Goal: Task Accomplishment & Management: Complete application form

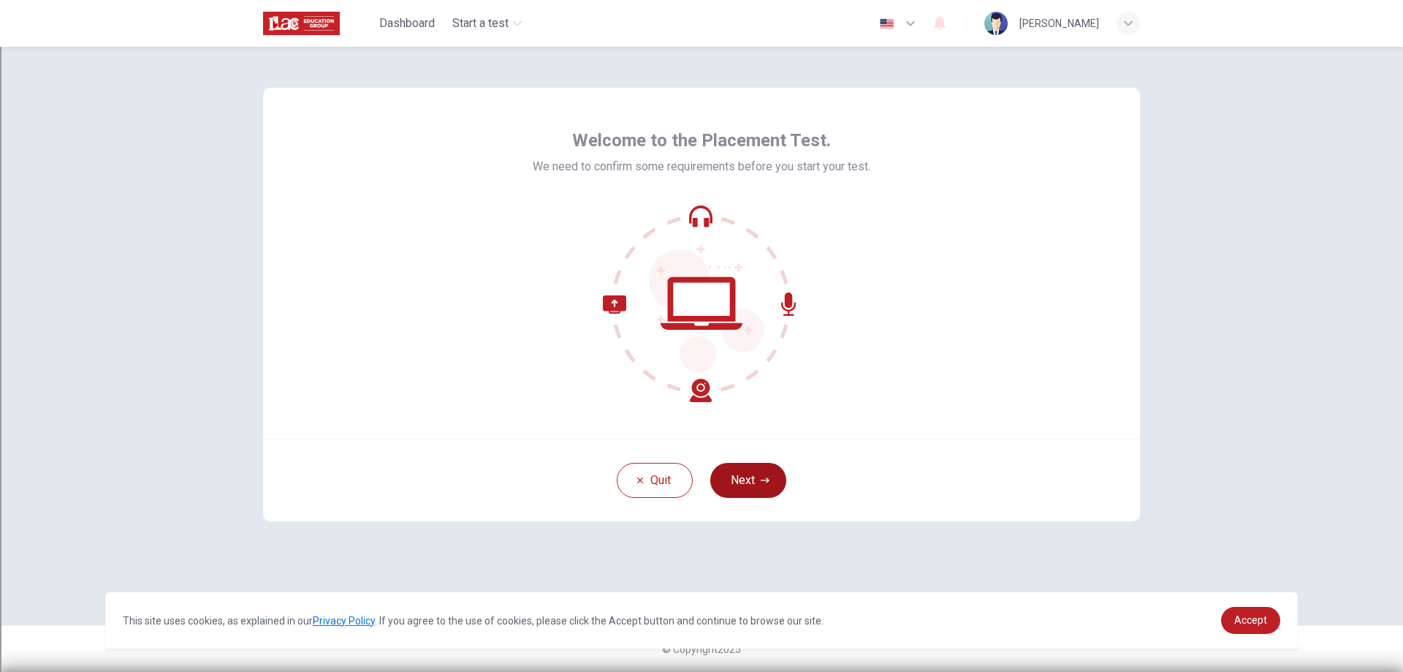
click at [772, 485] on button "Next" at bounding box center [748, 480] width 76 height 35
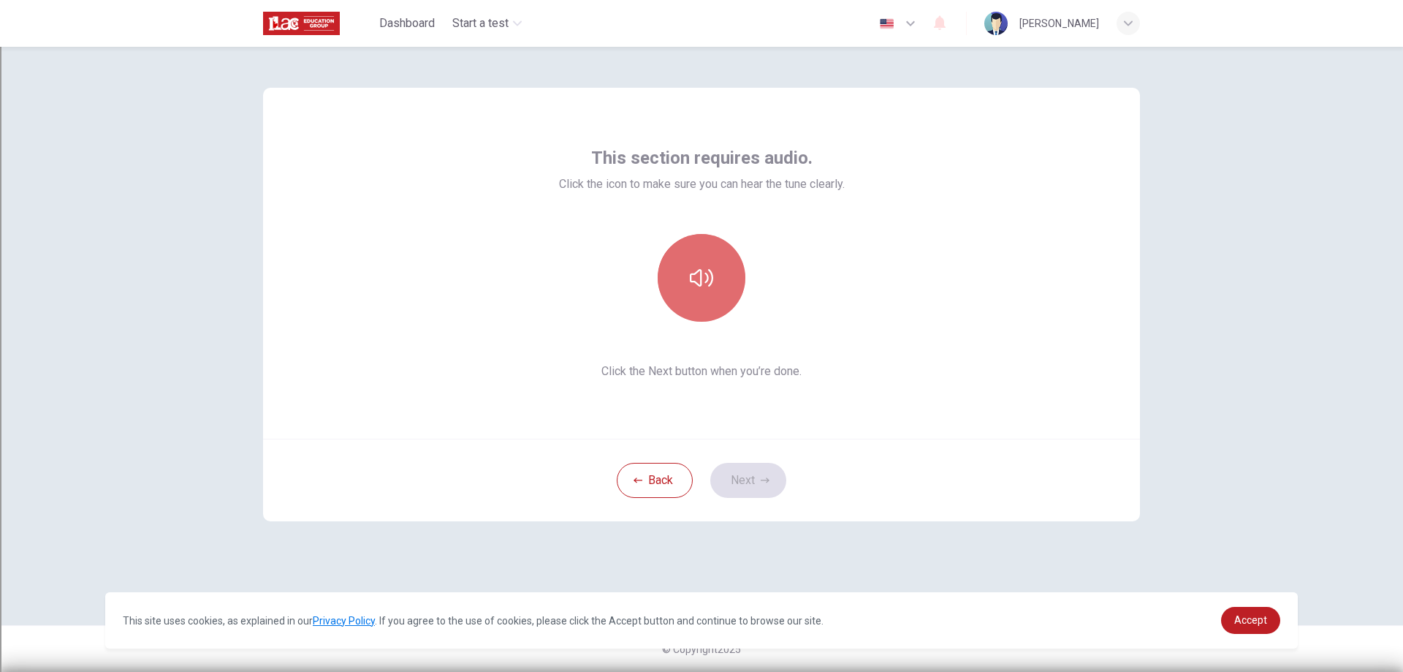
click at [712, 275] on icon "button" at bounding box center [701, 278] width 23 height 18
click at [741, 479] on button "Next" at bounding box center [748, 480] width 76 height 35
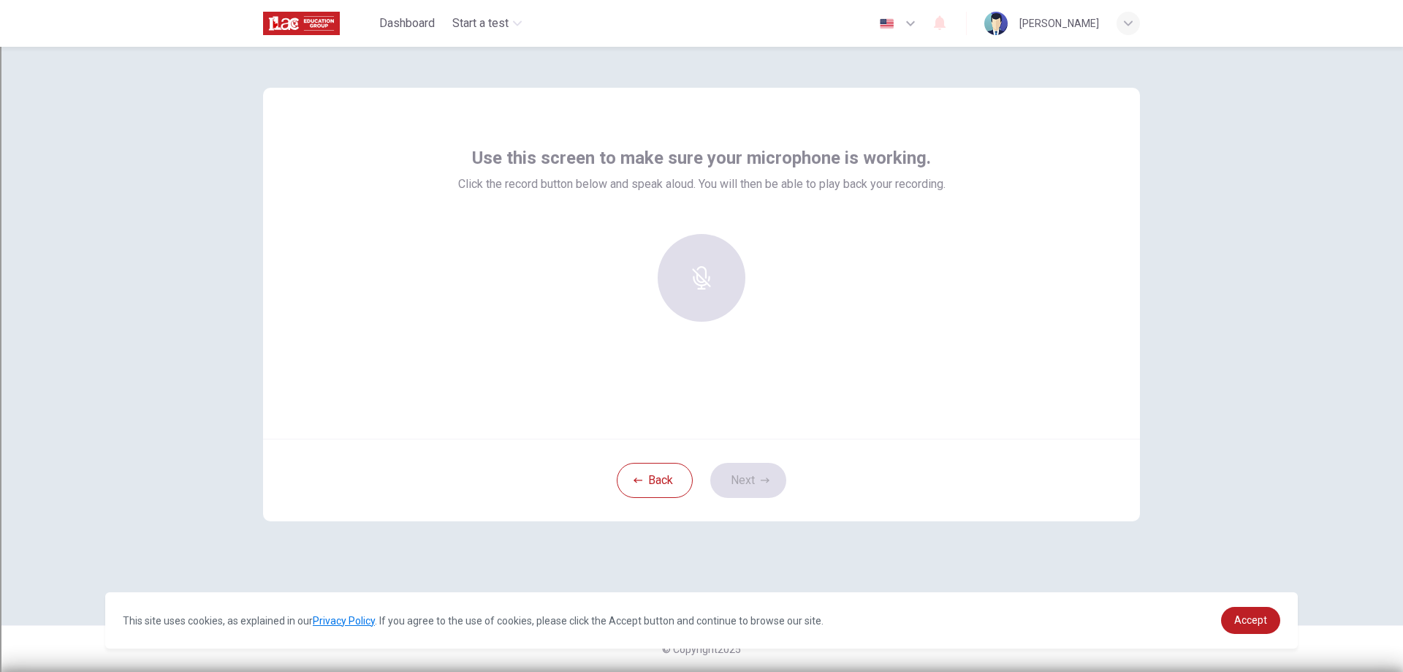
click at [689, 280] on div at bounding box center [702, 278] width 158 height 88
click at [705, 275] on icon "button" at bounding box center [701, 267] width 23 height 23
click at [710, 285] on h6 "Stop" at bounding box center [702, 291] width 22 height 18
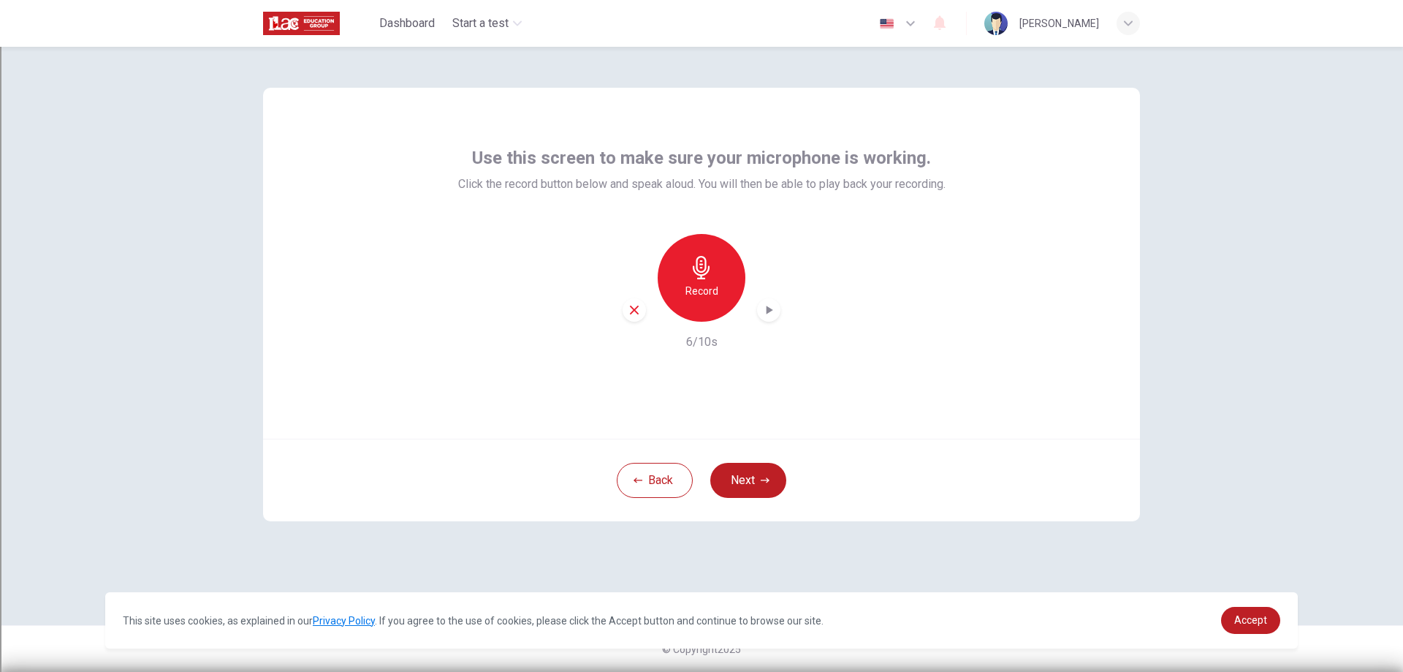
click at [769, 309] on icon "button" at bounding box center [770, 309] width 7 height 9
click at [764, 308] on icon "button" at bounding box center [768, 310] width 15 height 15
click at [767, 472] on button "Next" at bounding box center [748, 480] width 76 height 35
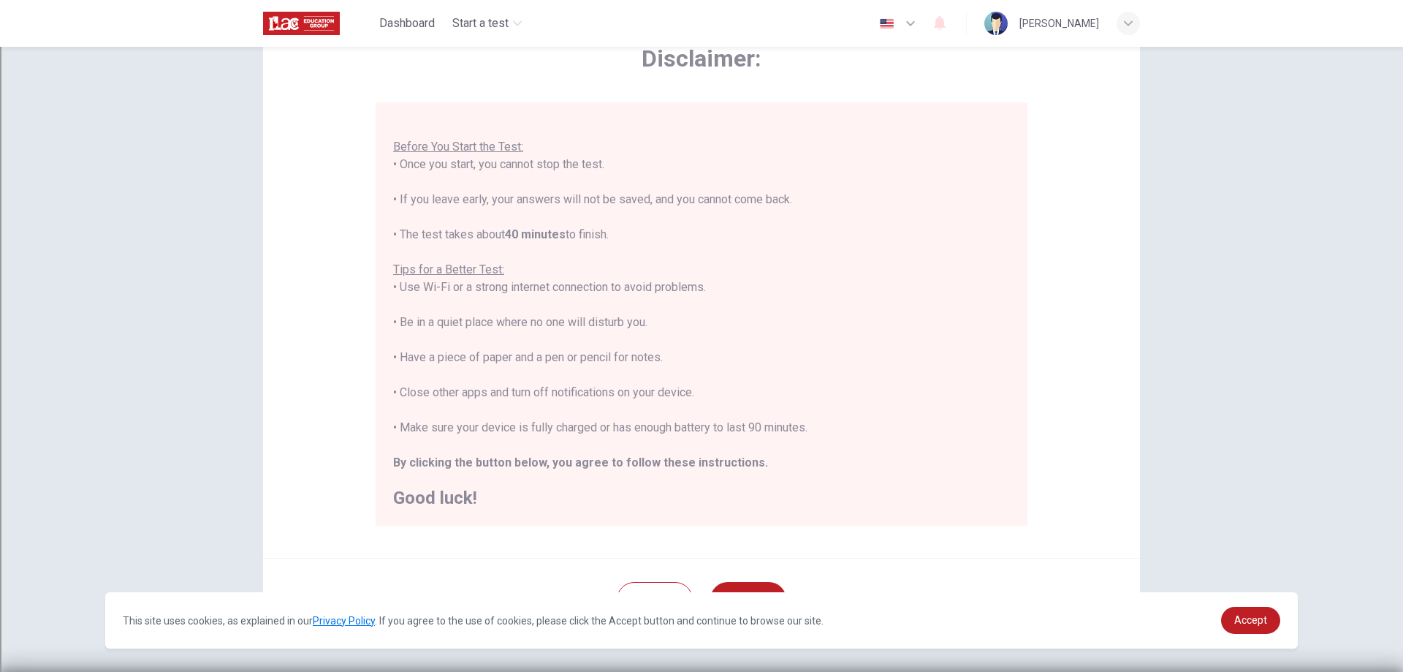
scroll to position [141, 0]
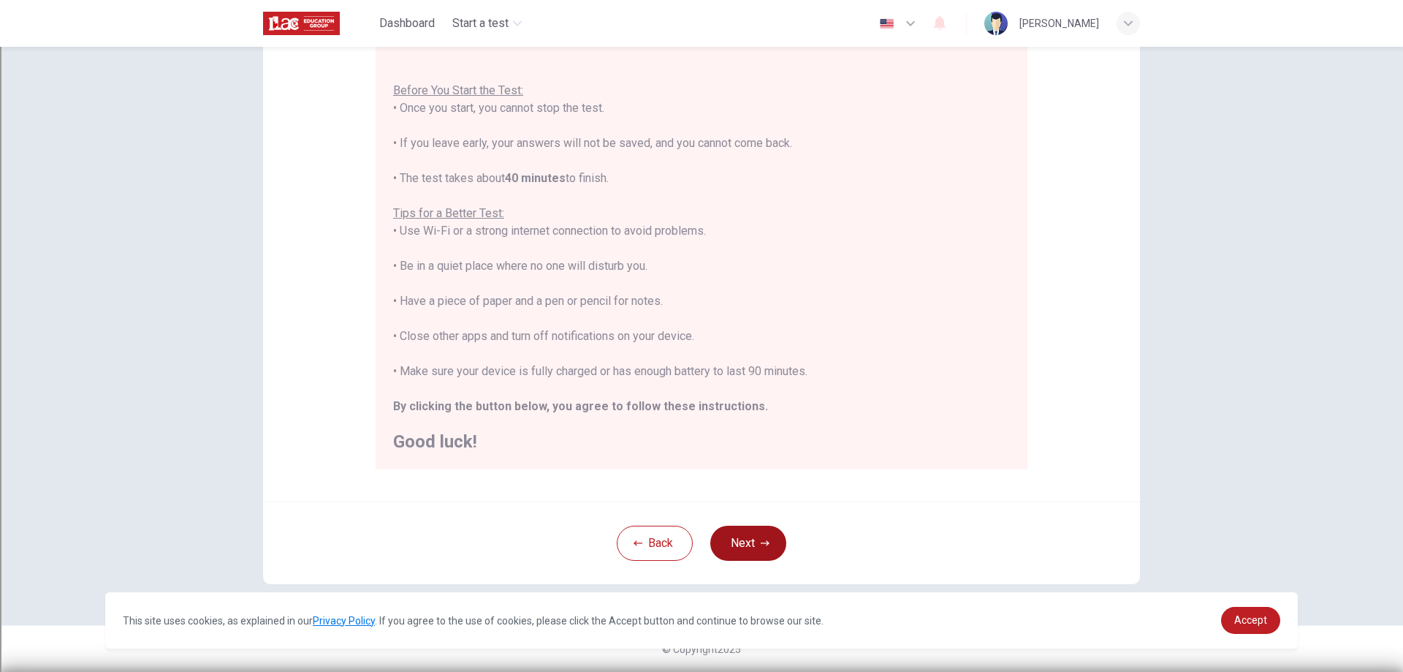
click at [753, 544] on button "Next" at bounding box center [748, 542] width 76 height 35
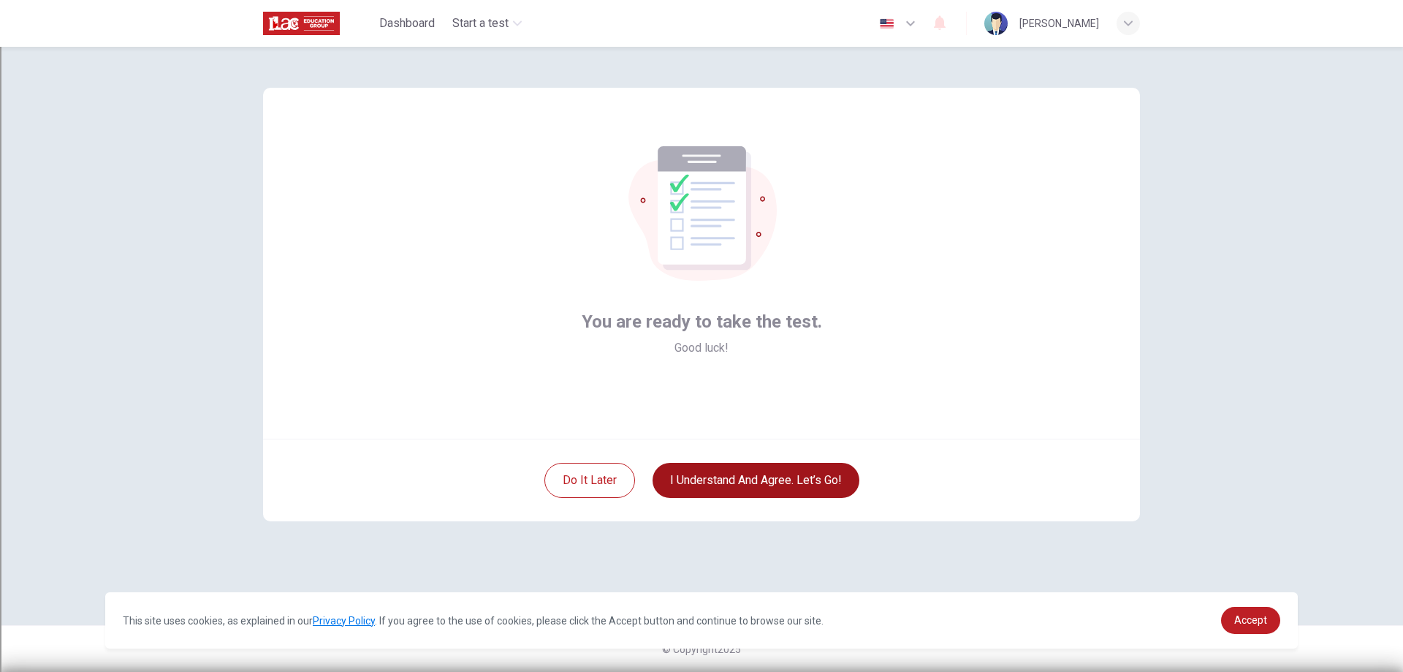
scroll to position [0, 0]
click at [761, 479] on button "I understand and agree. Let’s go!" at bounding box center [756, 480] width 207 height 35
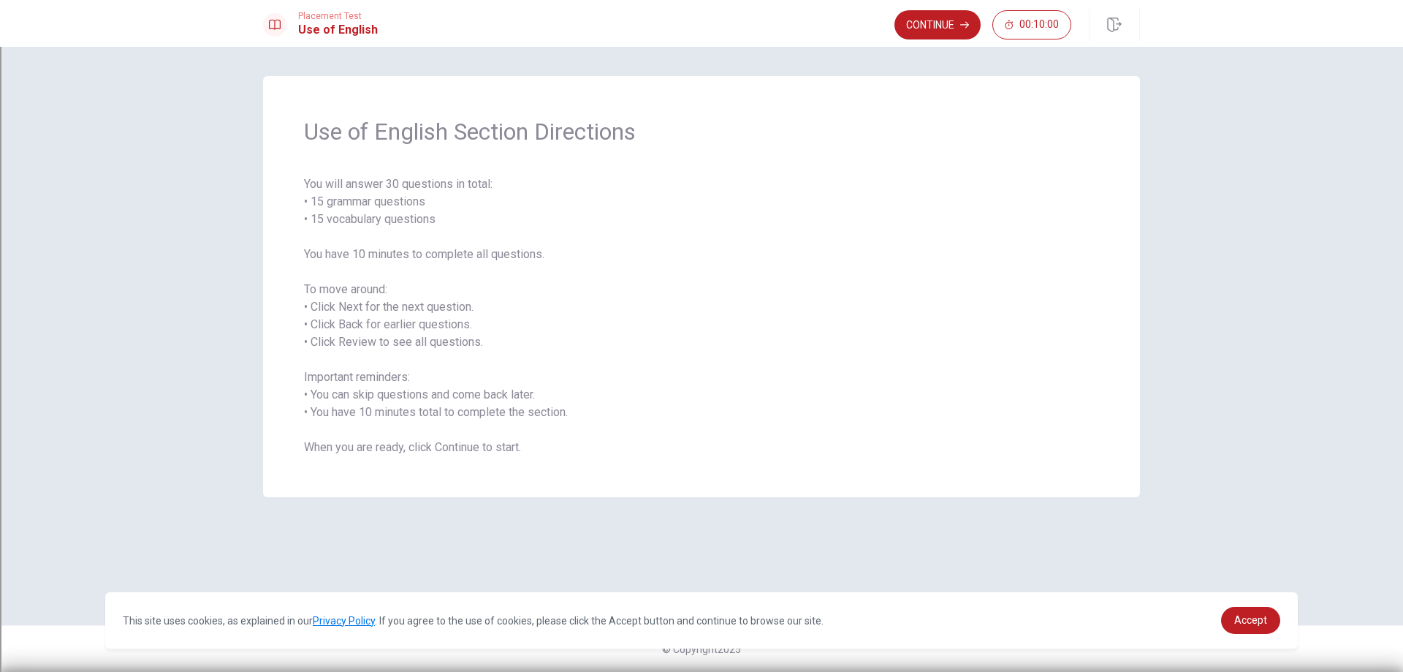
click at [1042, 381] on span "You will answer 30 questions in total: • 15 grammar questions • 15 vocabulary q…" at bounding box center [701, 315] width 795 height 281
click at [916, 15] on button "Continue" at bounding box center [937, 24] width 86 height 29
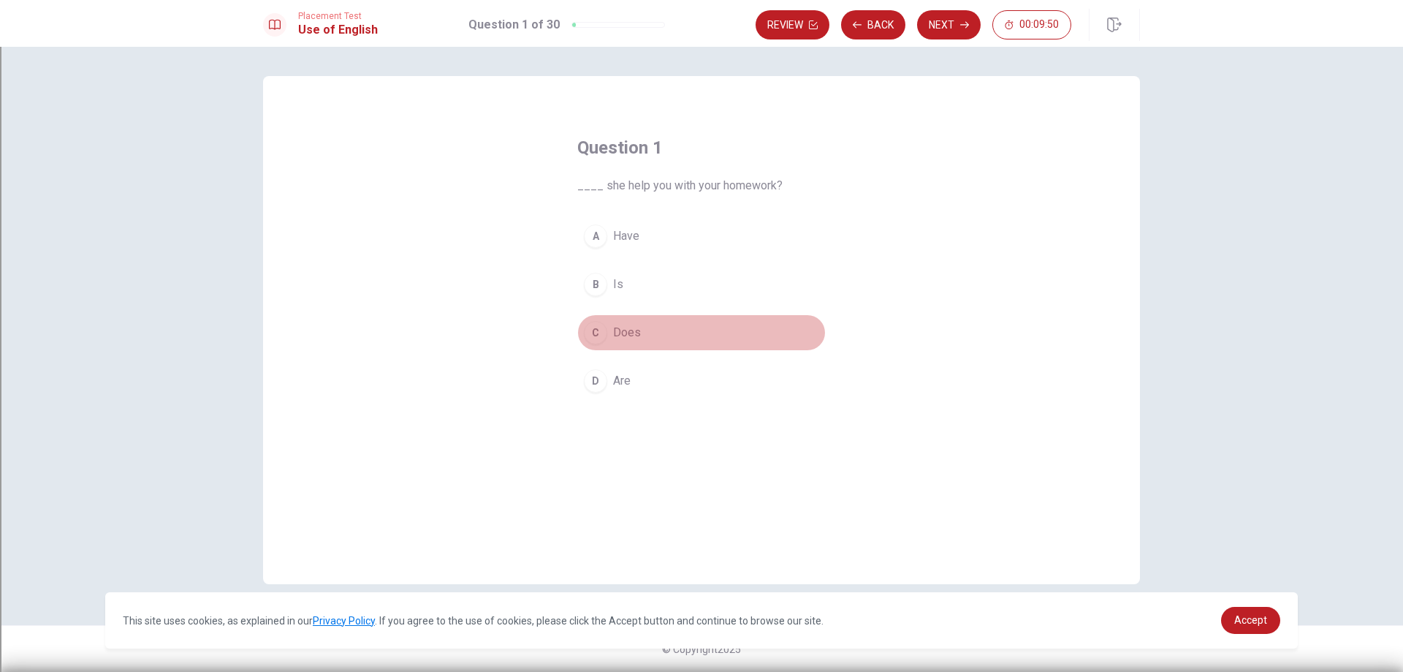
click at [595, 336] on div "C" at bounding box center [595, 332] width 23 height 23
click at [940, 22] on button "Next" at bounding box center [949, 24] width 64 height 29
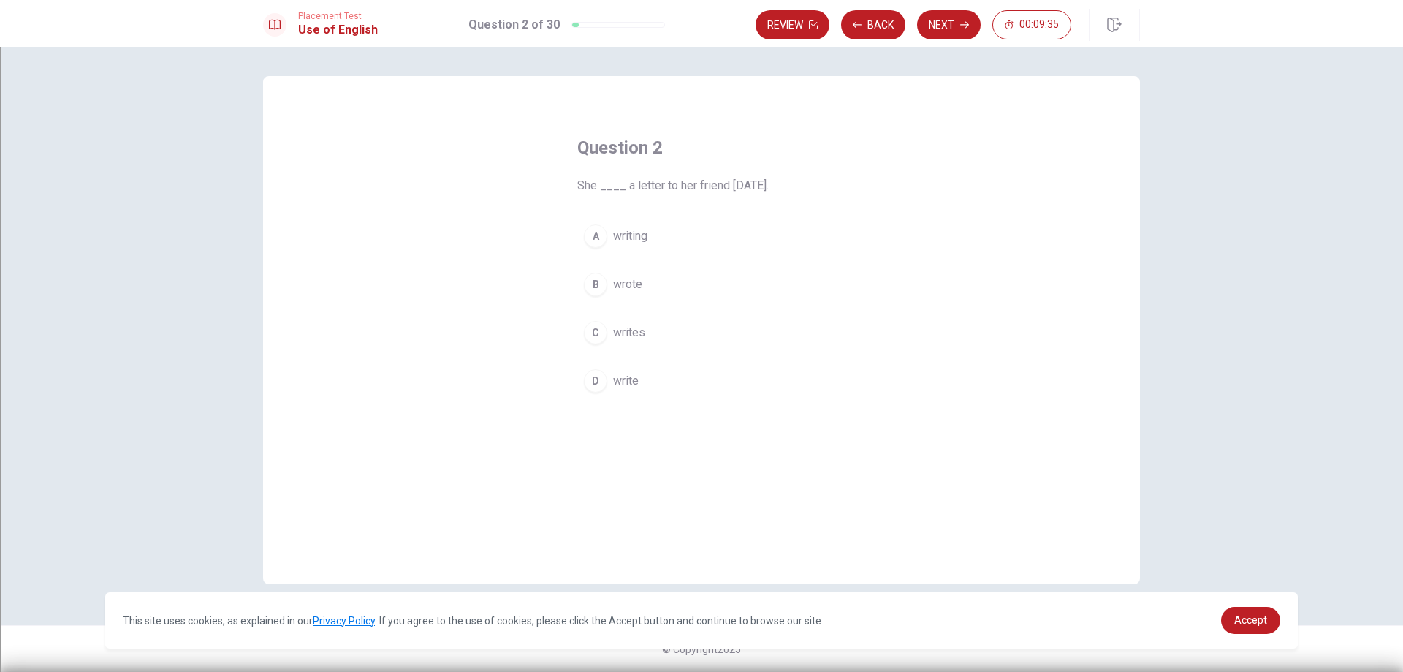
click at [593, 280] on div "B" at bounding box center [595, 284] width 23 height 23
click at [943, 20] on button "Next" at bounding box center [949, 24] width 64 height 29
click at [599, 334] on div "C" at bounding box center [595, 332] width 23 height 23
click at [940, 33] on button "Next" at bounding box center [949, 24] width 64 height 29
click at [599, 284] on div "B" at bounding box center [595, 284] width 23 height 23
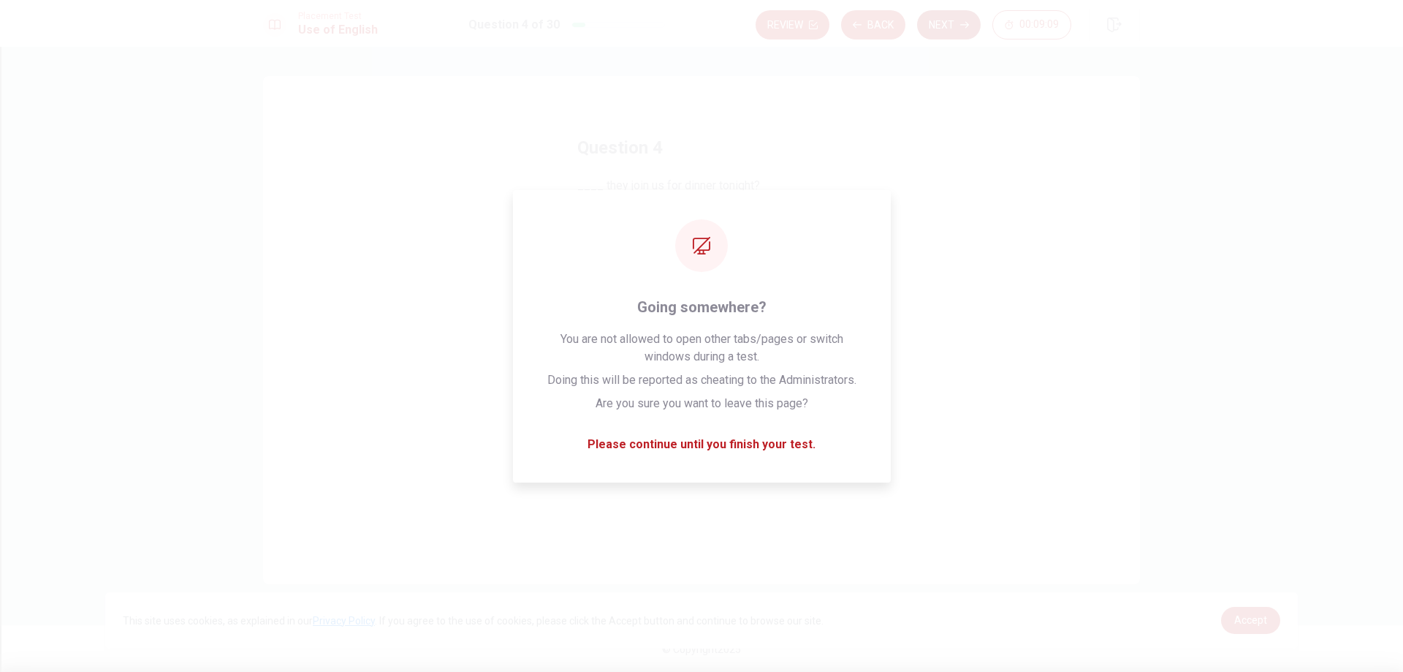
click at [959, 25] on button "Next" at bounding box center [949, 24] width 64 height 29
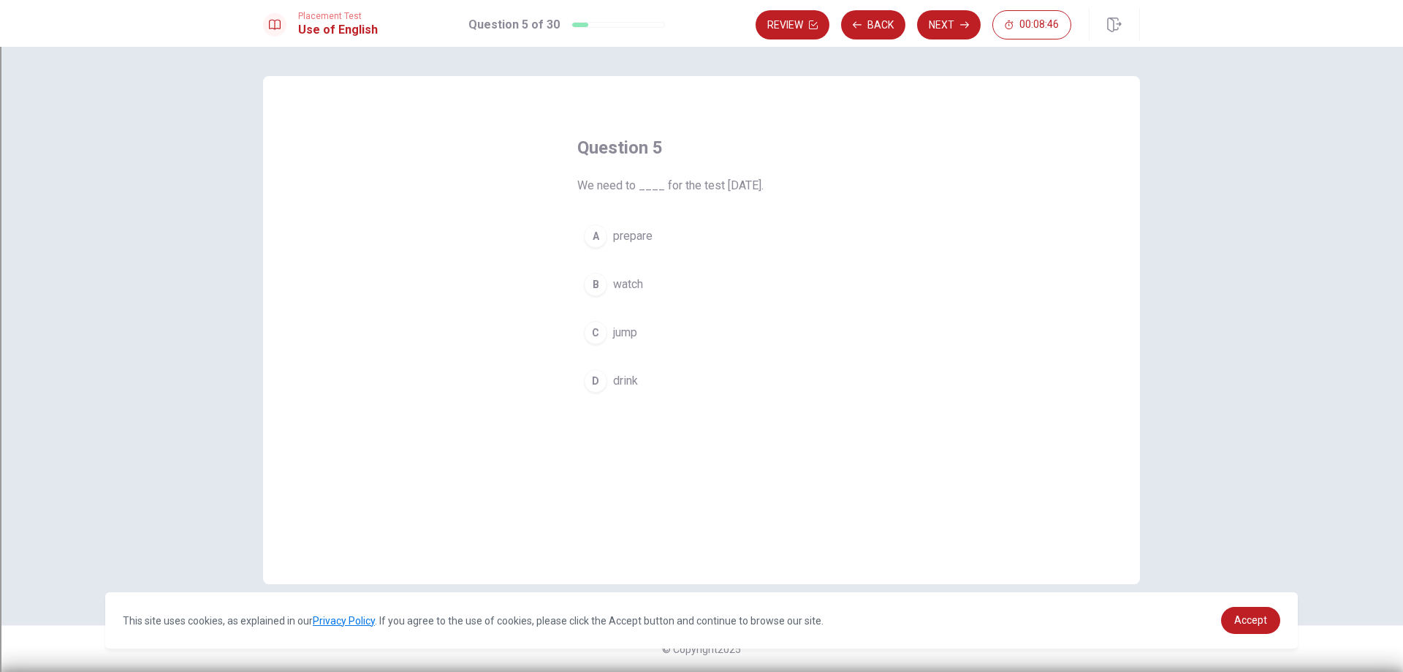
click at [599, 237] on div "A" at bounding box center [595, 235] width 23 height 23
click at [952, 18] on button "Next" at bounding box center [949, 24] width 64 height 29
click at [596, 386] on div "D" at bounding box center [595, 380] width 23 height 23
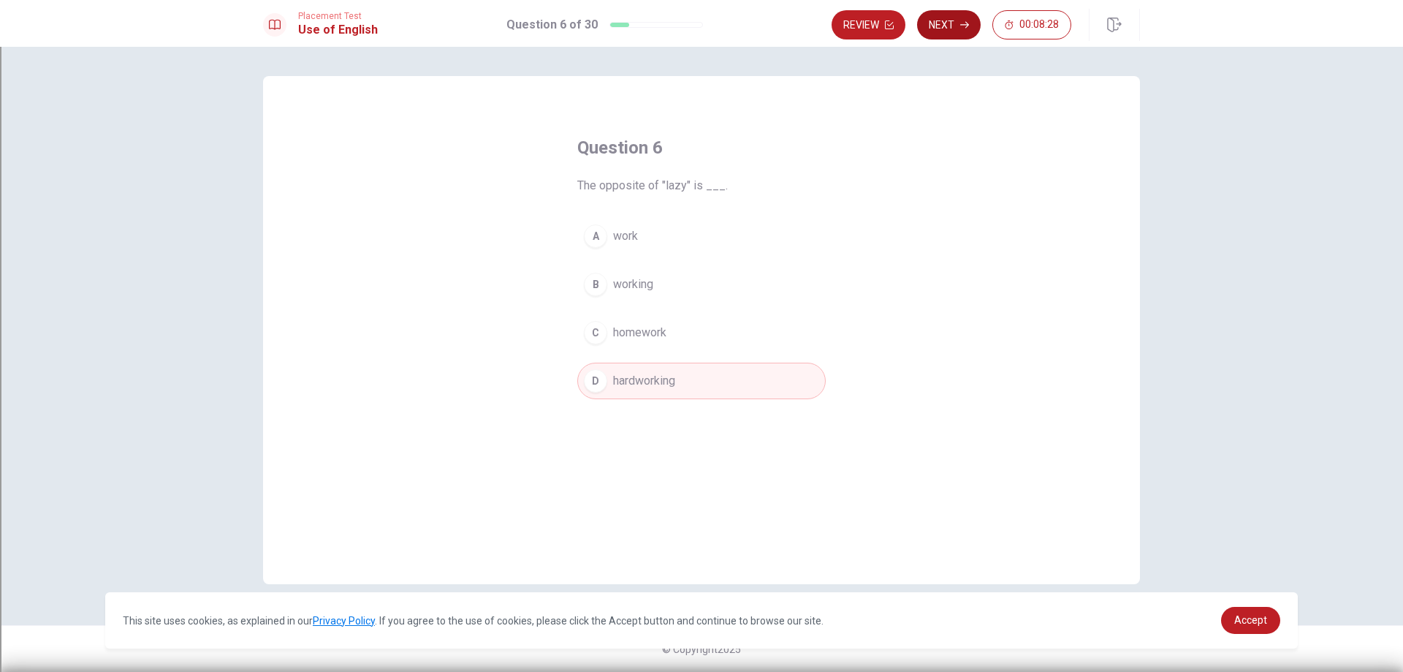
click at [961, 18] on button "Next" at bounding box center [949, 24] width 64 height 29
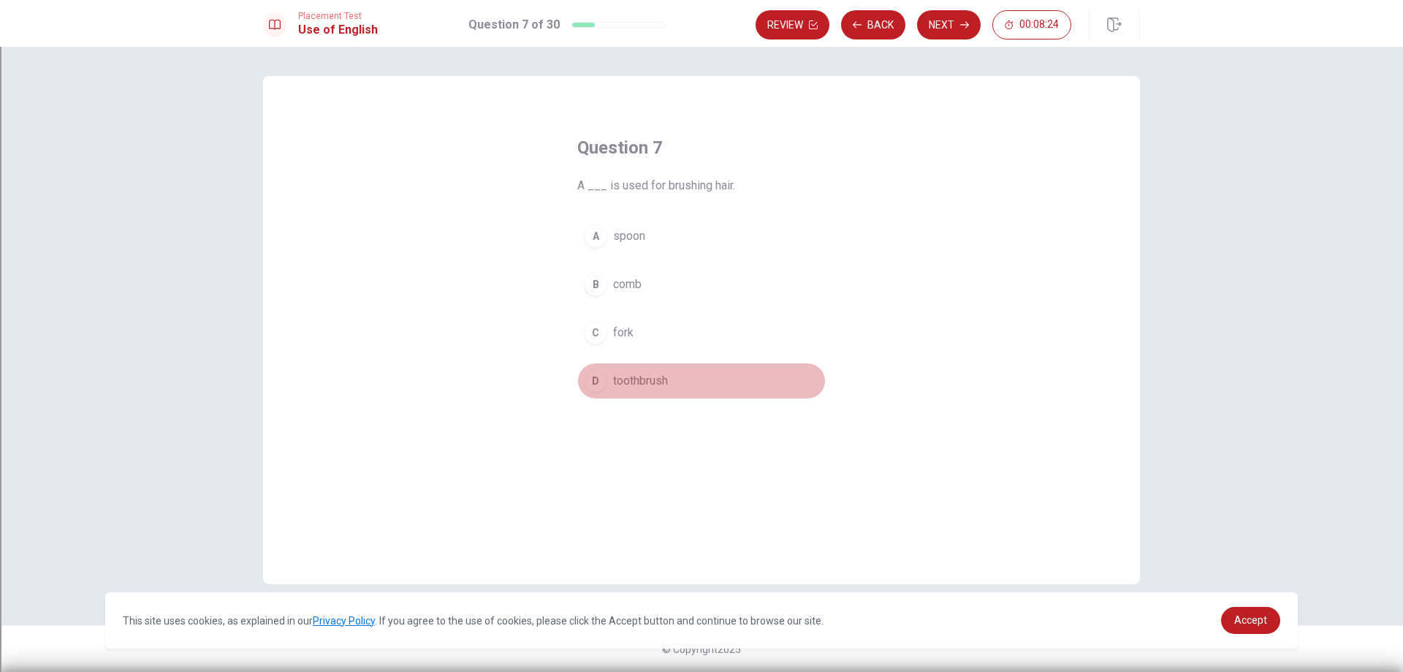
click at [590, 387] on div "D" at bounding box center [595, 380] width 23 height 23
click at [598, 382] on div "D" at bounding box center [595, 380] width 23 height 23
click at [608, 341] on button "C fork" at bounding box center [701, 332] width 248 height 37
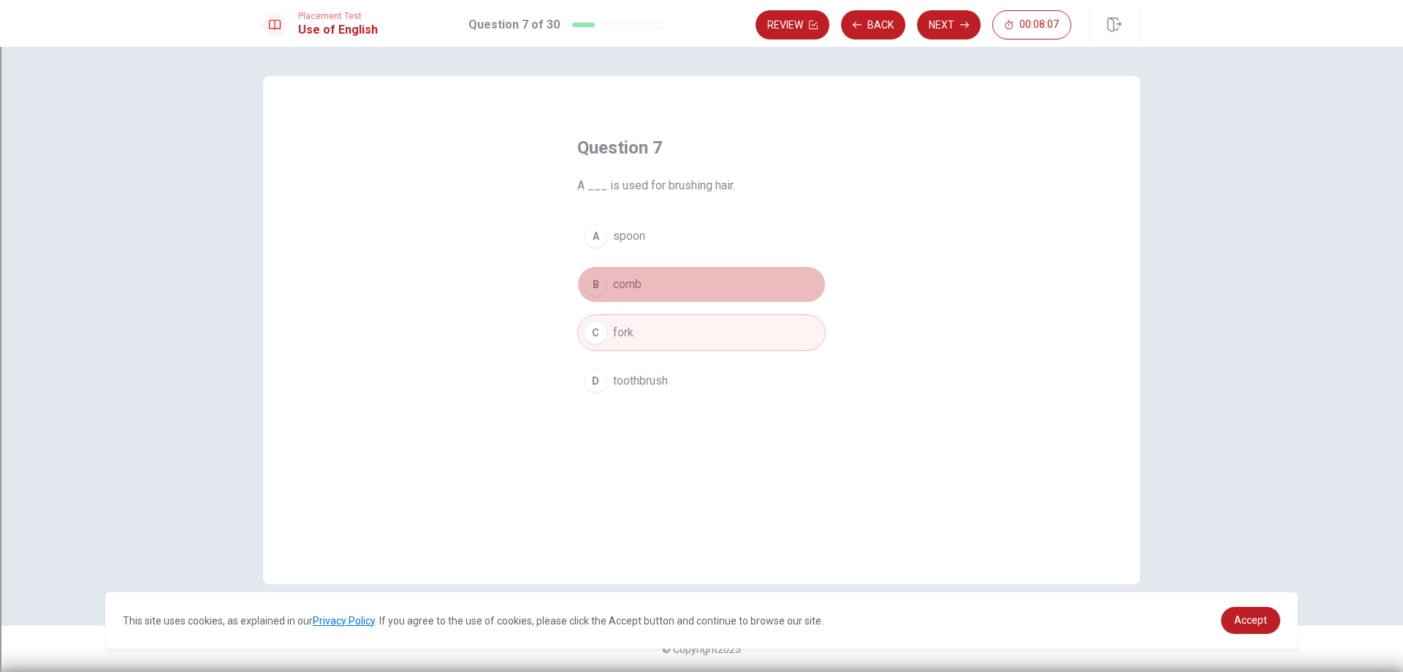
click at [611, 284] on button "B comb" at bounding box center [701, 284] width 248 height 37
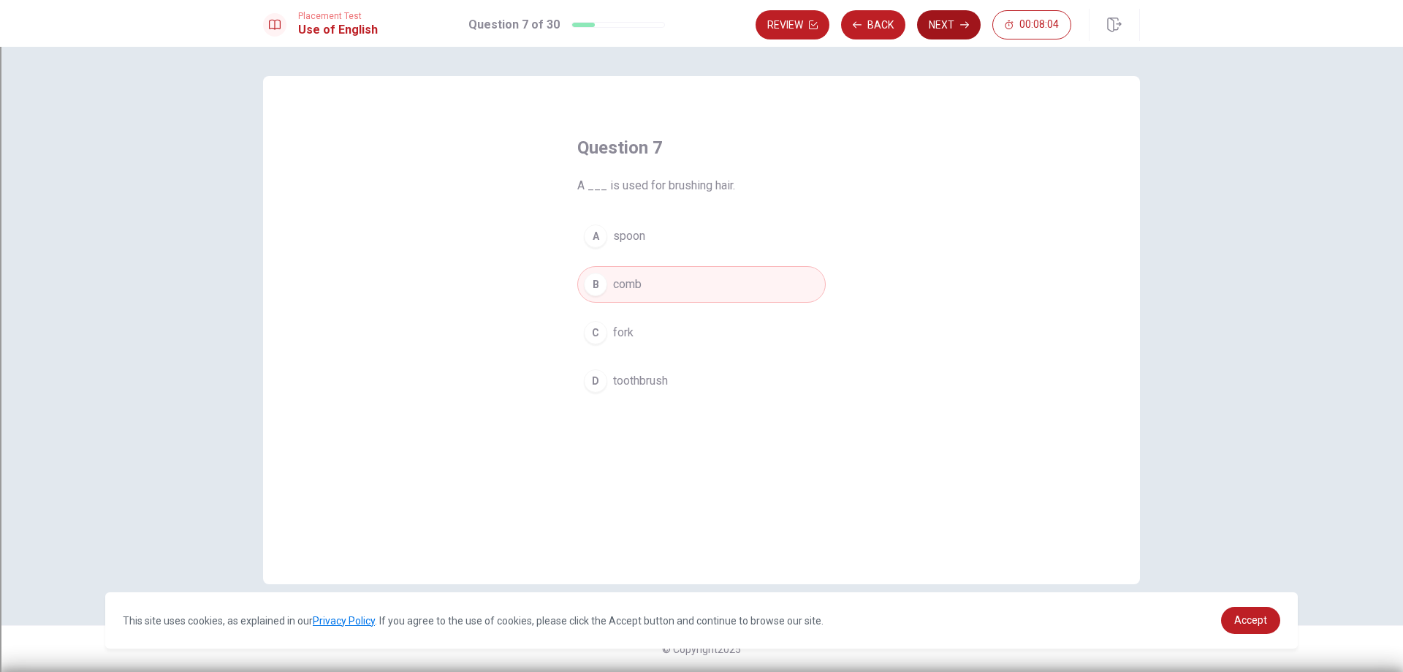
click at [954, 31] on button "Next" at bounding box center [949, 24] width 64 height 29
click at [596, 286] on div "B" at bounding box center [595, 284] width 23 height 23
click at [957, 27] on button "Next" at bounding box center [949, 24] width 64 height 29
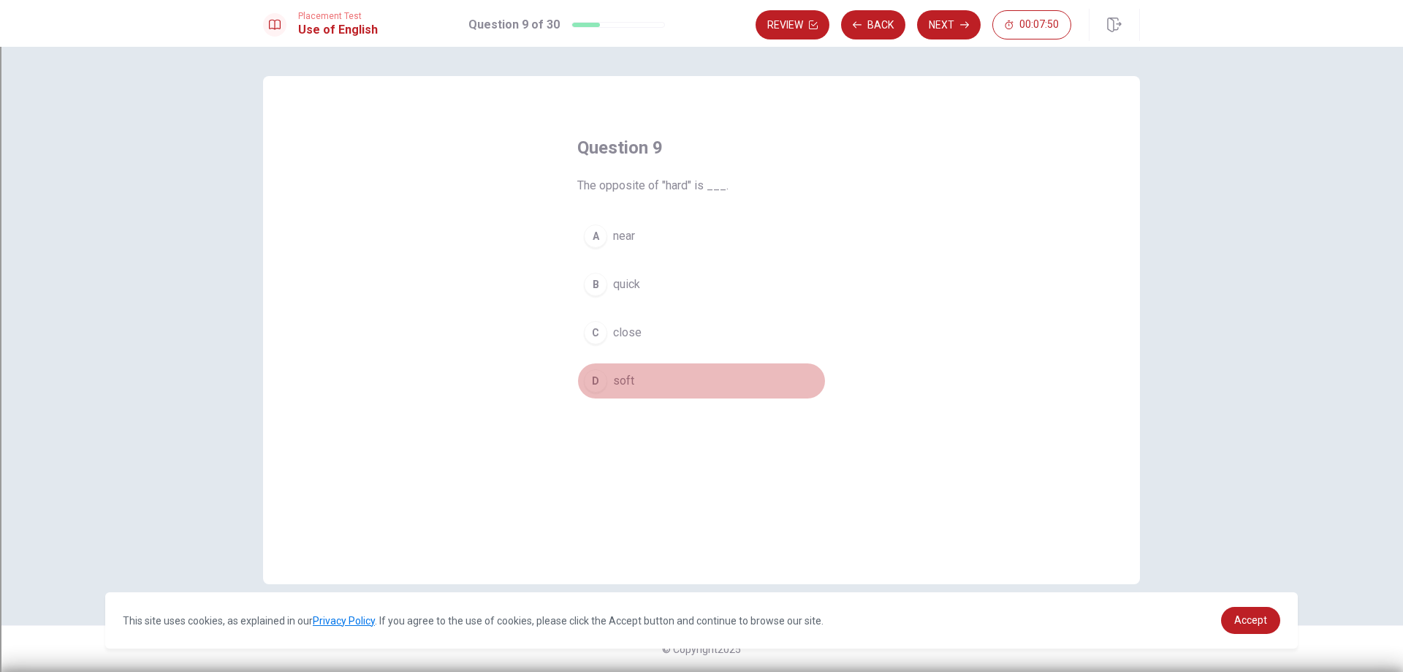
click at [606, 384] on div "D" at bounding box center [595, 380] width 23 height 23
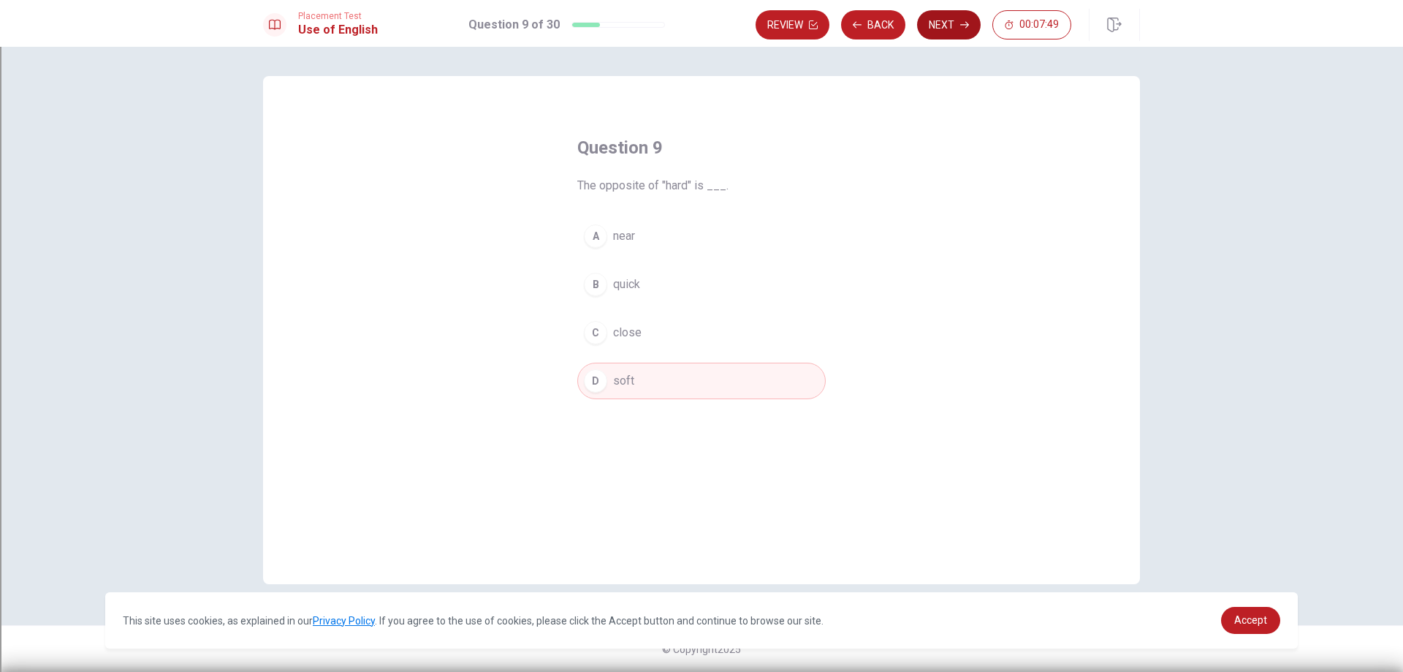
click at [940, 26] on button "Next" at bounding box center [949, 24] width 64 height 29
click at [603, 285] on div "B" at bounding box center [595, 284] width 23 height 23
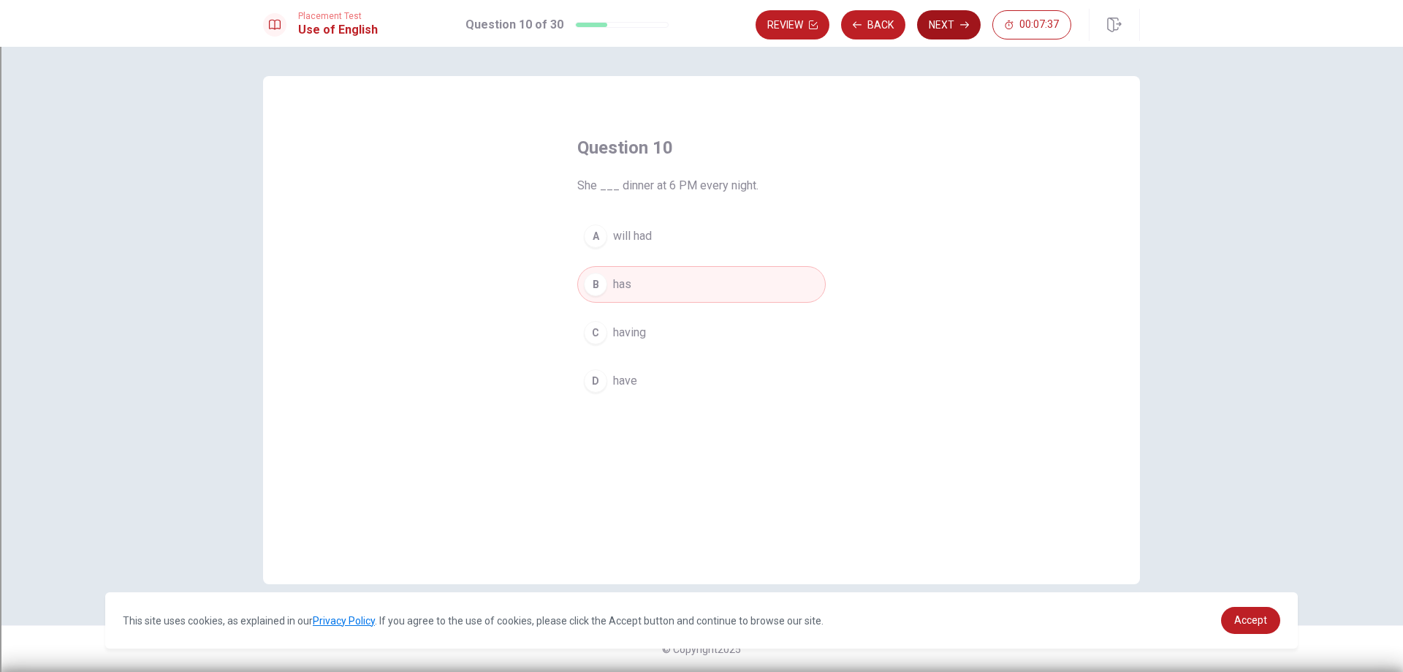
click at [928, 28] on button "Next" at bounding box center [949, 24] width 64 height 29
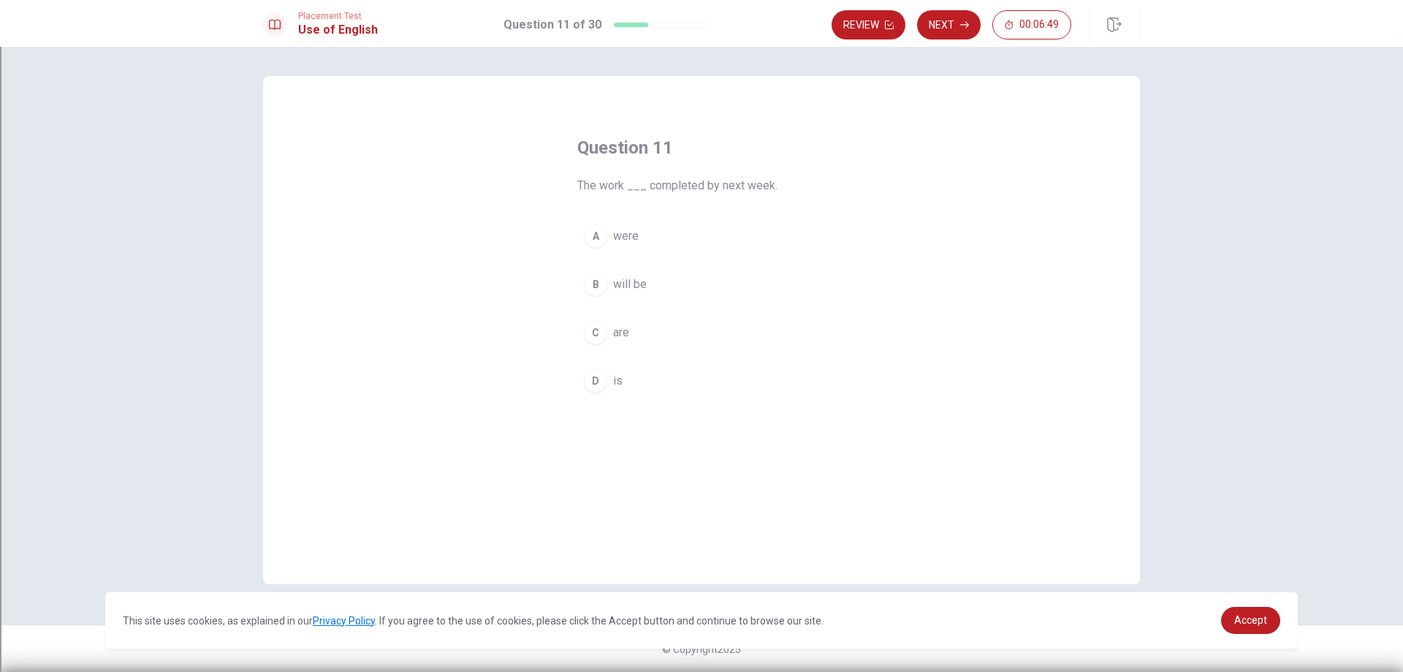
click at [584, 275] on button "B will be" at bounding box center [701, 284] width 248 height 37
click at [938, 17] on button "Next" at bounding box center [949, 24] width 64 height 29
click at [628, 279] on span "have know" at bounding box center [640, 284] width 54 height 18
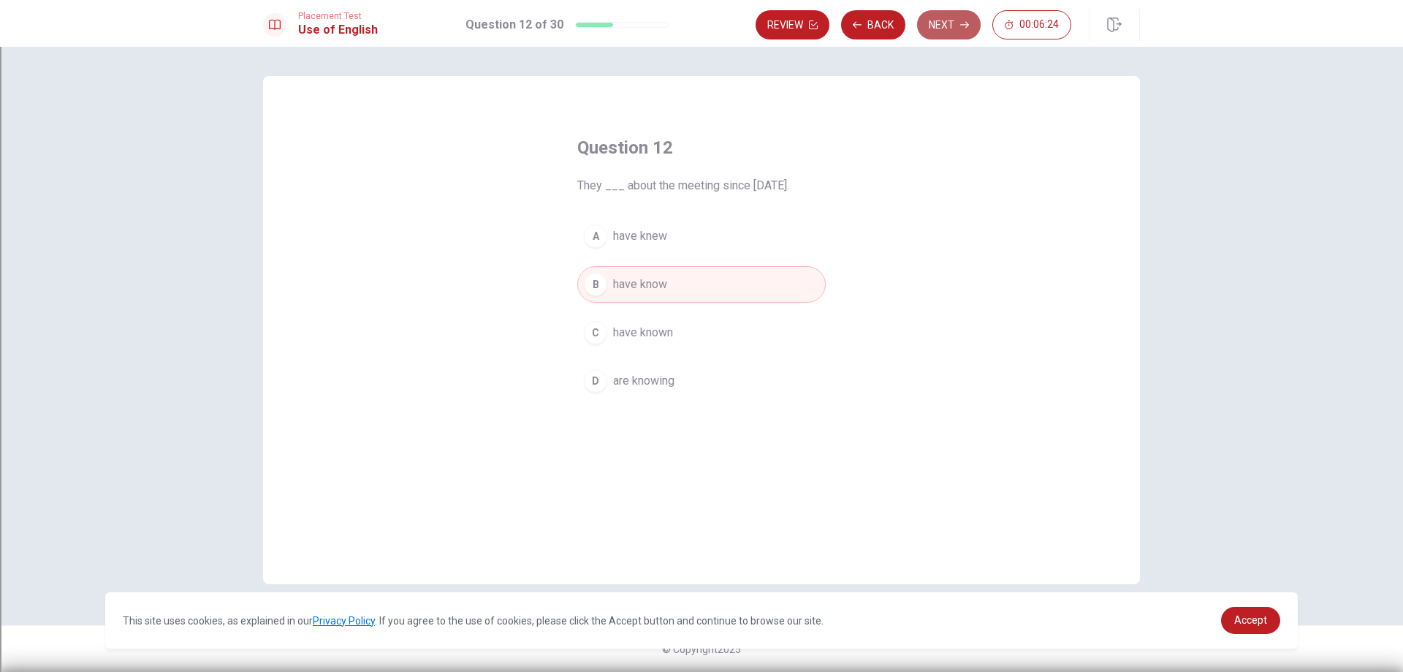
click at [956, 18] on button "Next" at bounding box center [949, 24] width 64 height 29
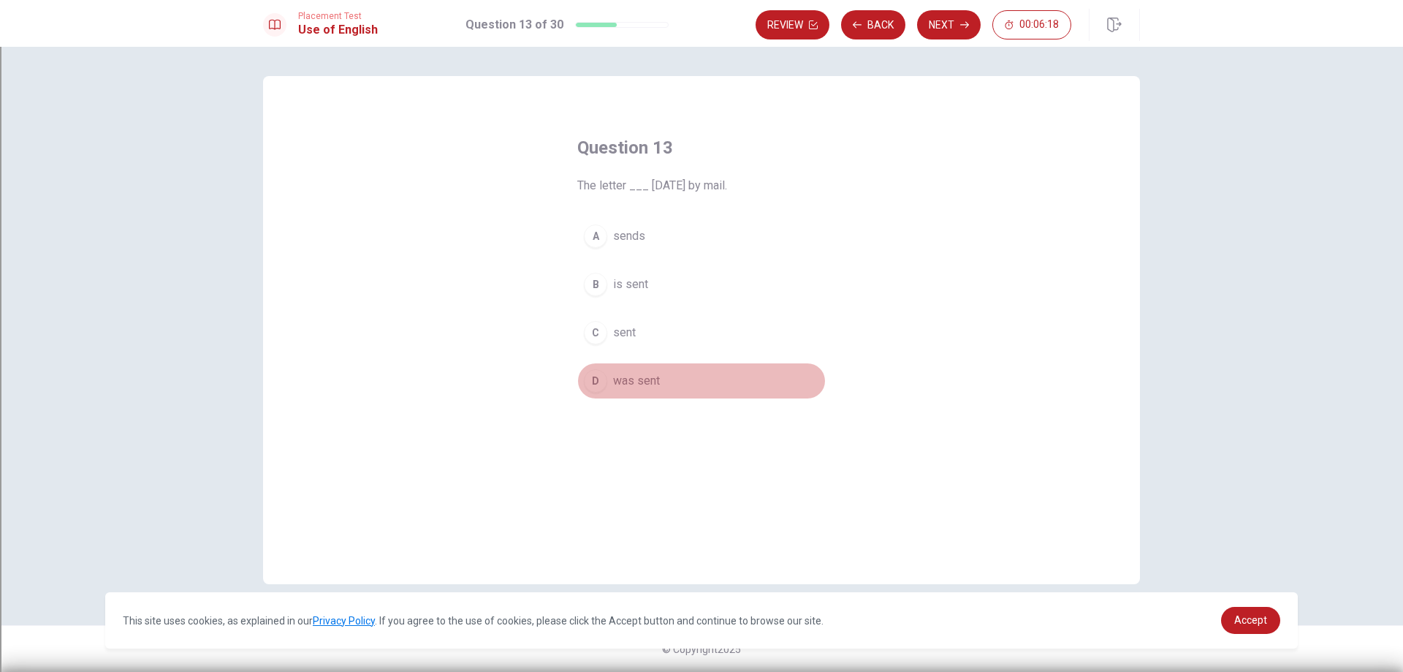
click at [644, 385] on span "was sent" at bounding box center [636, 381] width 47 height 18
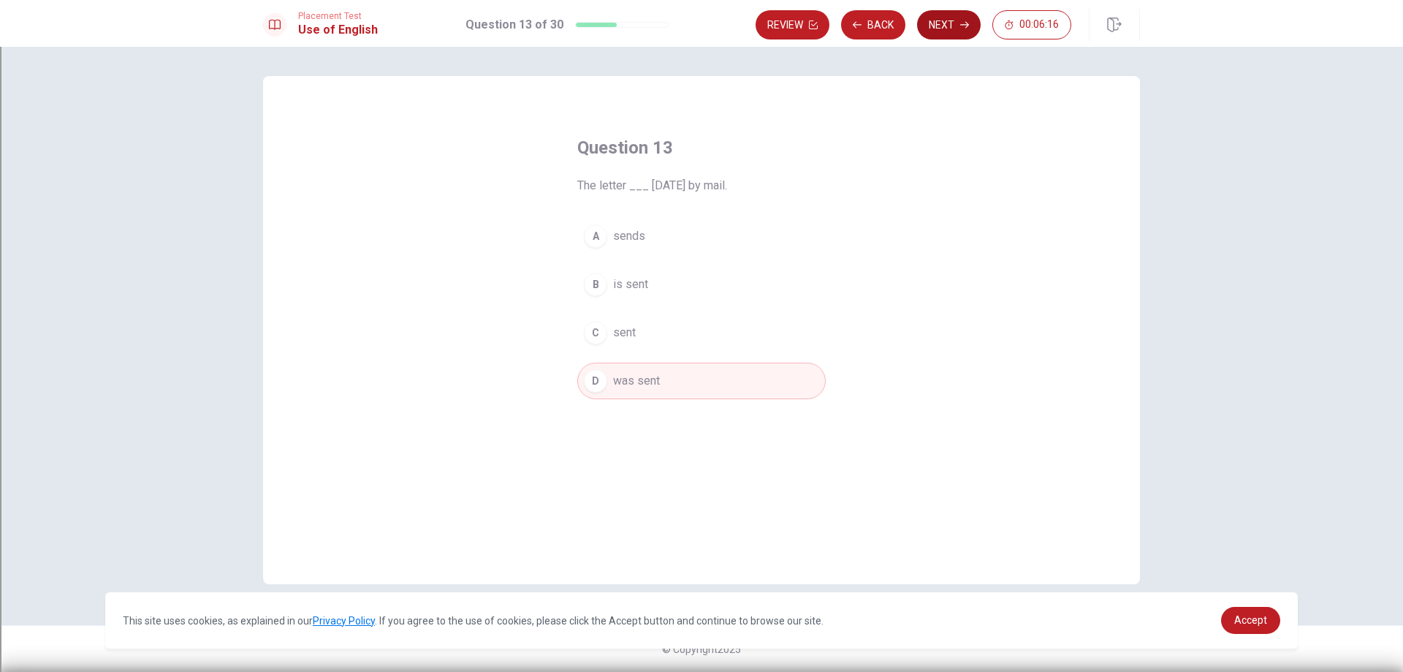
click at [946, 29] on button "Next" at bounding box center [949, 24] width 64 height 29
click at [614, 287] on span "is" at bounding box center [617, 284] width 9 height 18
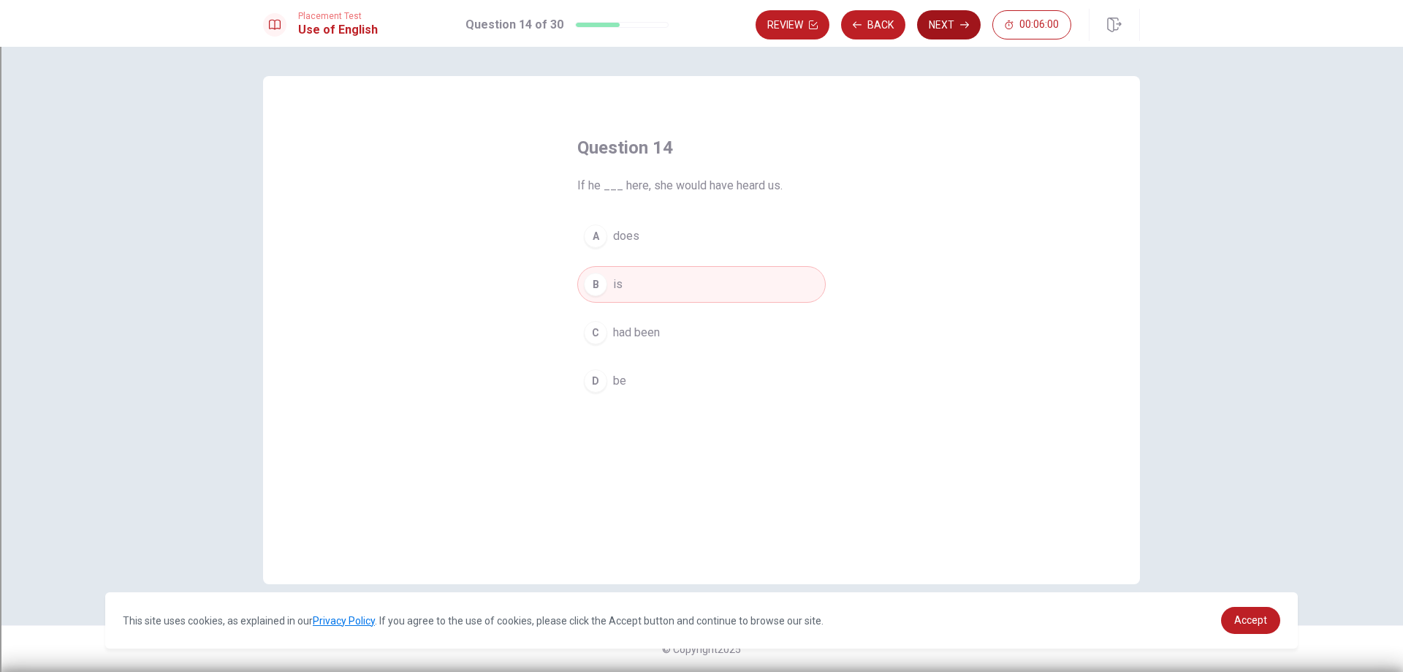
click at [942, 21] on button "Next" at bounding box center [949, 24] width 64 height 29
click at [627, 294] on button "B Refuse" at bounding box center [701, 284] width 248 height 37
click at [933, 18] on button "Next" at bounding box center [949, 24] width 64 height 29
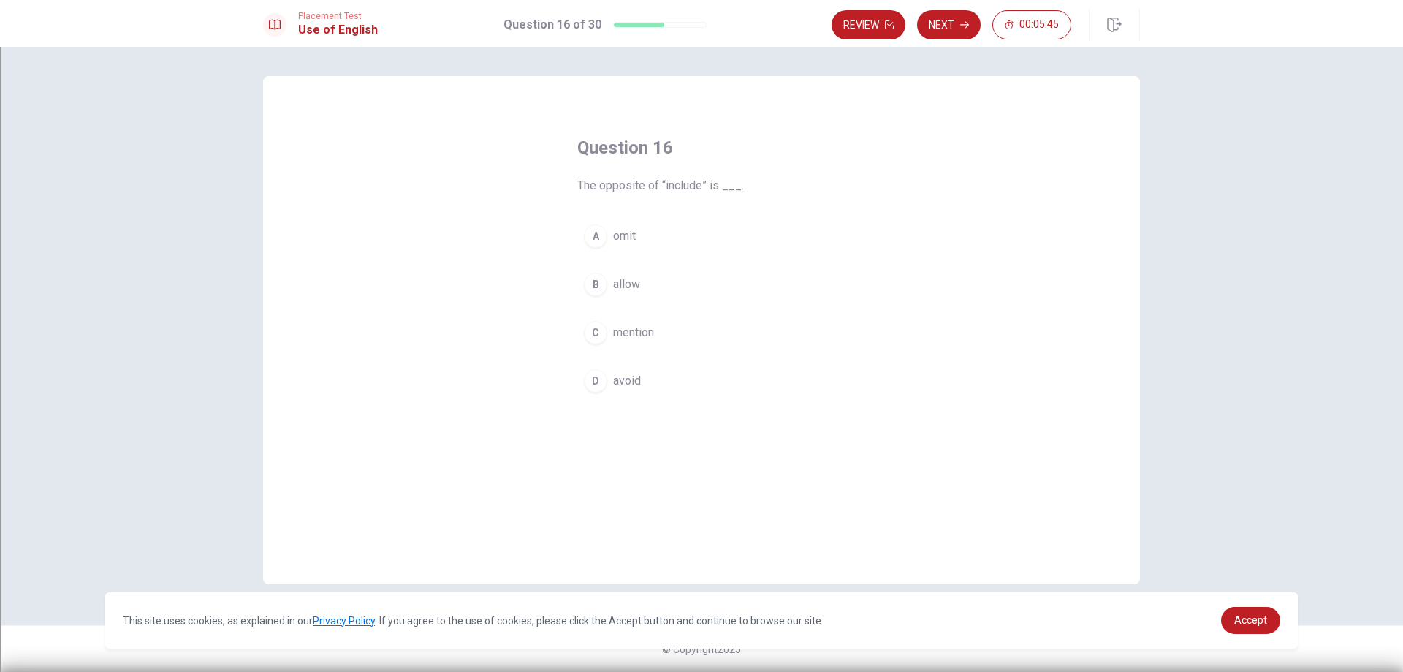
click at [603, 226] on button "A omit" at bounding box center [701, 236] width 248 height 37
click at [943, 20] on button "Next" at bounding box center [949, 24] width 64 height 29
click at [625, 326] on span "construct" at bounding box center [636, 333] width 47 height 18
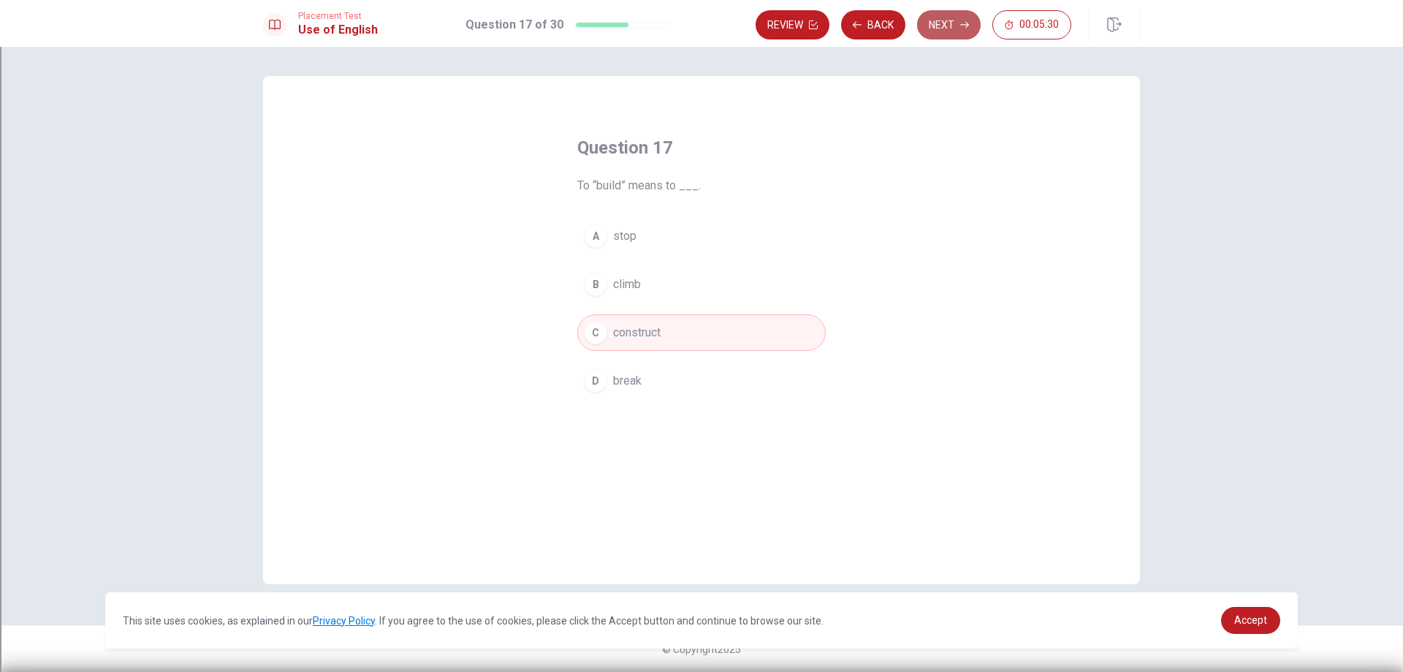
click at [956, 26] on button "Next" at bounding box center [949, 24] width 64 height 29
click at [604, 284] on div "B" at bounding box center [595, 284] width 23 height 23
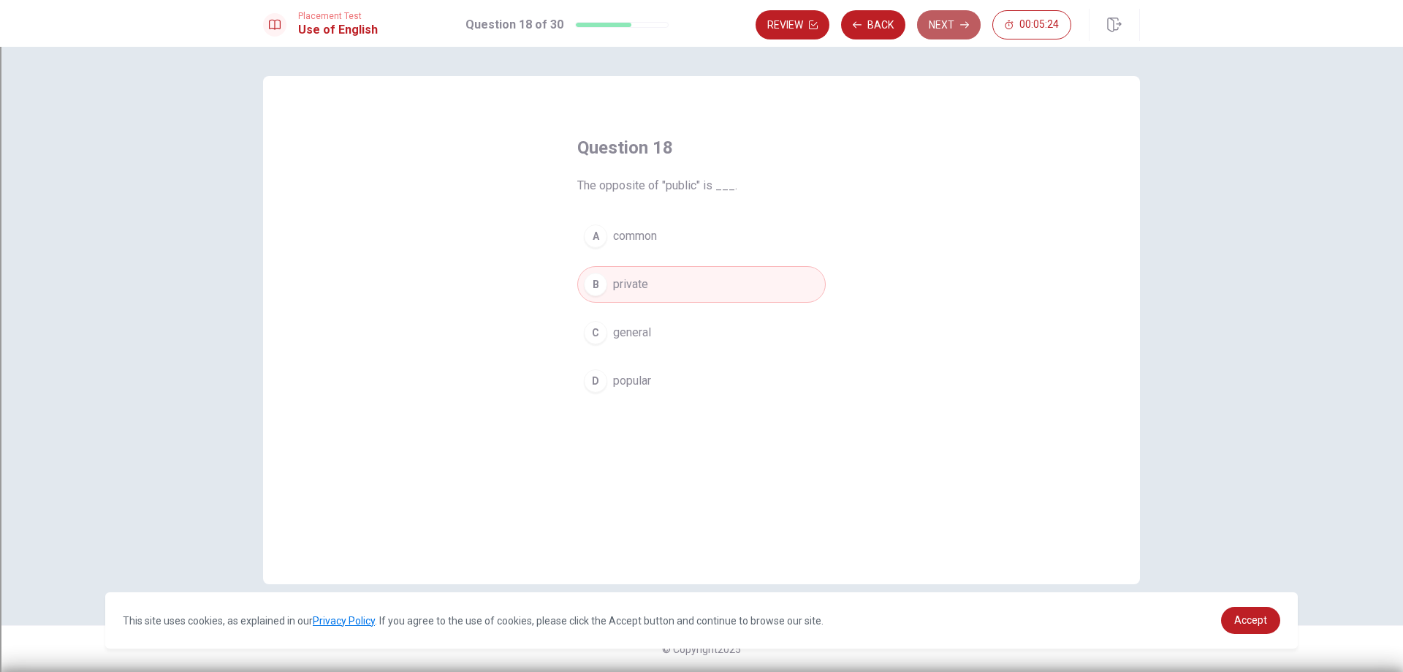
click at [941, 22] on button "Next" at bounding box center [949, 24] width 64 height 29
click at [601, 278] on div "B" at bounding box center [595, 284] width 23 height 23
click at [608, 239] on button "A boring" at bounding box center [701, 236] width 248 height 37
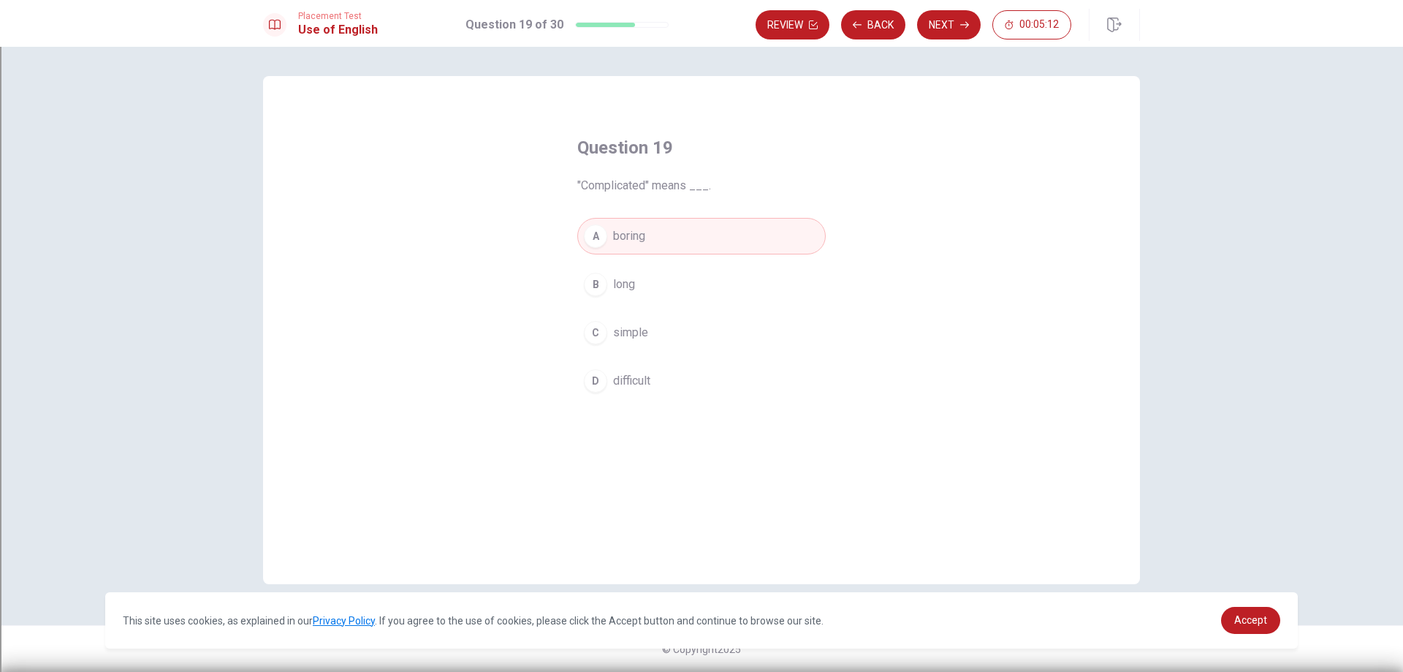
click at [596, 373] on div "D" at bounding box center [595, 380] width 23 height 23
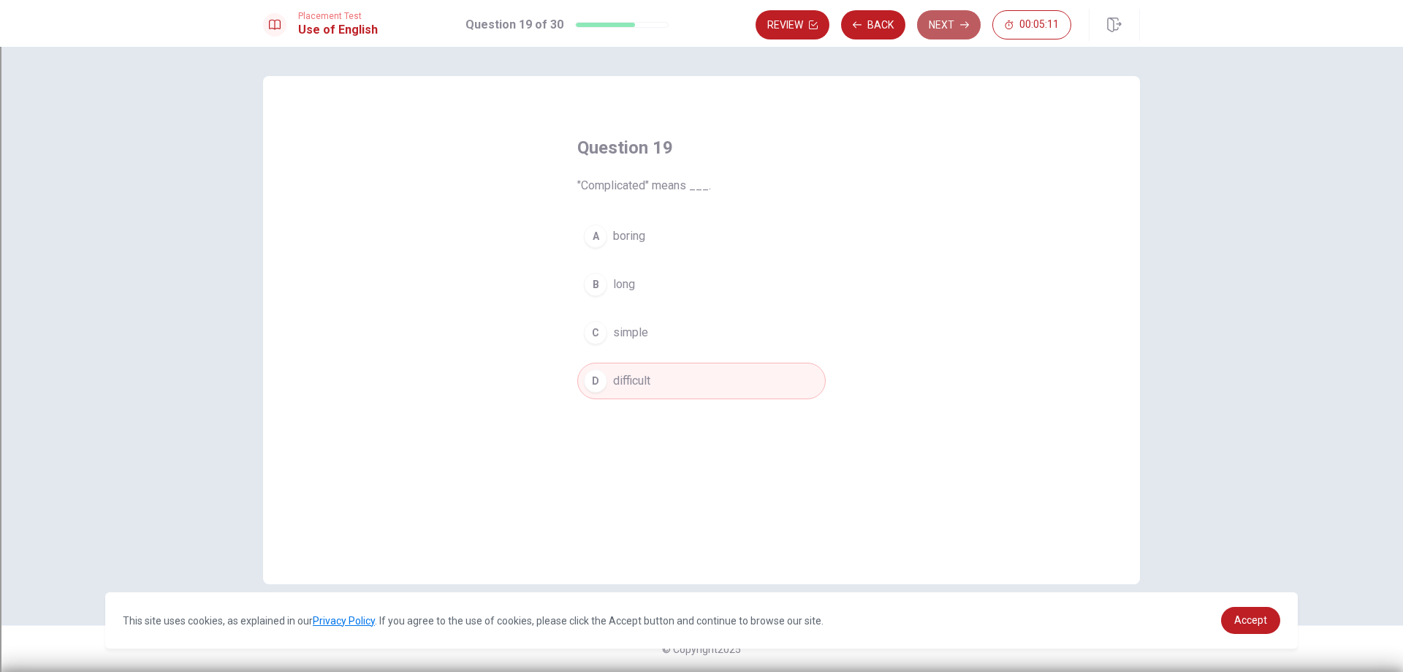
click at [938, 26] on button "Next" at bounding box center [949, 24] width 64 height 29
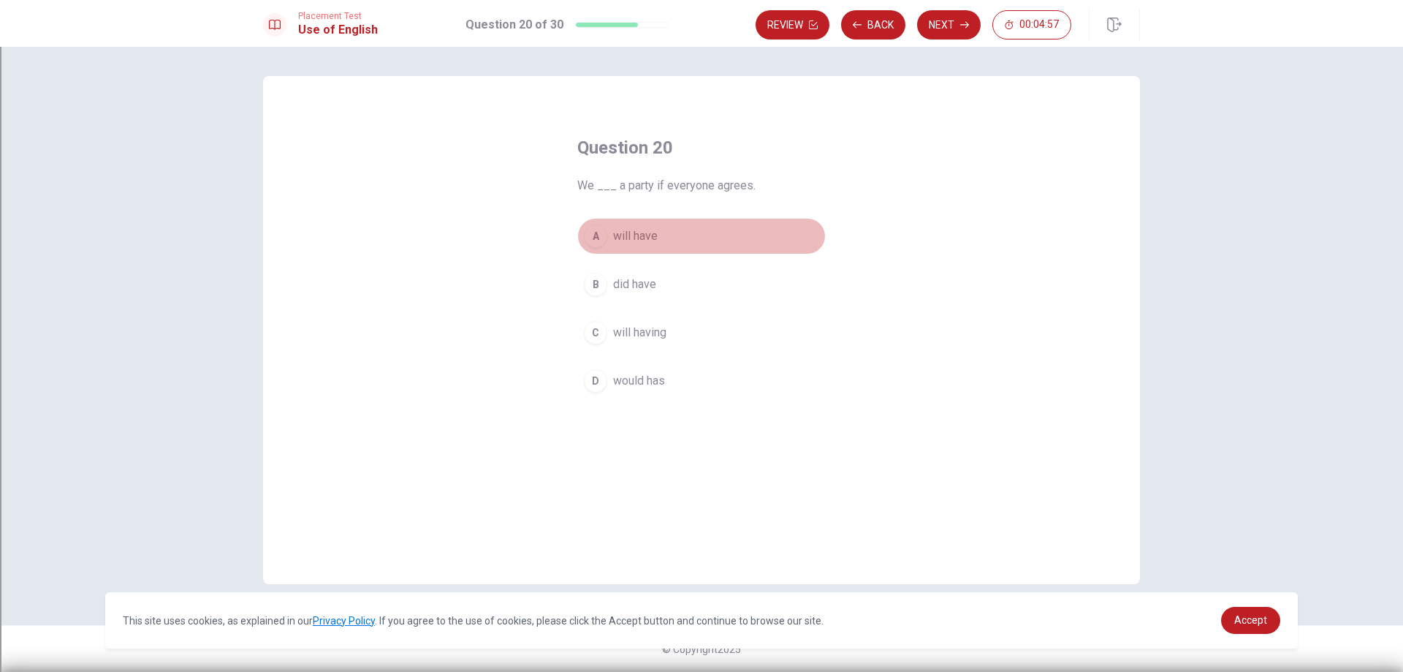
click at [642, 237] on span "will have" at bounding box center [635, 236] width 45 height 18
click at [963, 23] on icon "button" at bounding box center [964, 24] width 9 height 9
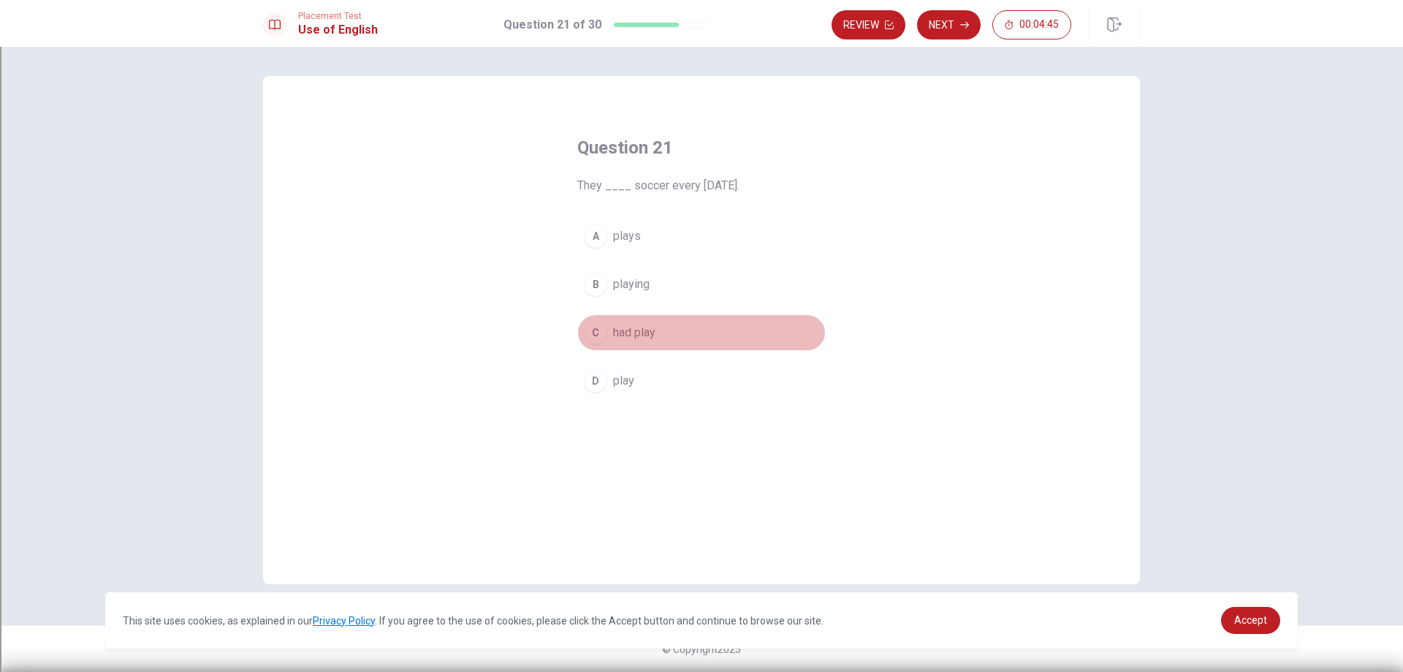
click at [602, 332] on div "C" at bounding box center [595, 332] width 23 height 23
click at [601, 376] on div "D" at bounding box center [595, 380] width 23 height 23
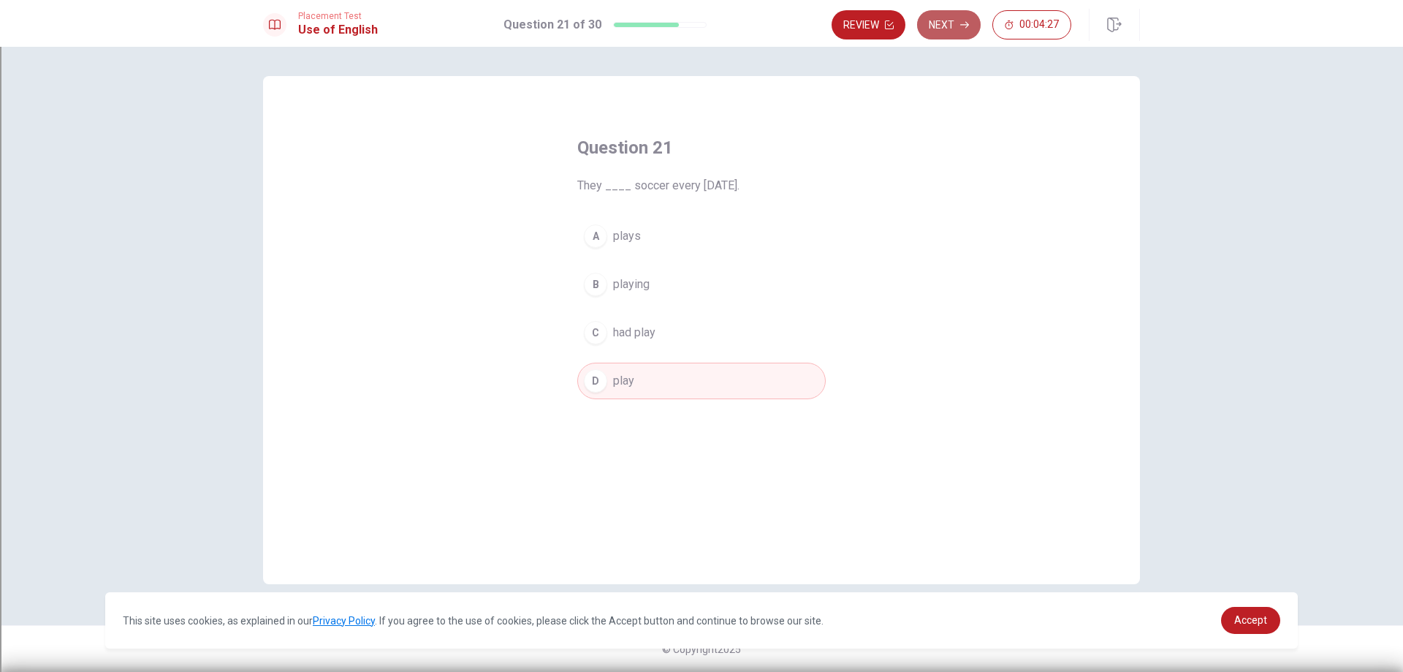
click at [946, 30] on button "Next" at bounding box center [949, 24] width 64 height 29
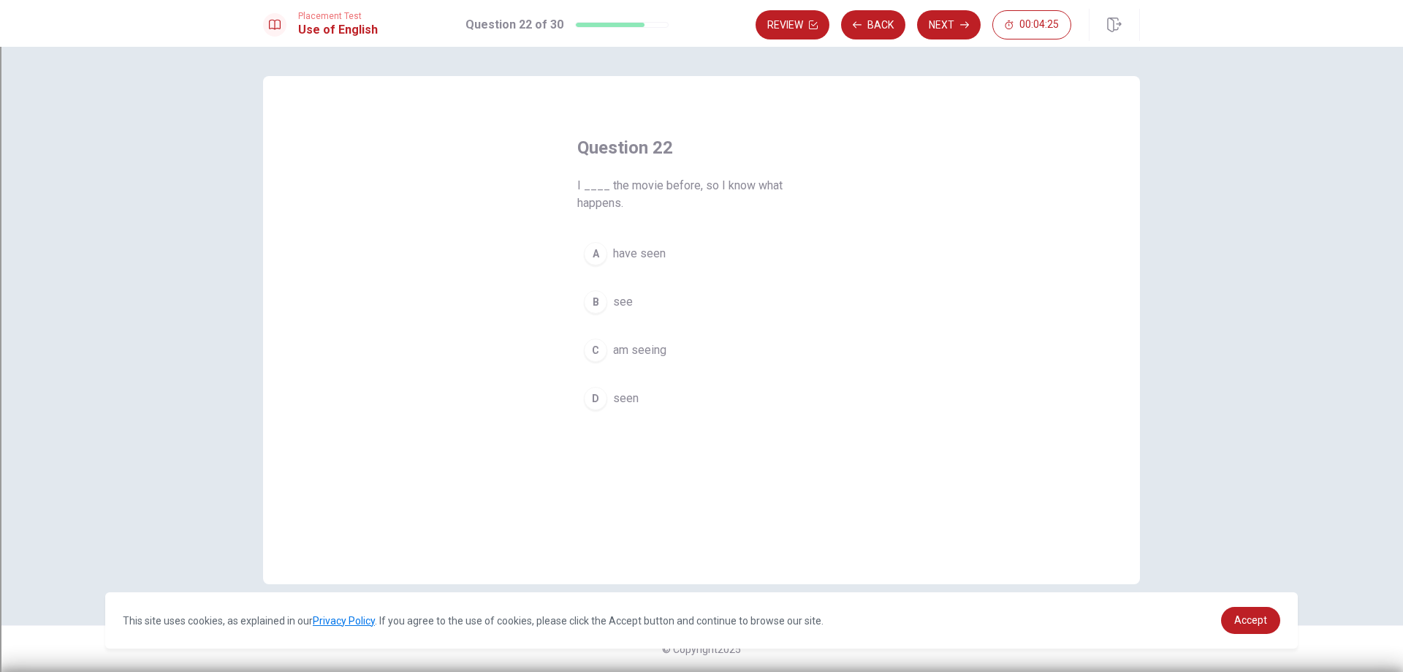
click at [634, 308] on button "B see" at bounding box center [701, 302] width 248 height 37
click at [942, 29] on button "Next" at bounding box center [949, 24] width 64 height 29
click at [633, 282] on span "bought" at bounding box center [630, 284] width 35 height 18
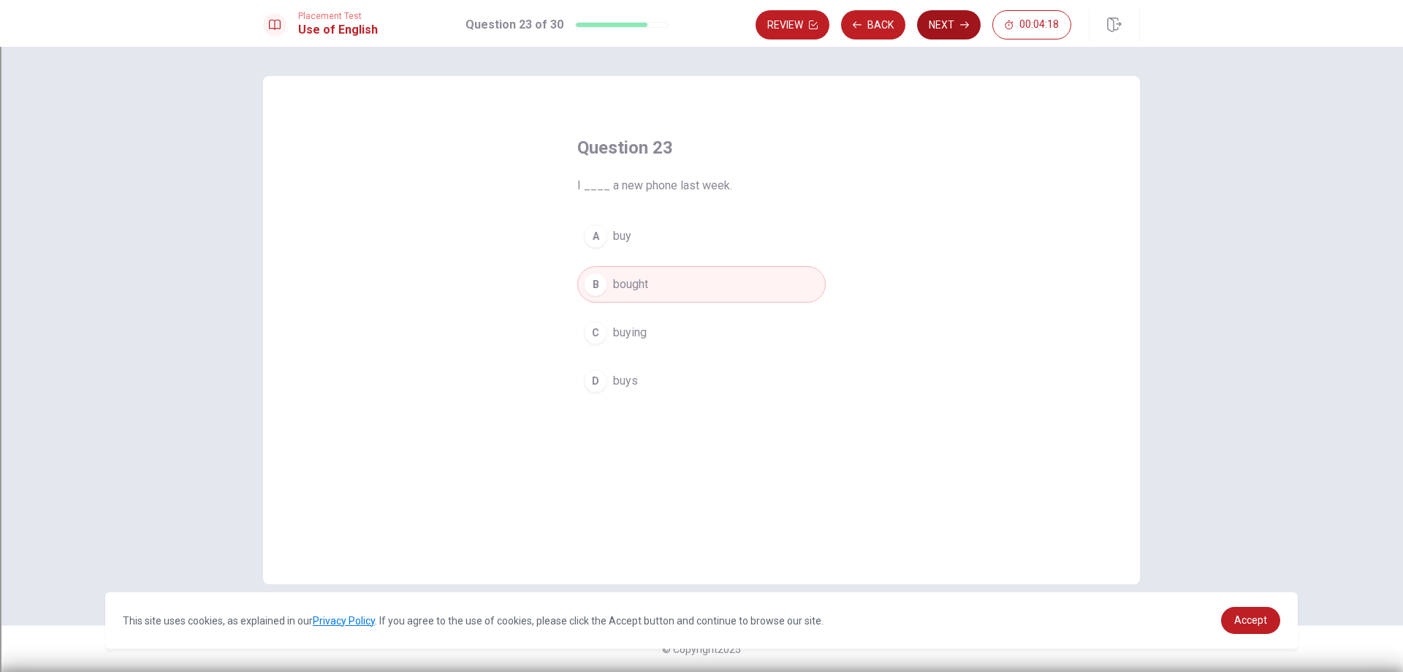
click at [956, 18] on button "Next" at bounding box center [949, 24] width 64 height 29
click at [634, 345] on button "C inside" at bounding box center [701, 332] width 248 height 37
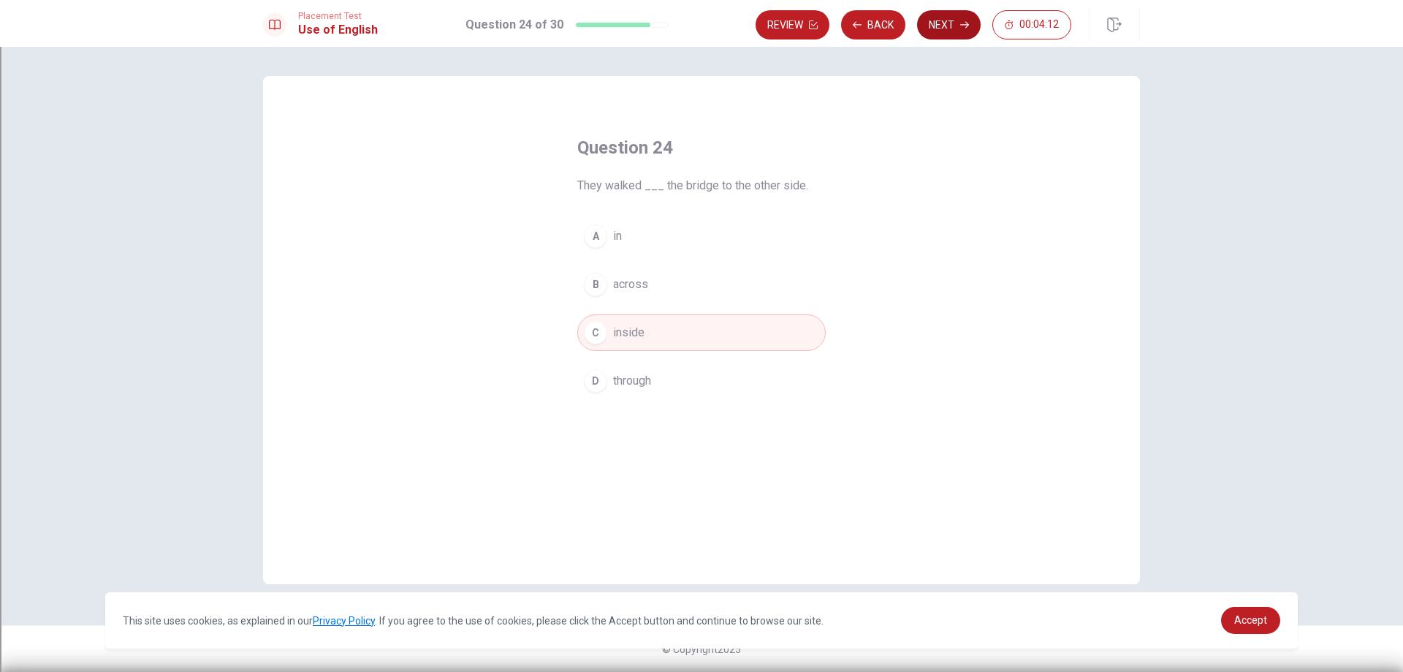
click at [961, 13] on button "Next" at bounding box center [949, 24] width 64 height 29
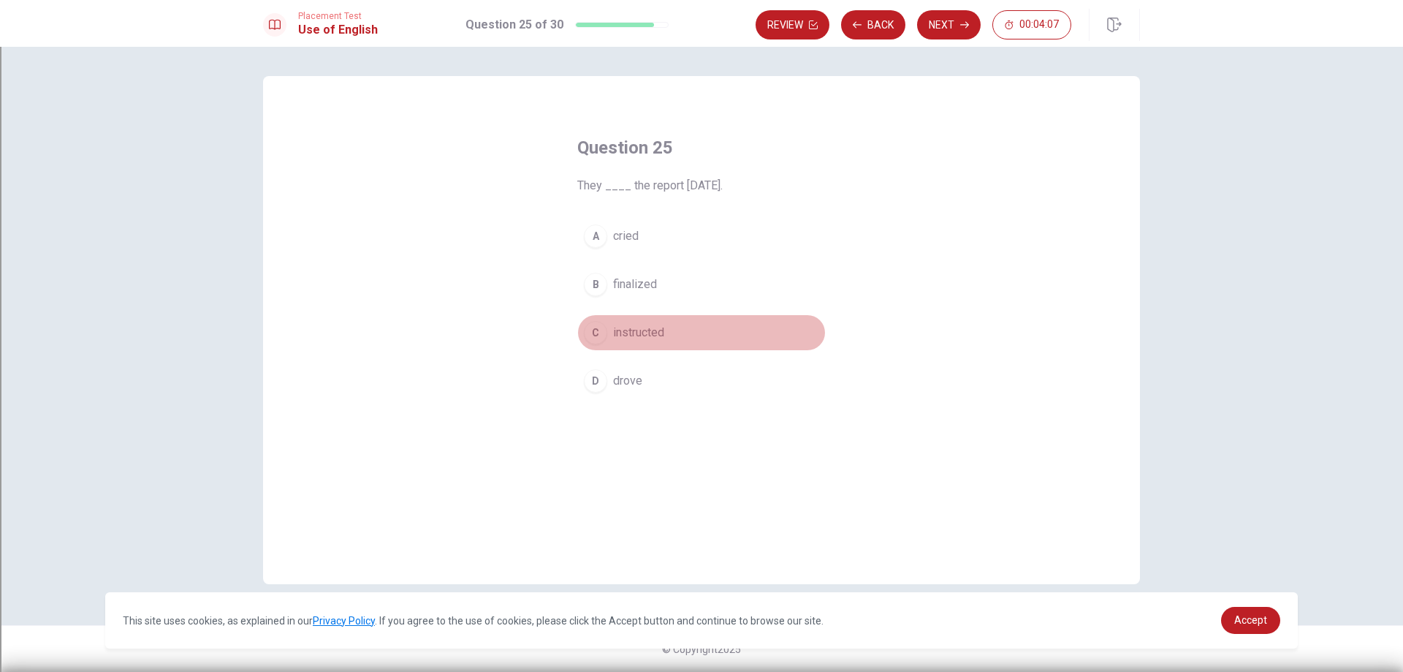
click at [623, 335] on span "instructed" at bounding box center [638, 333] width 51 height 18
click at [628, 289] on span "finalized" at bounding box center [635, 284] width 44 height 18
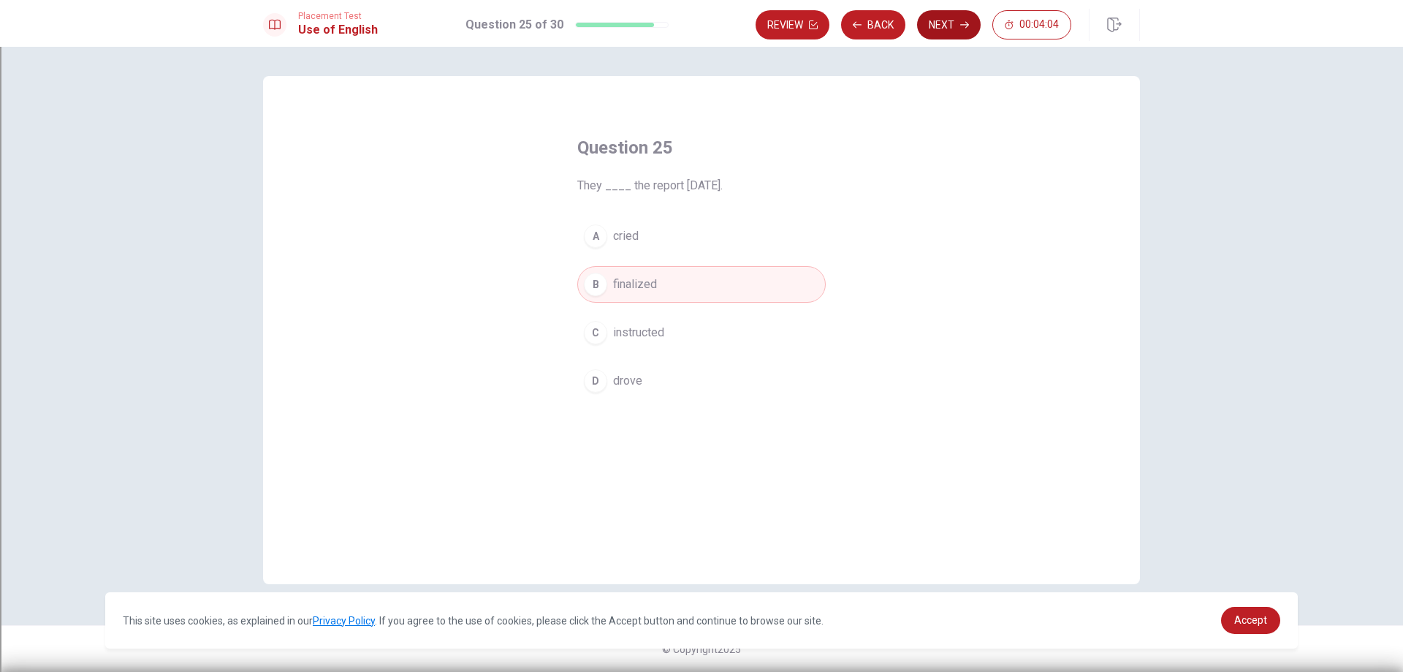
click at [937, 18] on button "Next" at bounding box center [949, 24] width 64 height 29
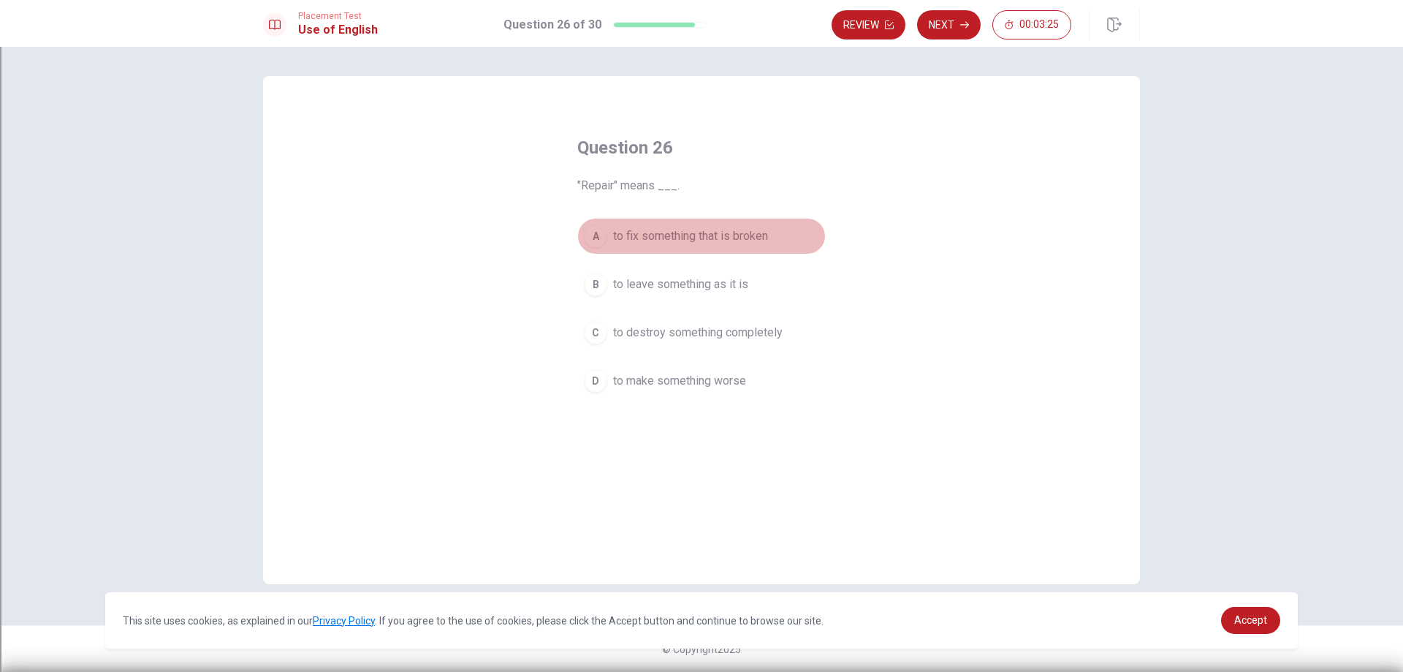
click at [598, 238] on div "A" at bounding box center [595, 235] width 23 height 23
click at [952, 15] on button "Next" at bounding box center [949, 24] width 64 height 29
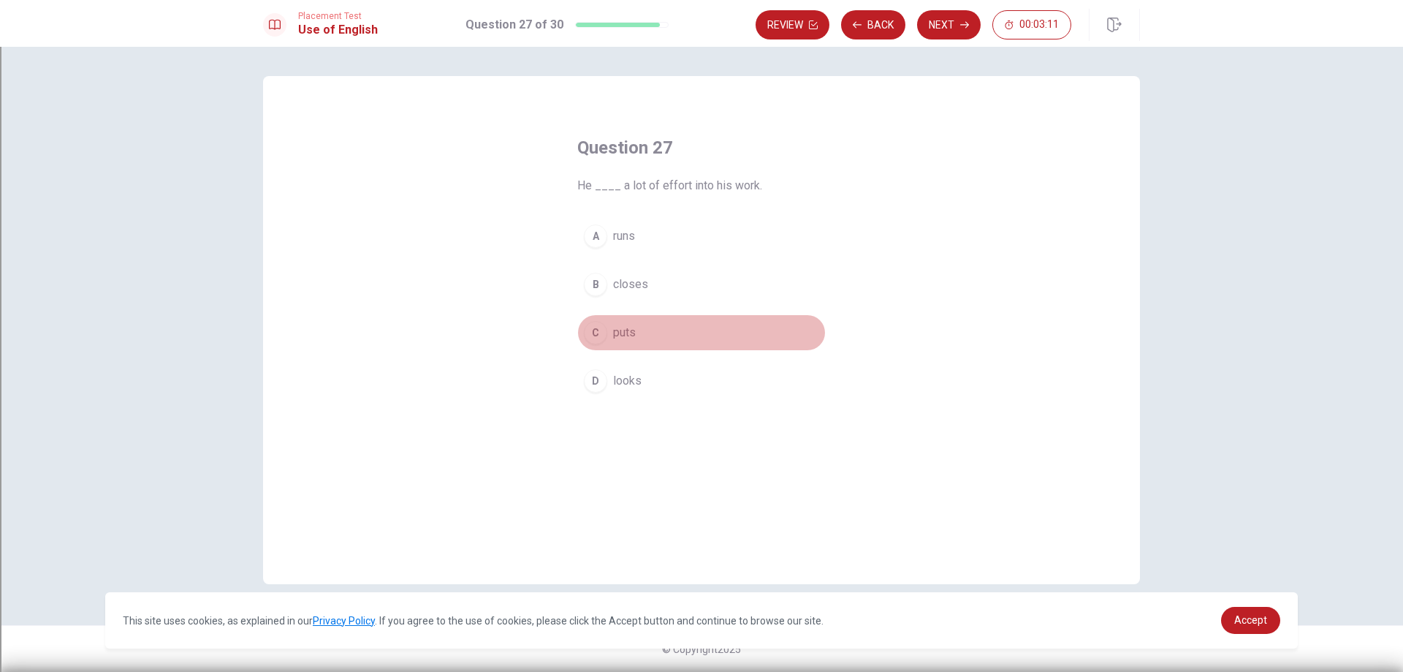
click at [596, 335] on div "C" at bounding box center [595, 332] width 23 height 23
click at [948, 22] on button "Next" at bounding box center [949, 24] width 64 height 29
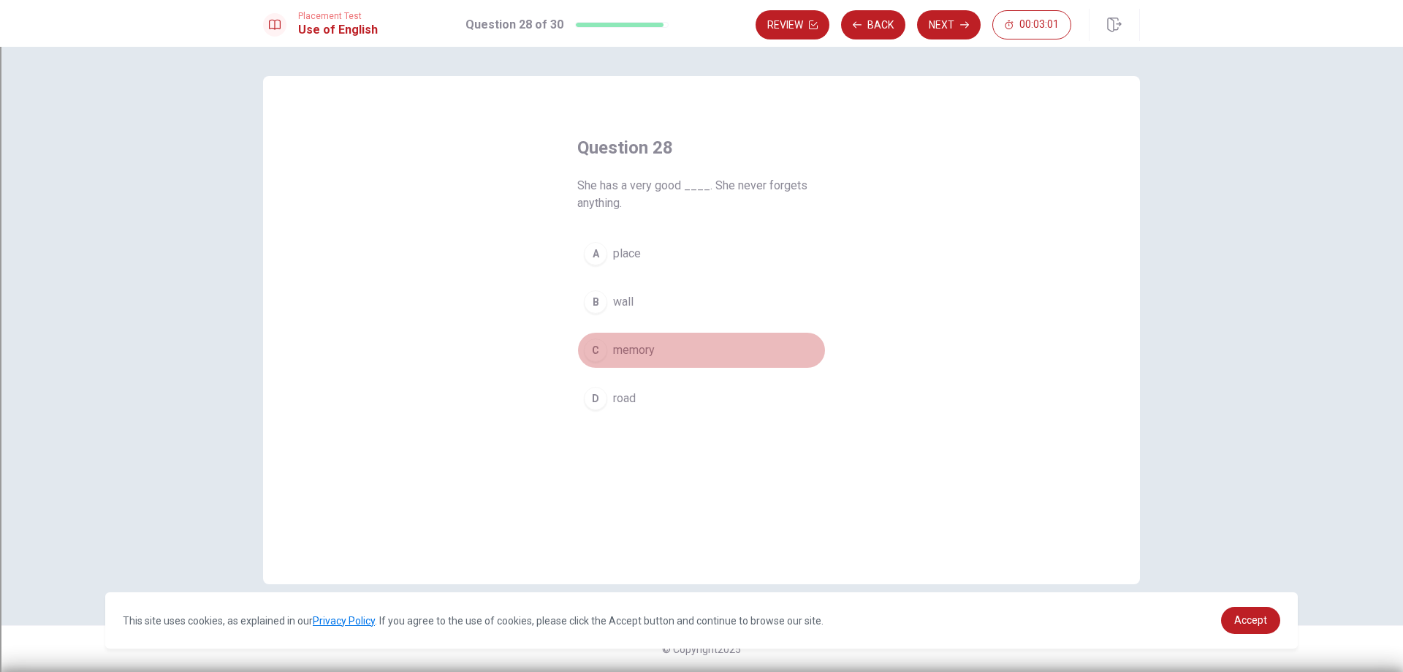
click at [594, 358] on div "C" at bounding box center [595, 349] width 23 height 23
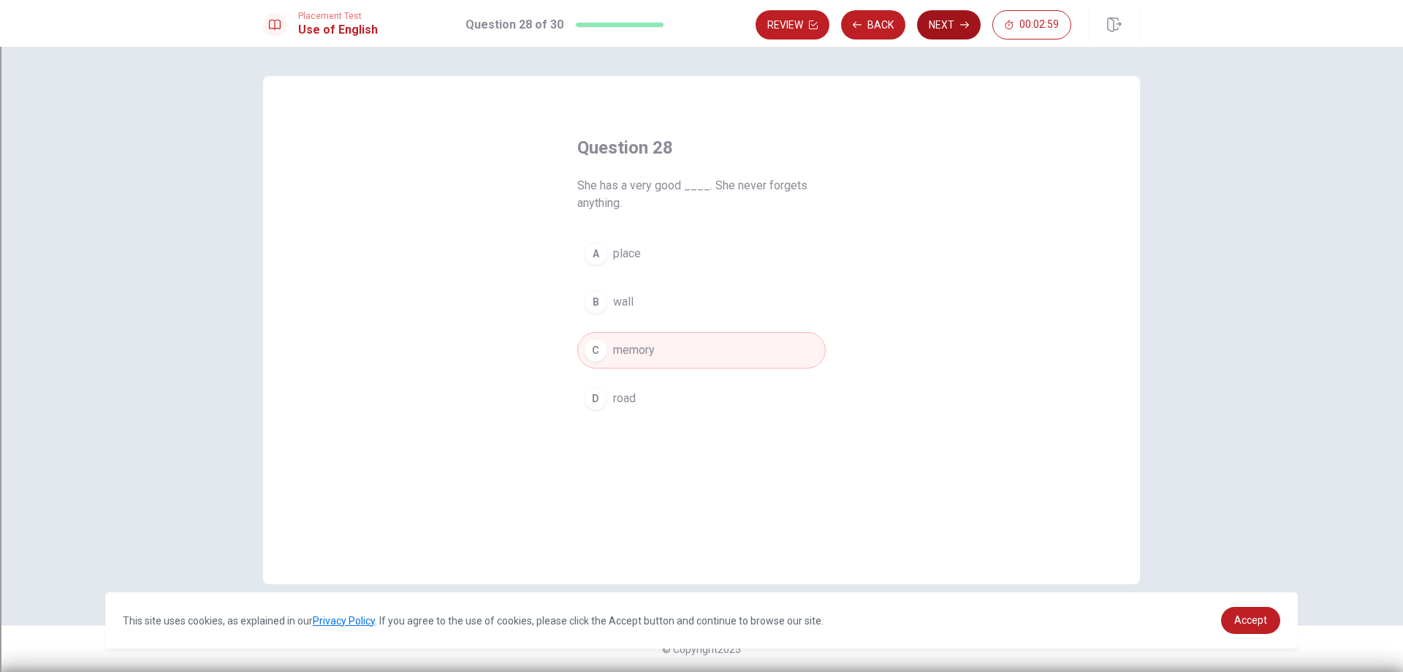
click at [959, 28] on button "Next" at bounding box center [949, 24] width 64 height 29
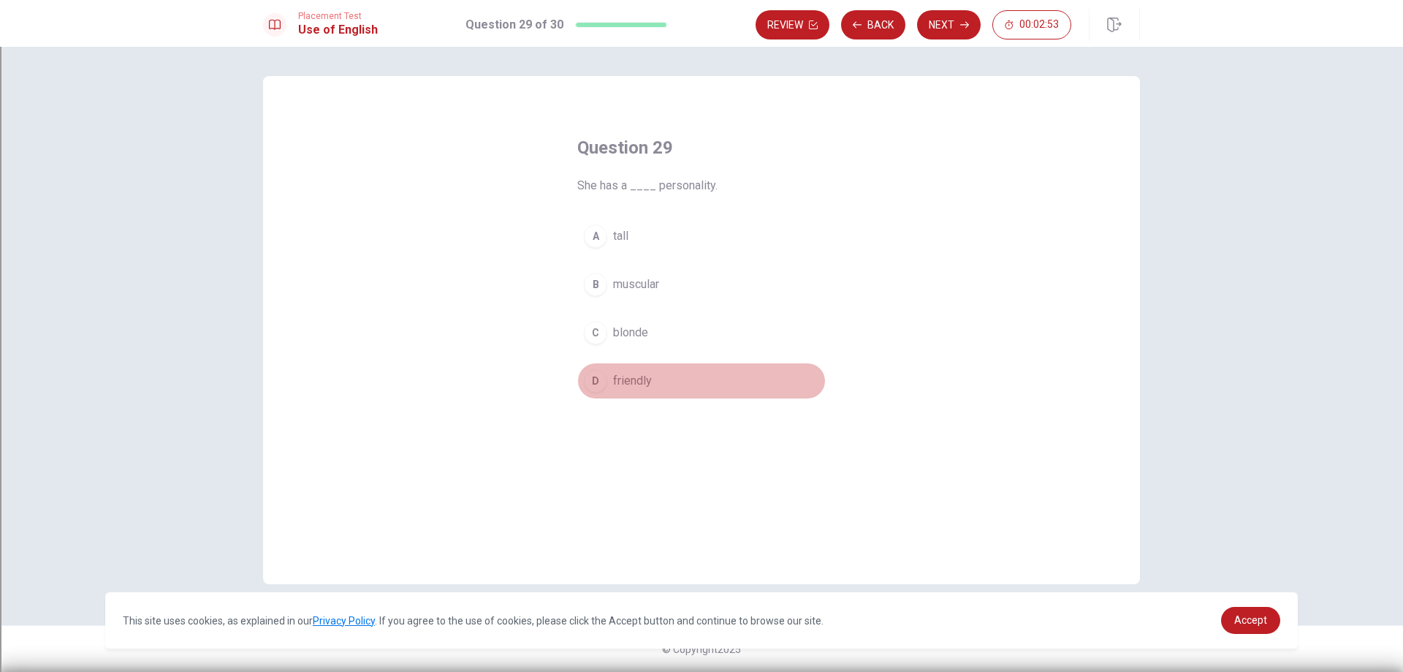
click at [615, 378] on span "friendly" at bounding box center [632, 381] width 39 height 18
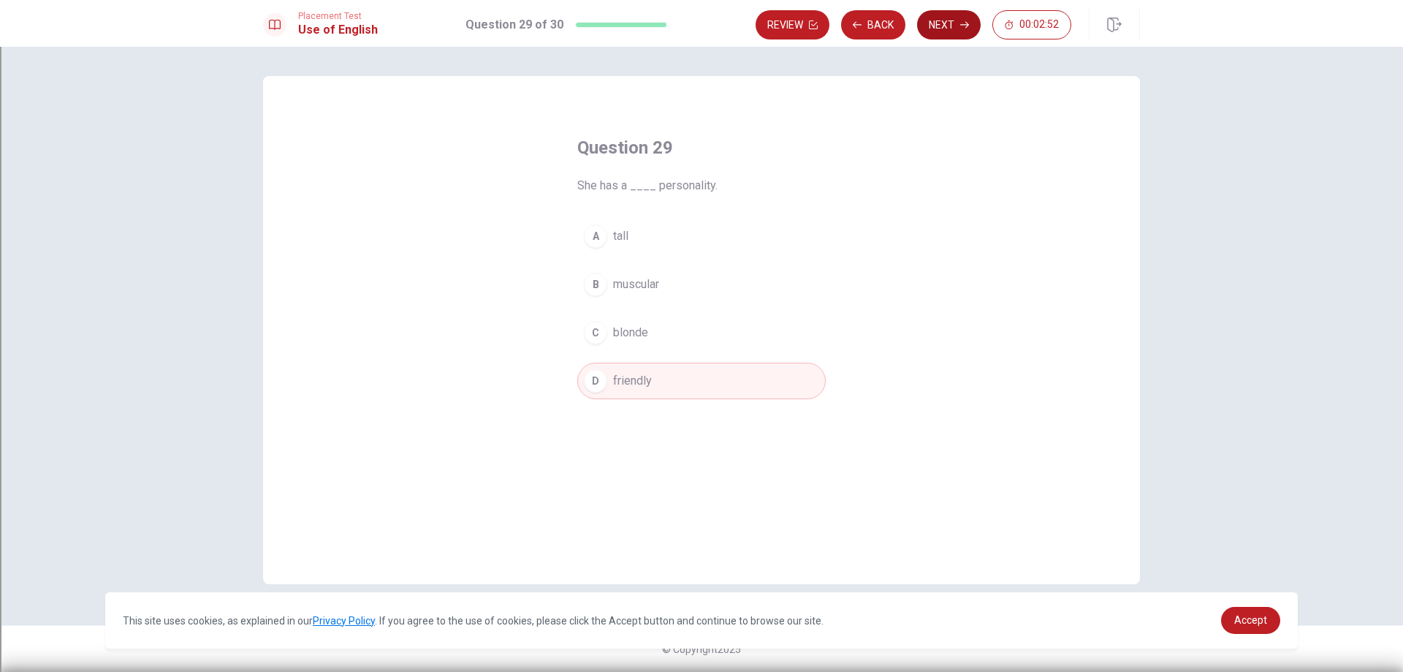
click at [932, 26] on button "Next" at bounding box center [949, 24] width 64 height 29
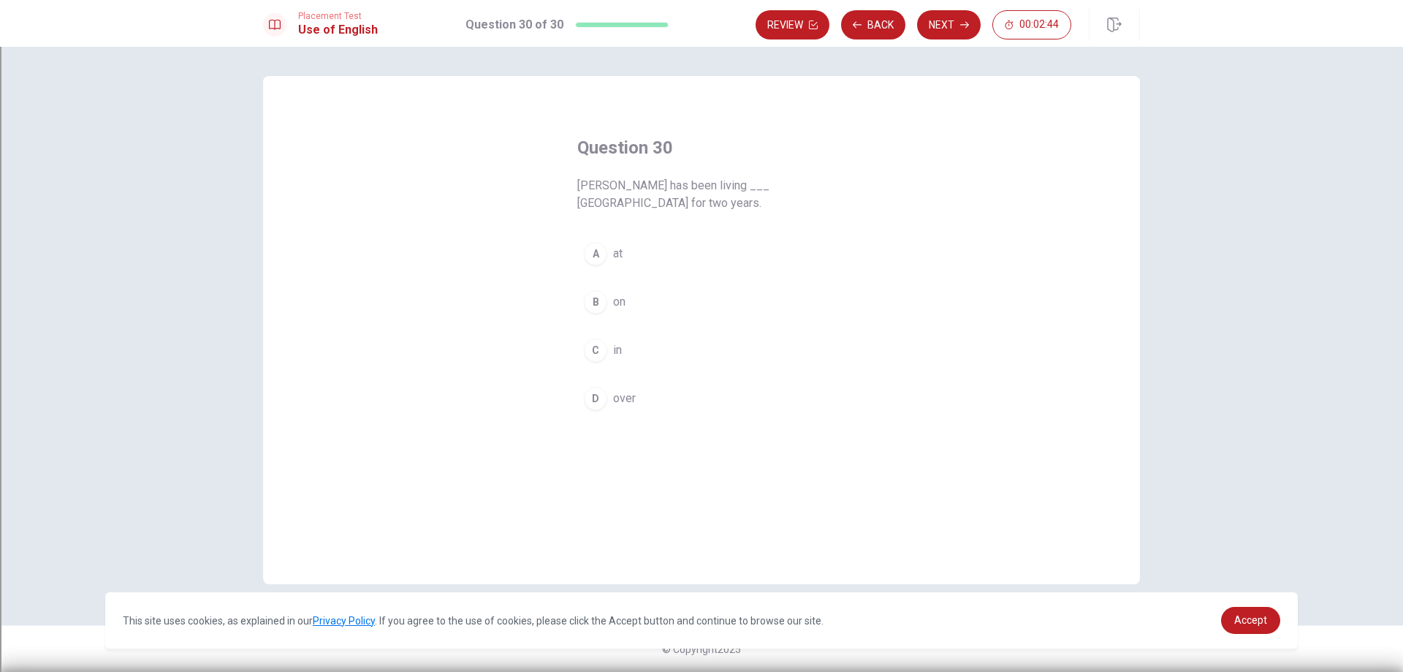
click at [617, 343] on span "in" at bounding box center [617, 350] width 9 height 18
click at [940, 26] on button "Next" at bounding box center [949, 24] width 64 height 29
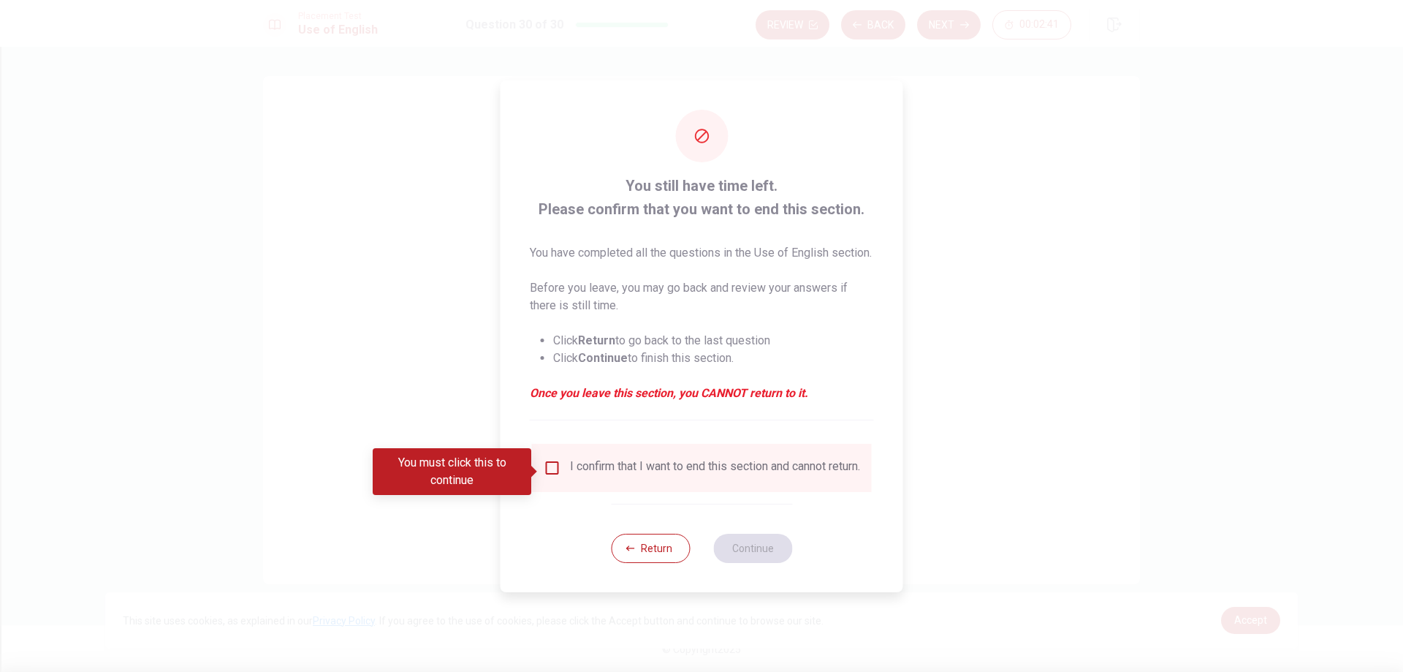
click at [552, 468] on input "You must click this to continue" at bounding box center [553, 468] width 18 height 18
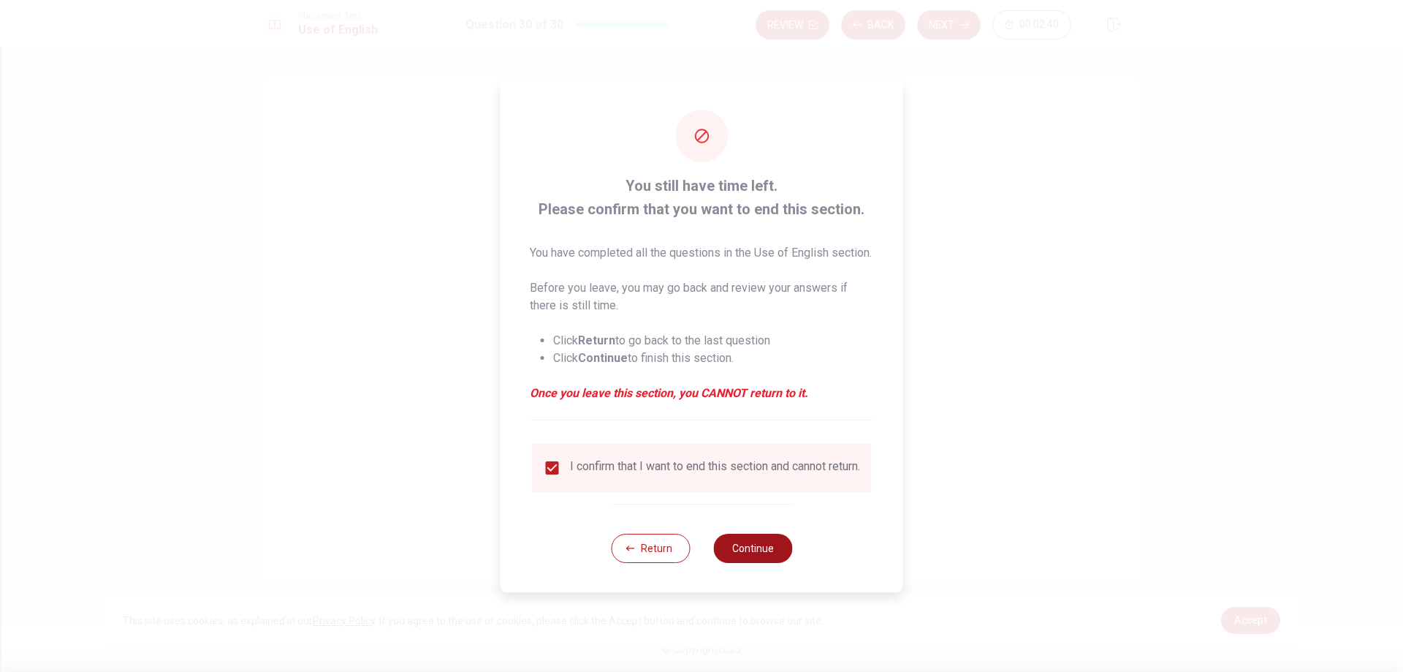
click at [772, 563] on button "Continue" at bounding box center [752, 547] width 79 height 29
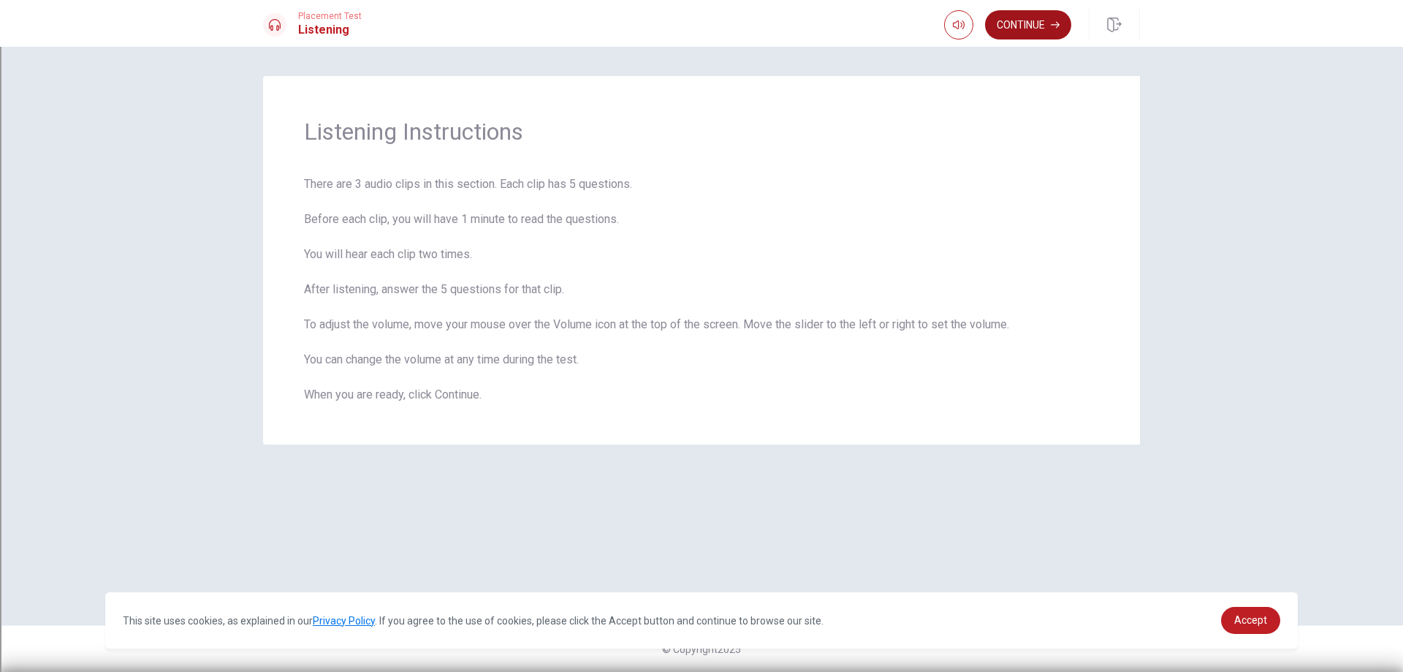
click at [1050, 23] on button "Continue" at bounding box center [1028, 24] width 86 height 29
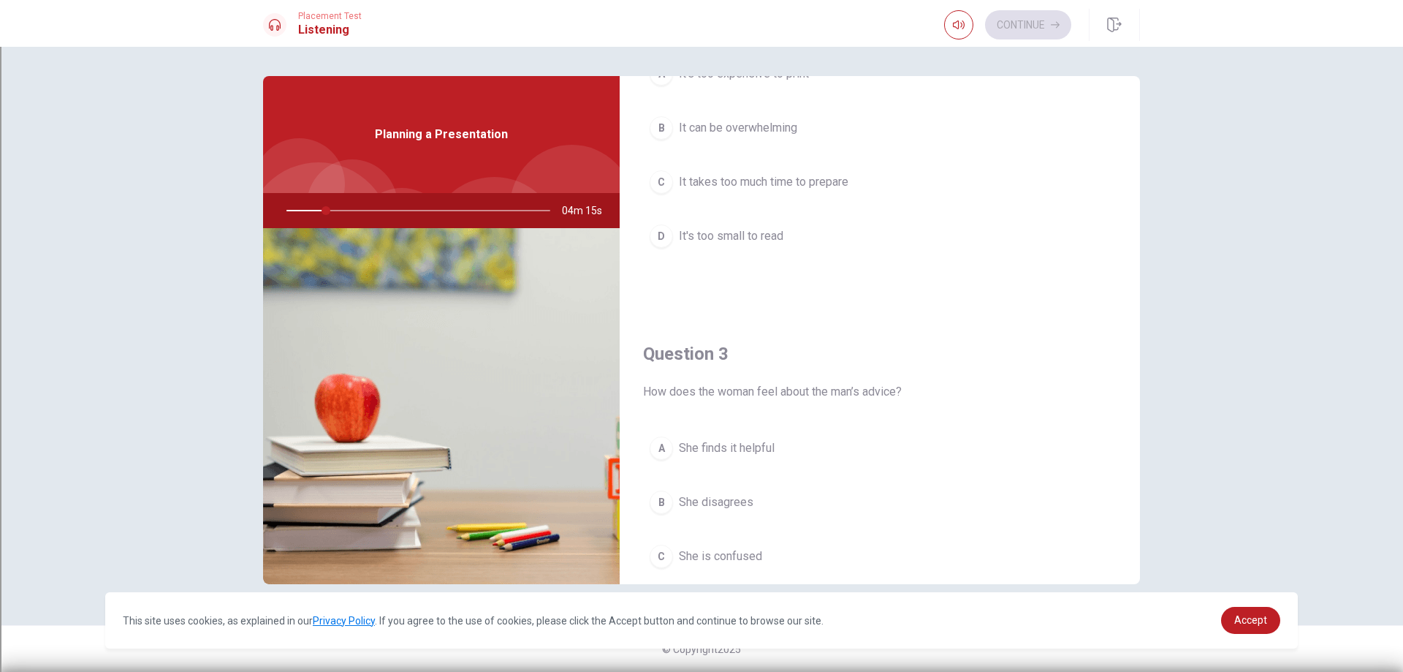
scroll to position [804, 0]
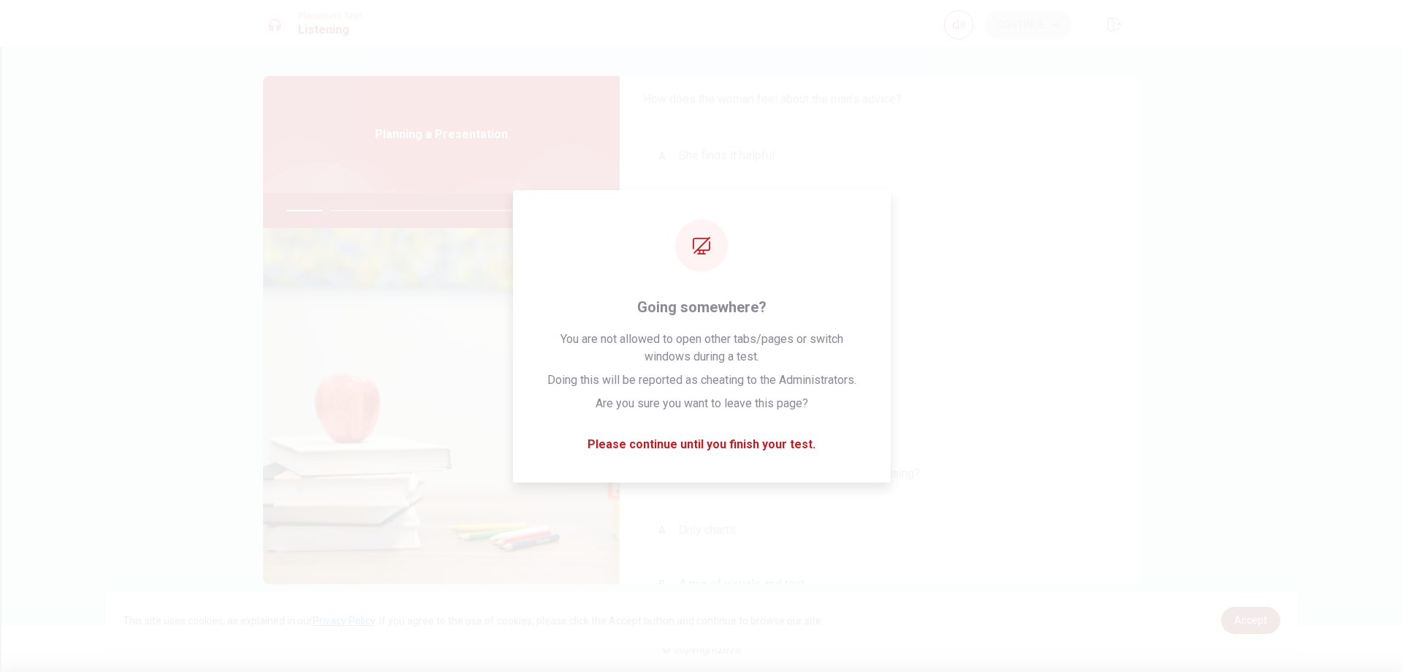
click at [1256, 622] on span "Accept" at bounding box center [1250, 620] width 33 height 12
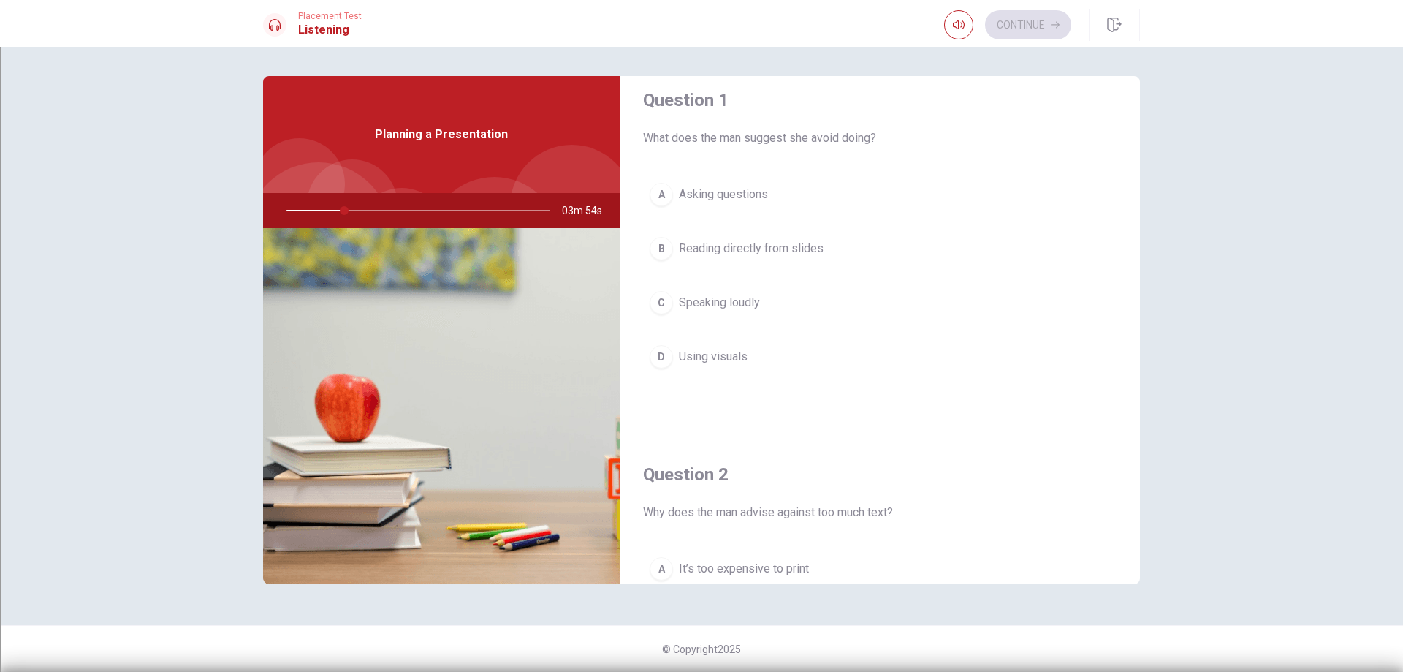
scroll to position [0, 0]
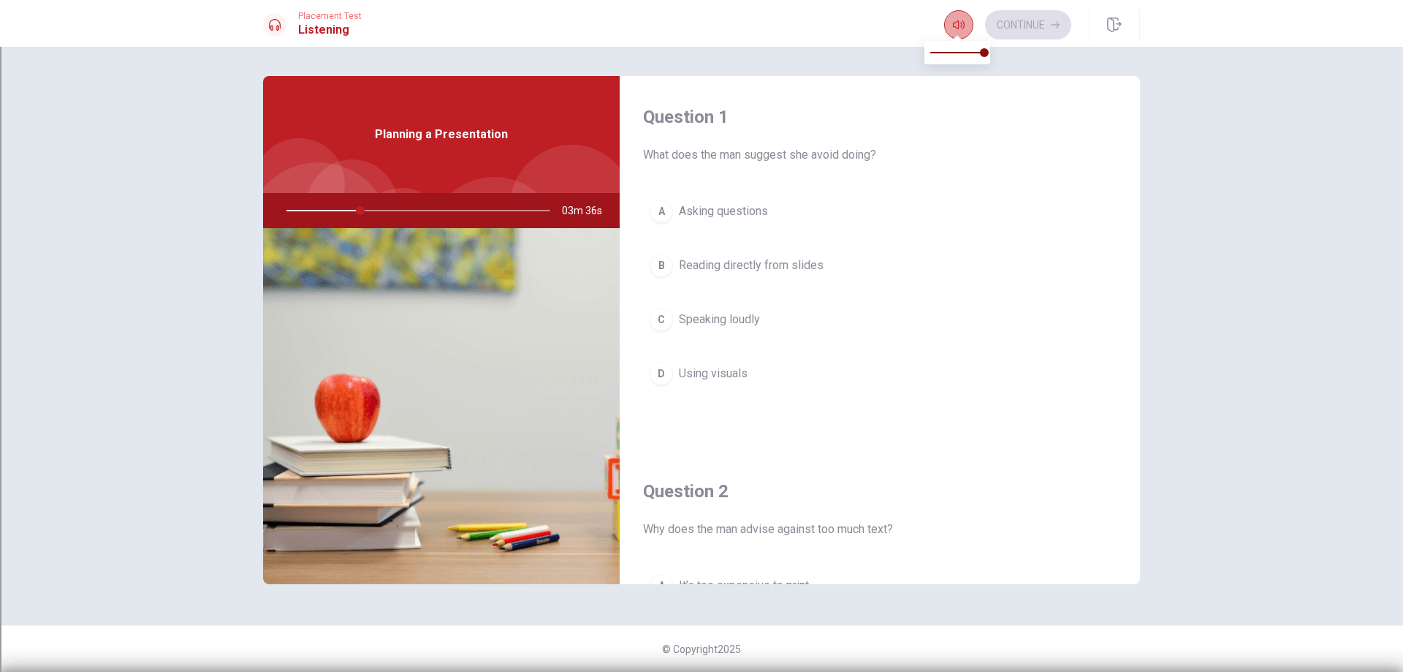
click at [959, 20] on icon "button" at bounding box center [959, 25] width 12 height 12
click at [960, 28] on icon "button" at bounding box center [959, 25] width 12 height 12
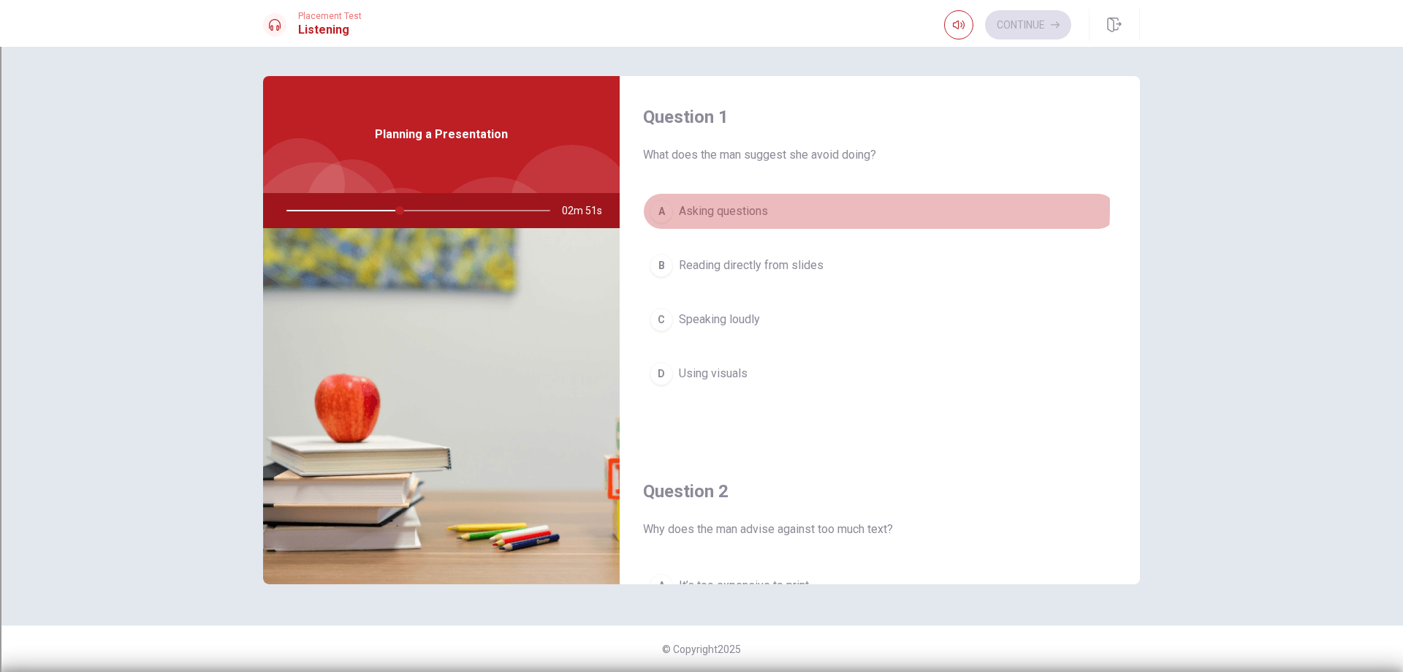
click at [737, 207] on span "Asking questions" at bounding box center [723, 211] width 89 height 18
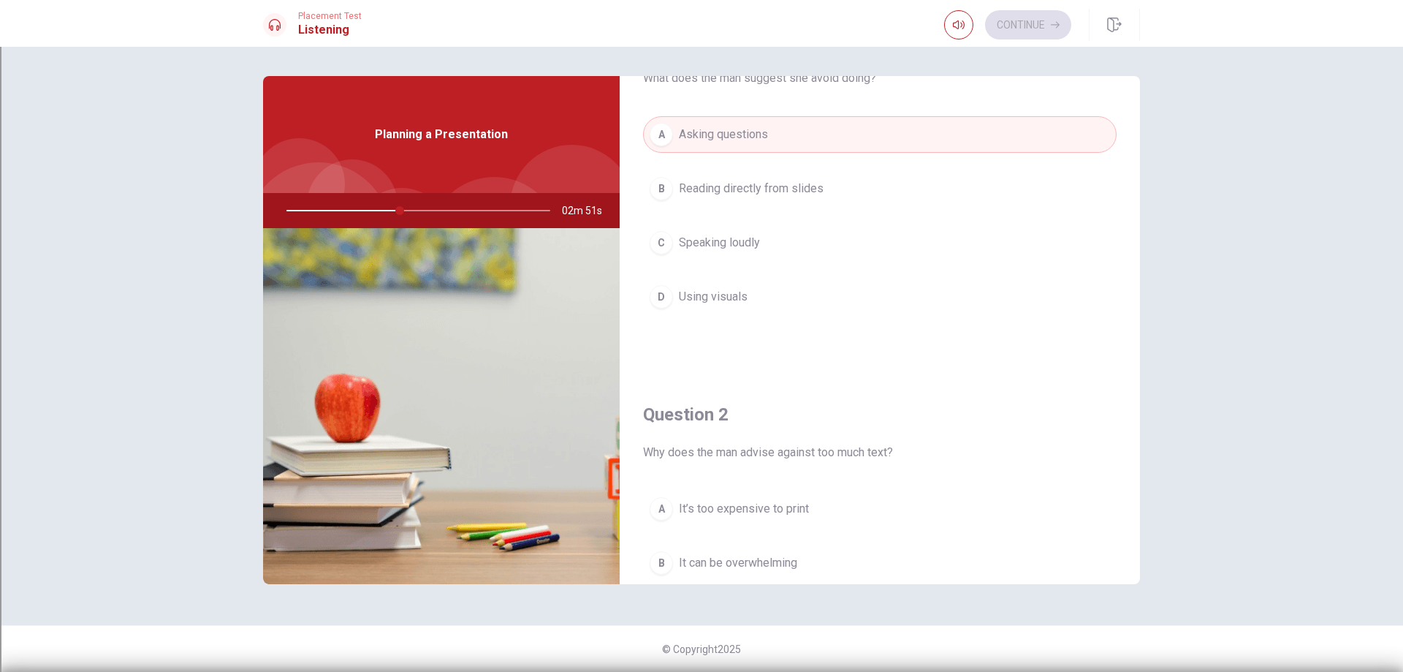
scroll to position [292, 0]
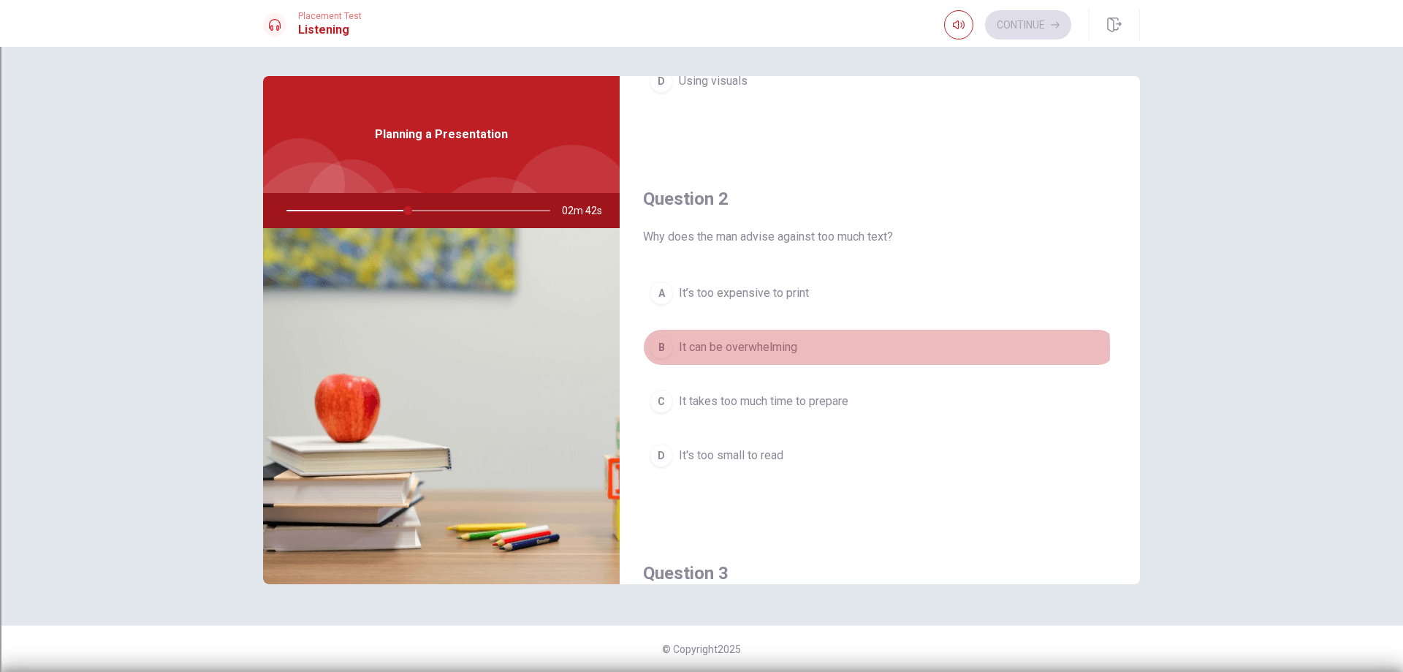
click at [783, 349] on span "It can be overwhelming" at bounding box center [738, 347] width 118 height 18
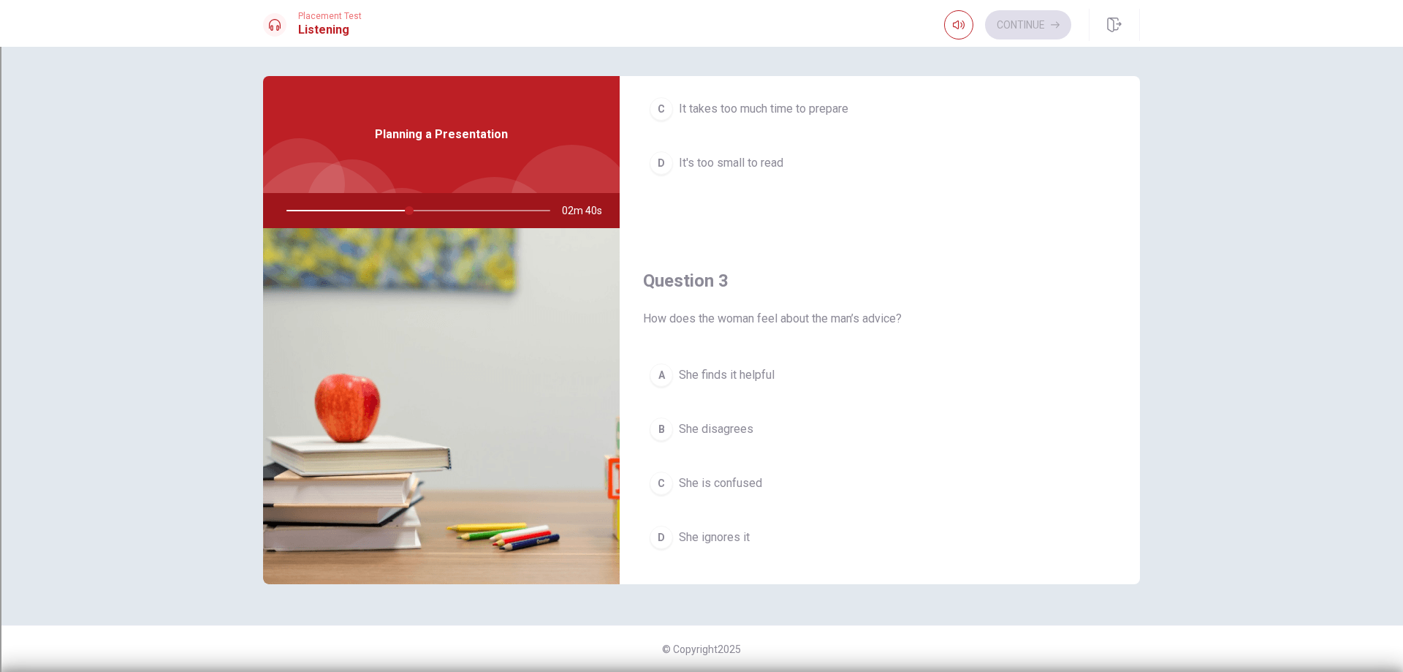
scroll to position [658, 0]
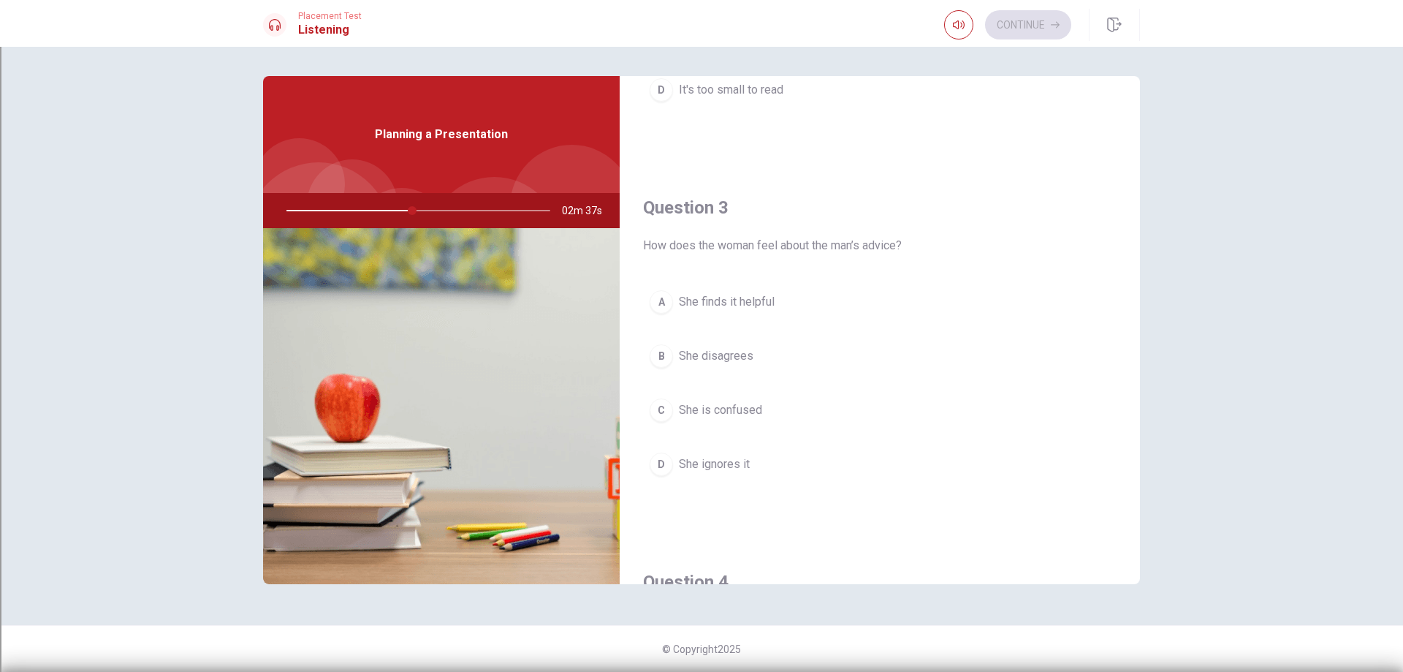
click at [729, 350] on span "She disagrees" at bounding box center [716, 356] width 75 height 18
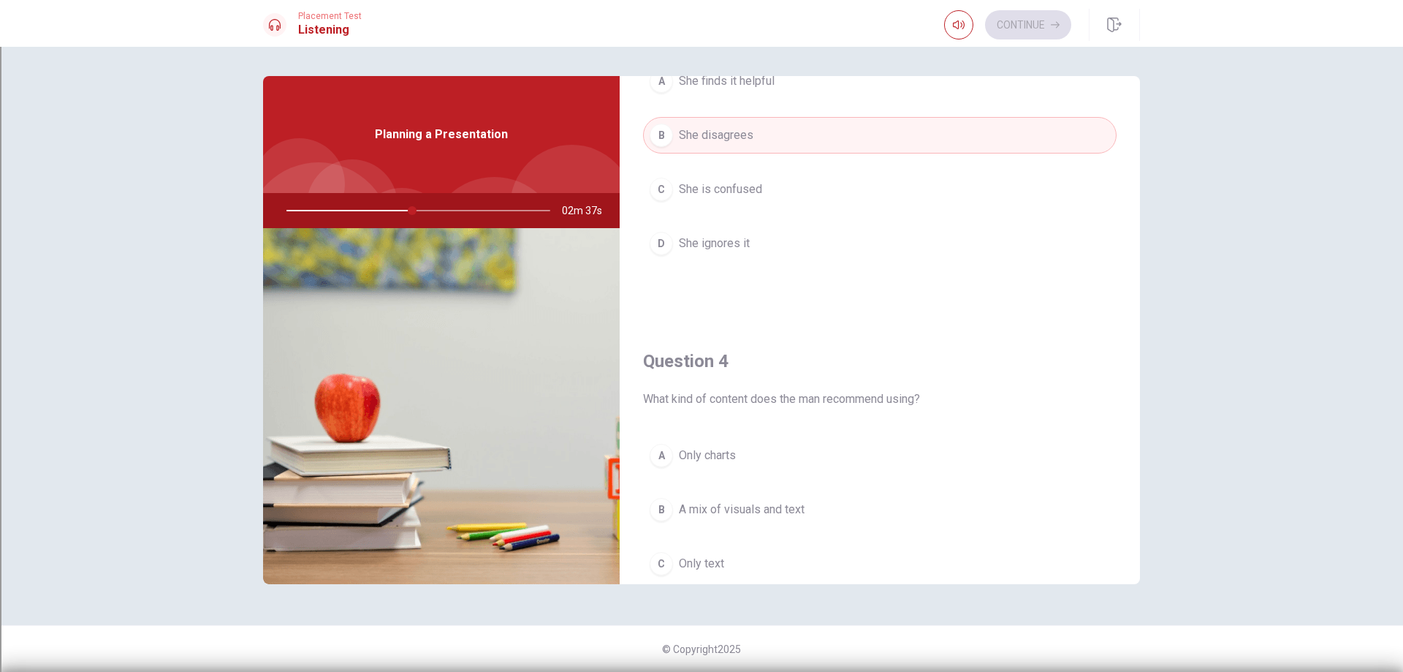
scroll to position [1023, 0]
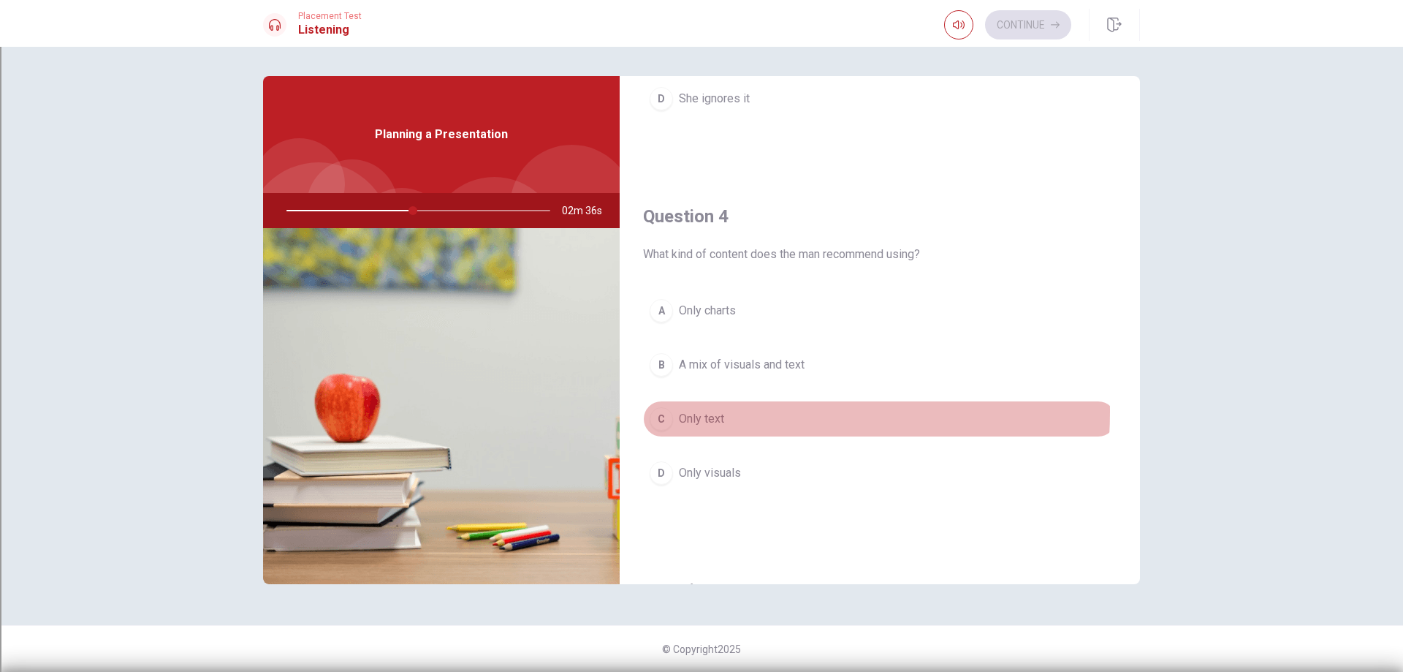
click at [698, 411] on span "Only text" at bounding box center [701, 419] width 45 height 18
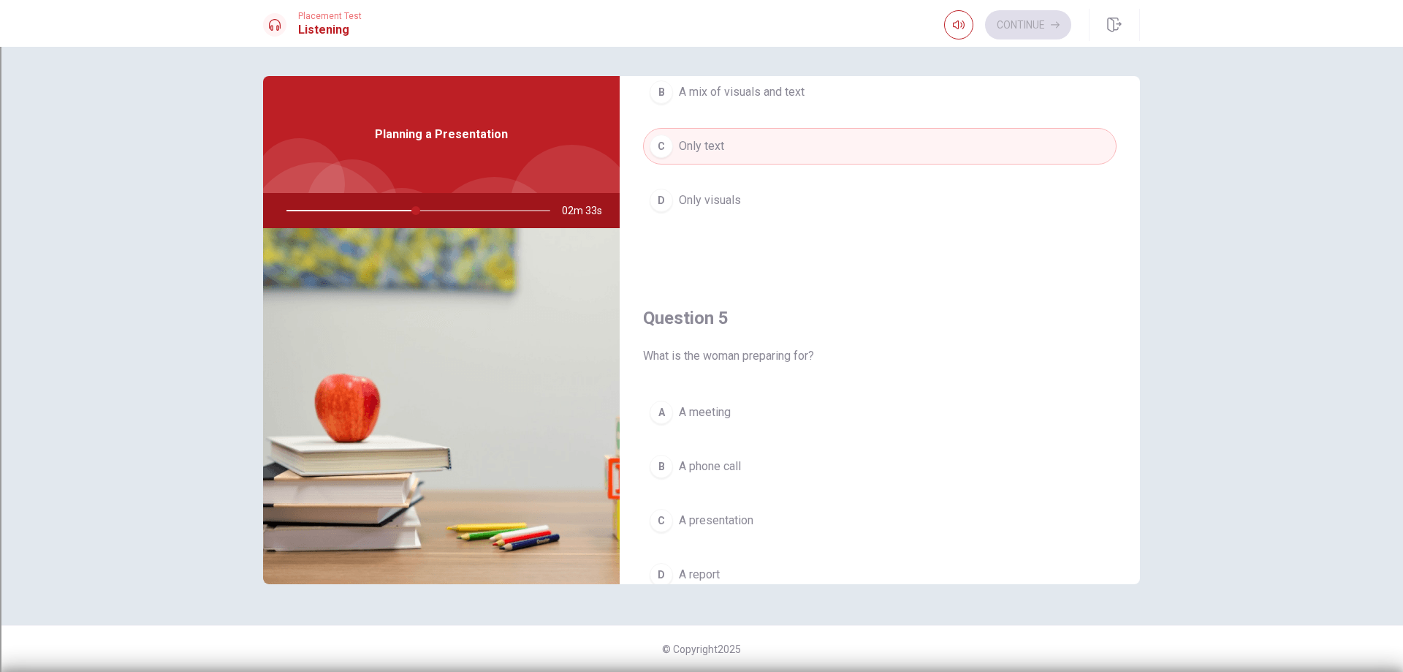
scroll to position [1363, 0]
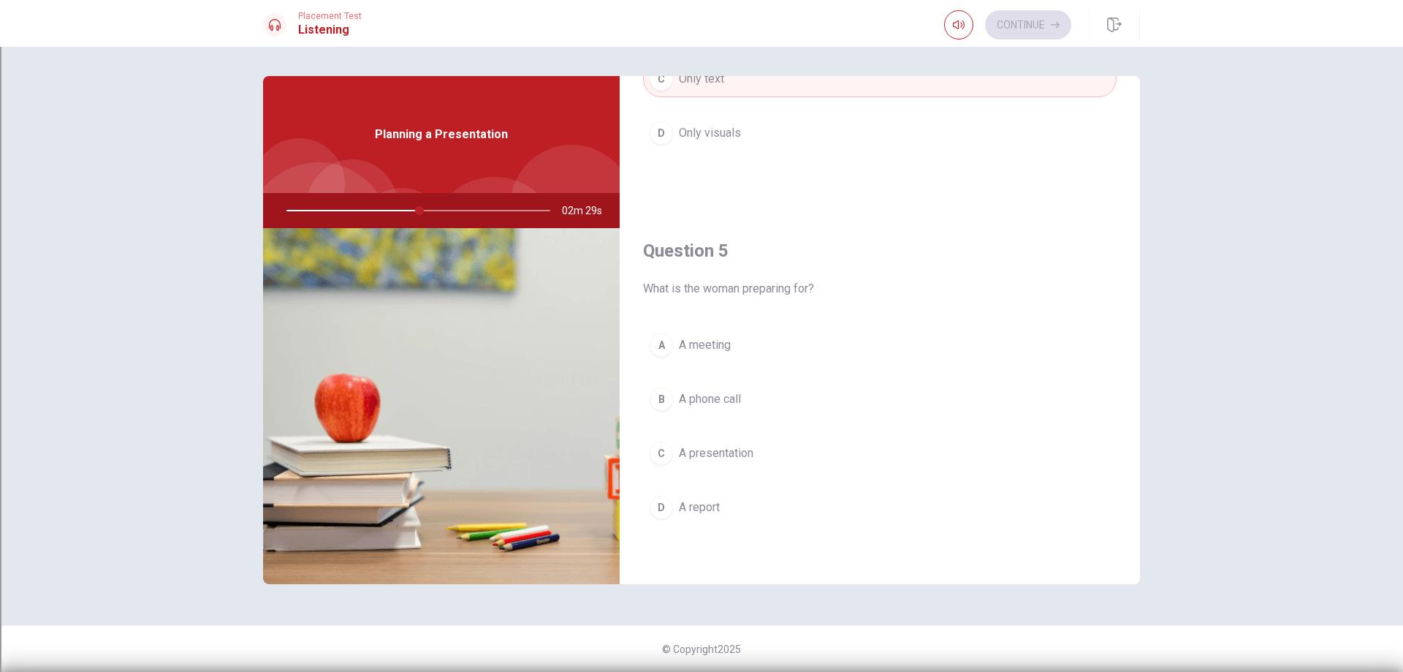
click at [741, 456] on span "A presentation" at bounding box center [716, 453] width 75 height 18
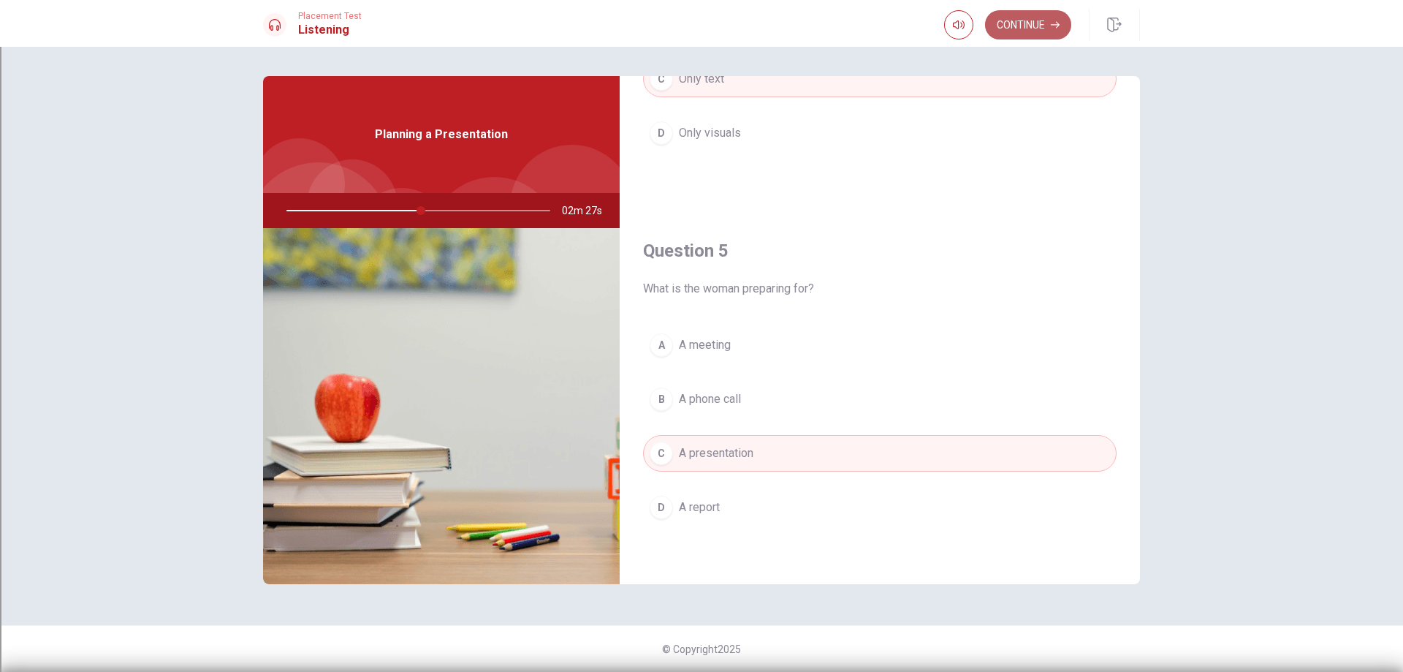
click at [1035, 27] on button "Continue" at bounding box center [1028, 24] width 86 height 29
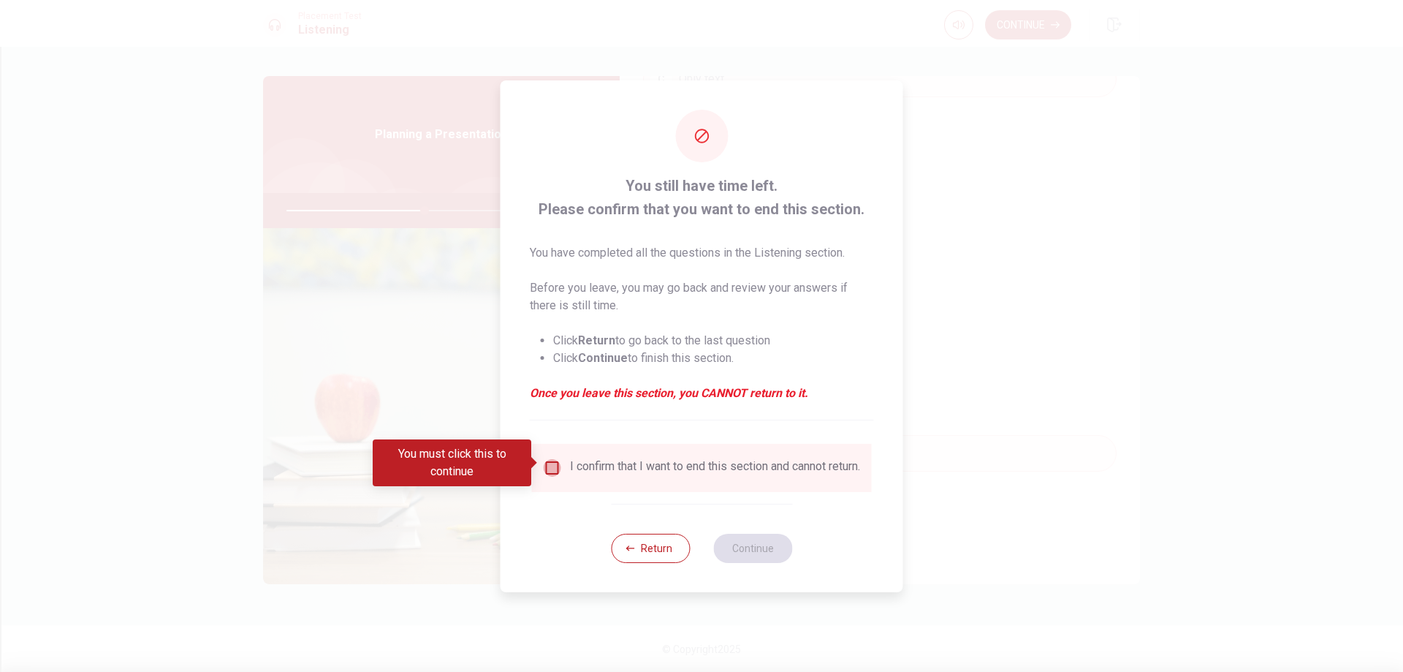
click at [555, 459] on input "You must click this to continue" at bounding box center [553, 468] width 18 height 18
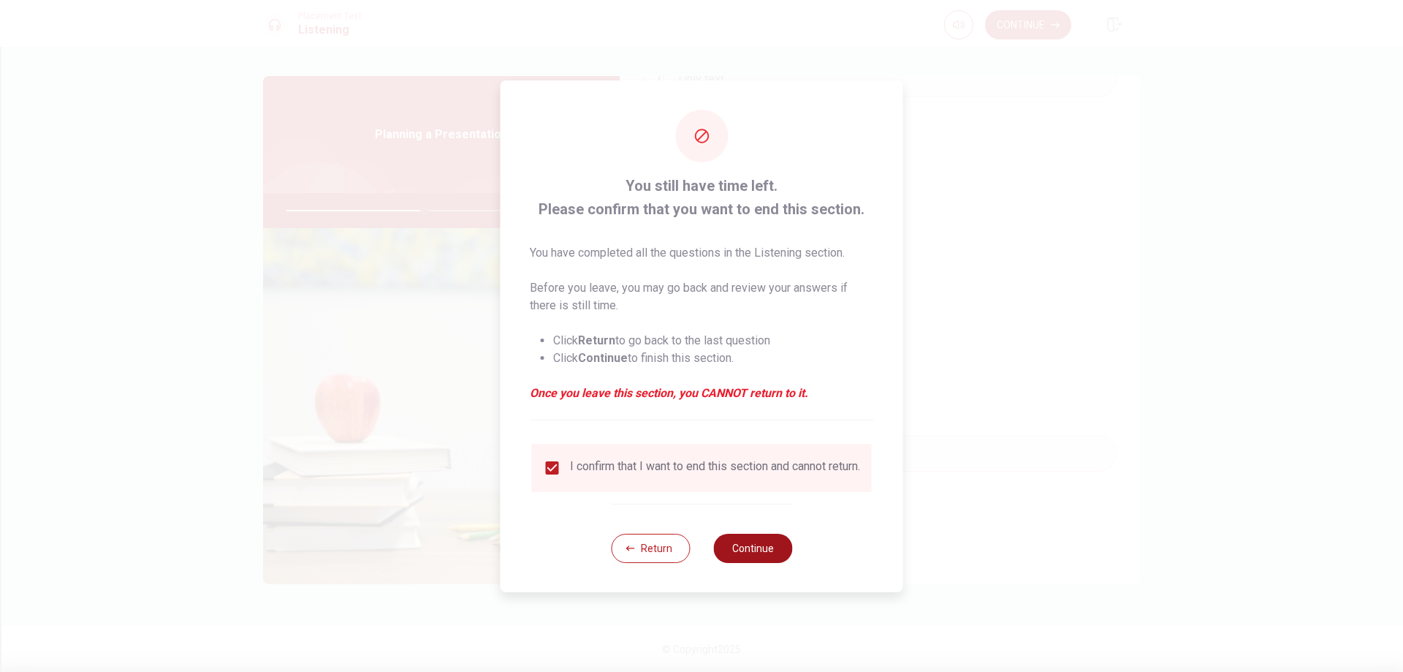
click at [758, 551] on button "Continue" at bounding box center [752, 547] width 79 height 29
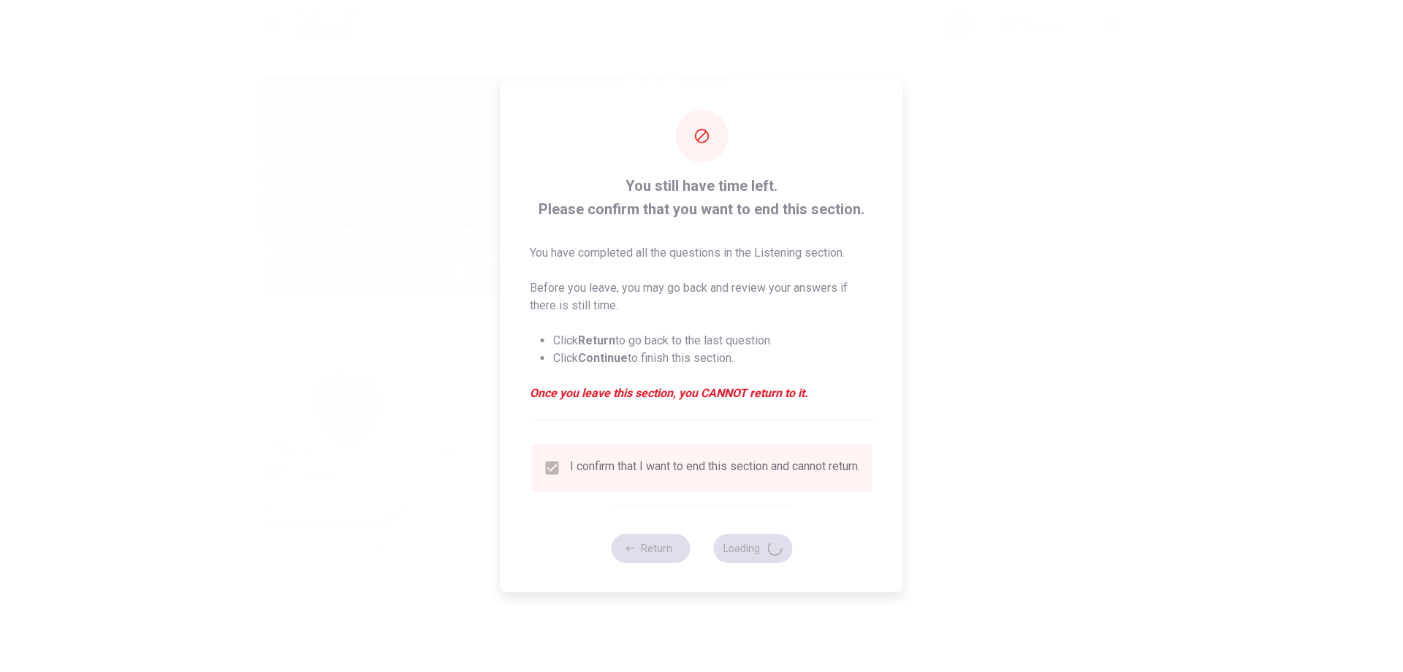
type input "53"
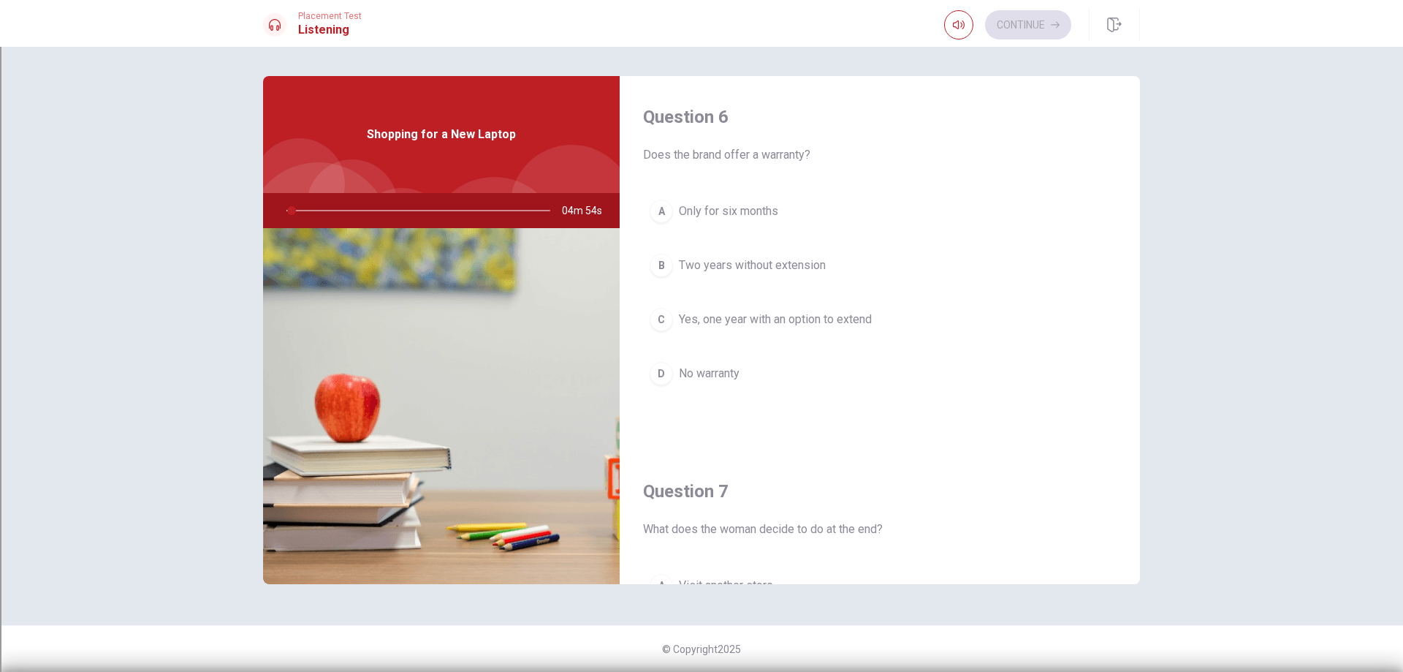
click at [675, 316] on button "C Yes, one year with an option to extend" at bounding box center [880, 319] width 474 height 37
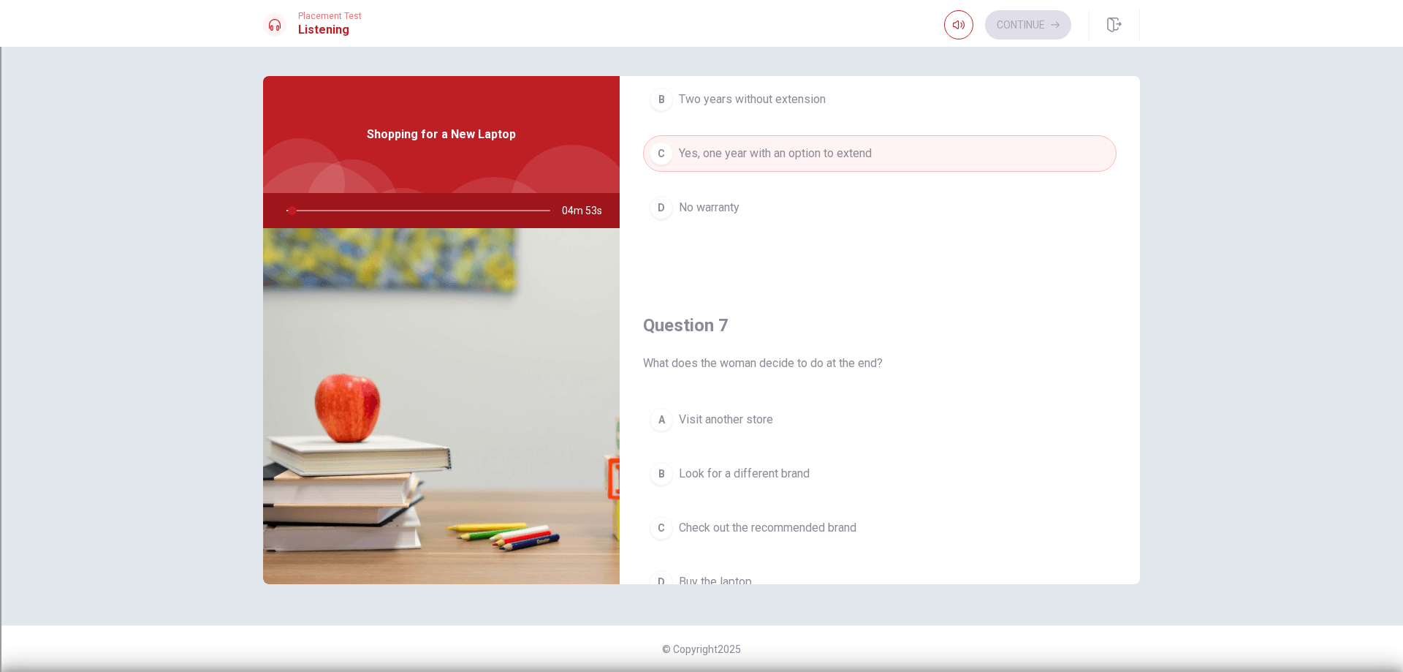
scroll to position [365, 0]
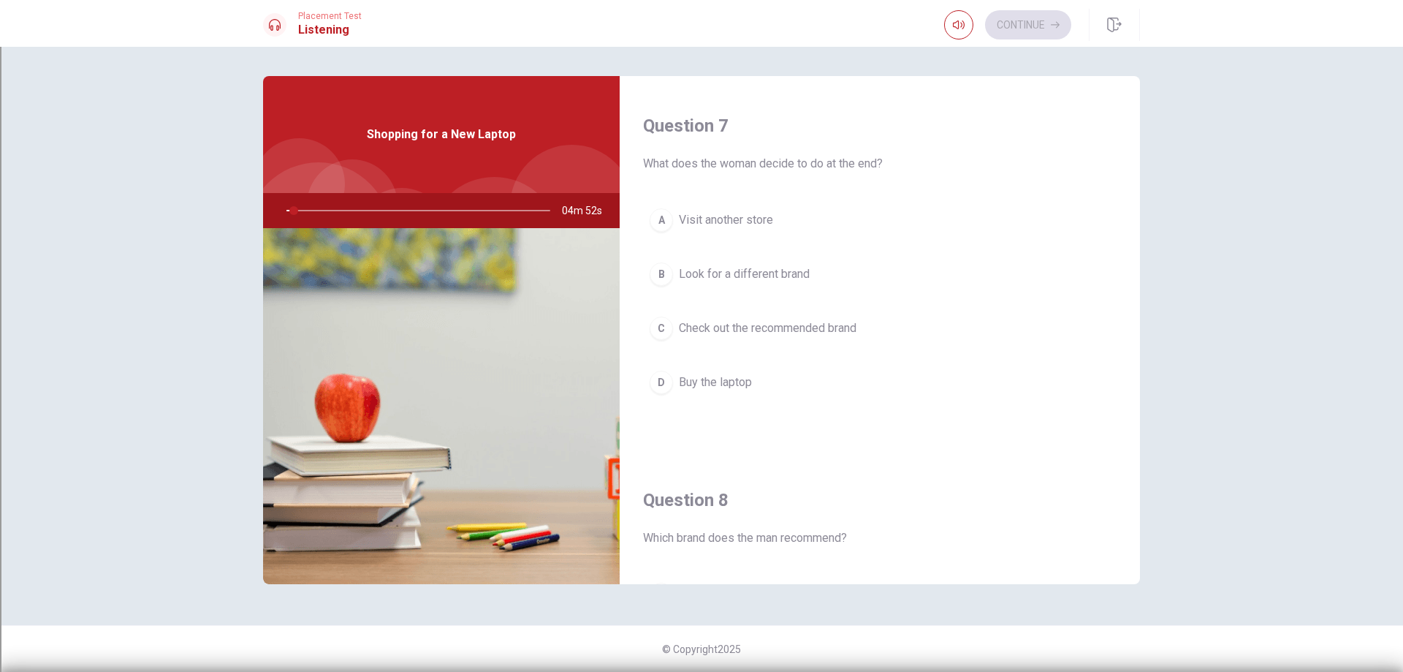
click at [665, 286] on button "B Look for a different brand" at bounding box center [880, 274] width 474 height 37
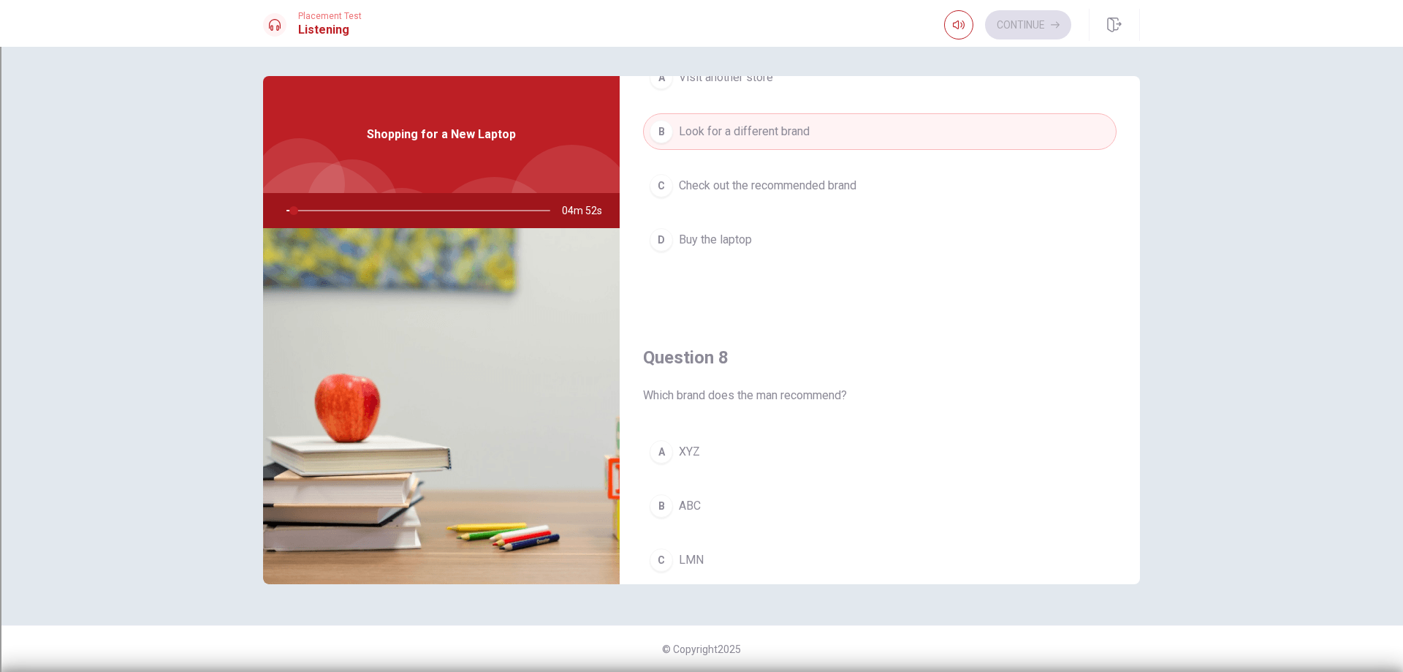
scroll to position [658, 0]
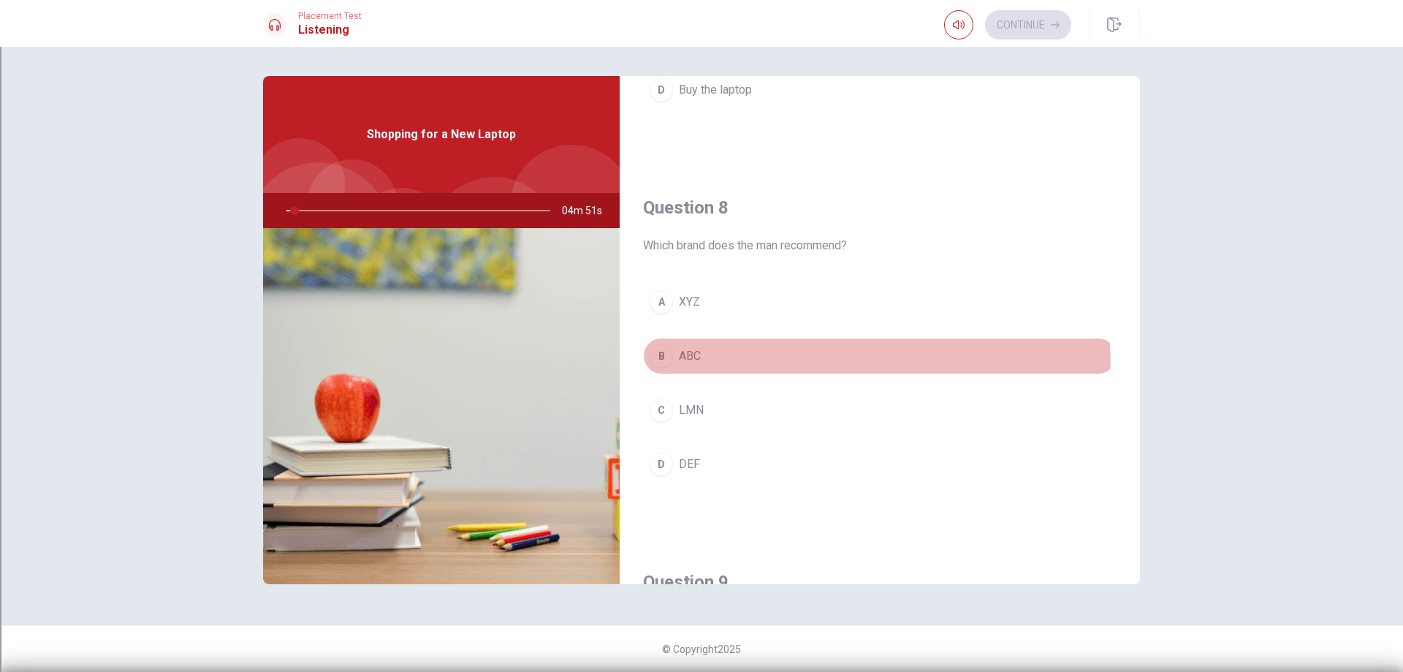
click at [664, 370] on button "B ABC" at bounding box center [880, 356] width 474 height 37
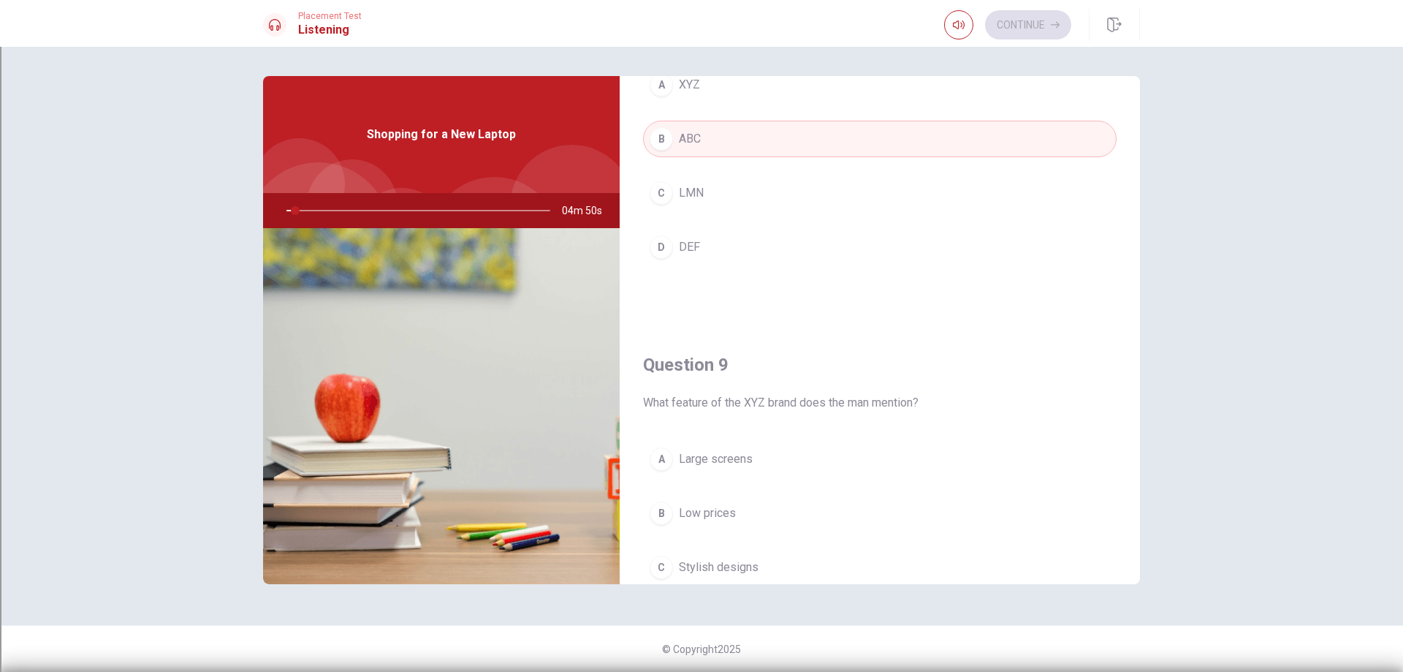
scroll to position [1023, 0]
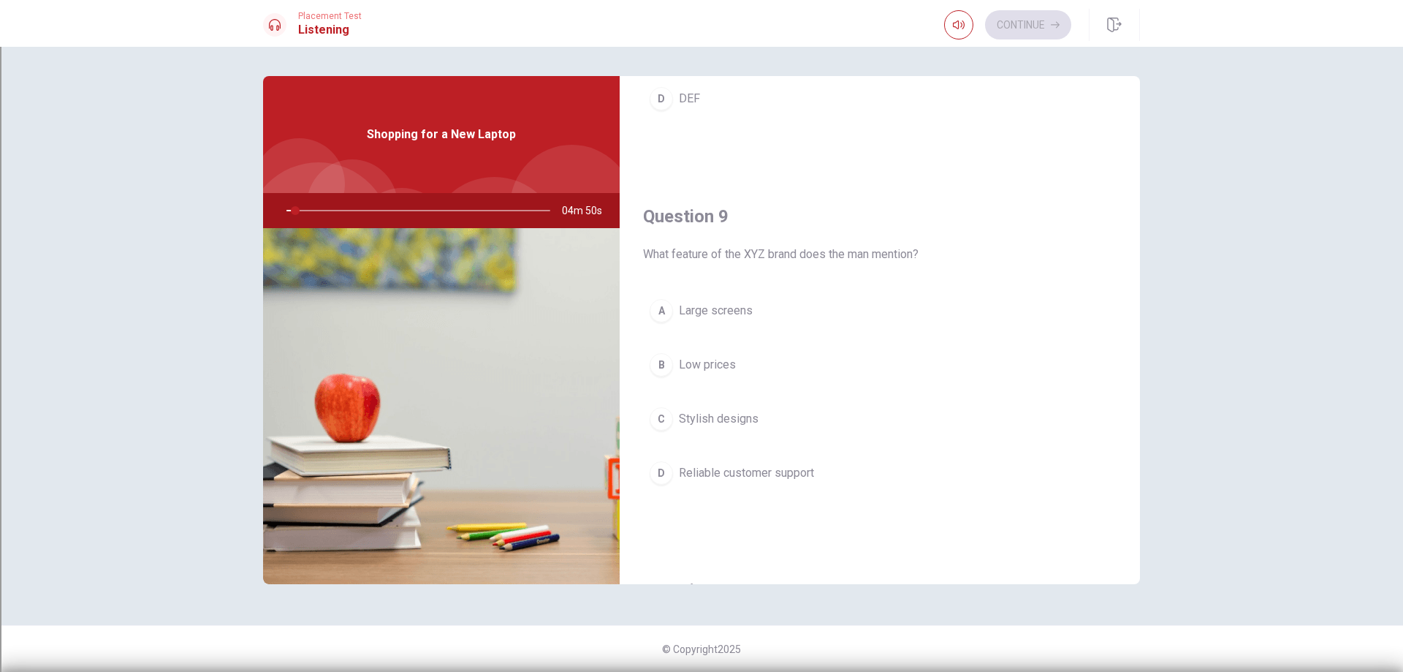
click at [662, 414] on div "C" at bounding box center [661, 418] width 23 height 23
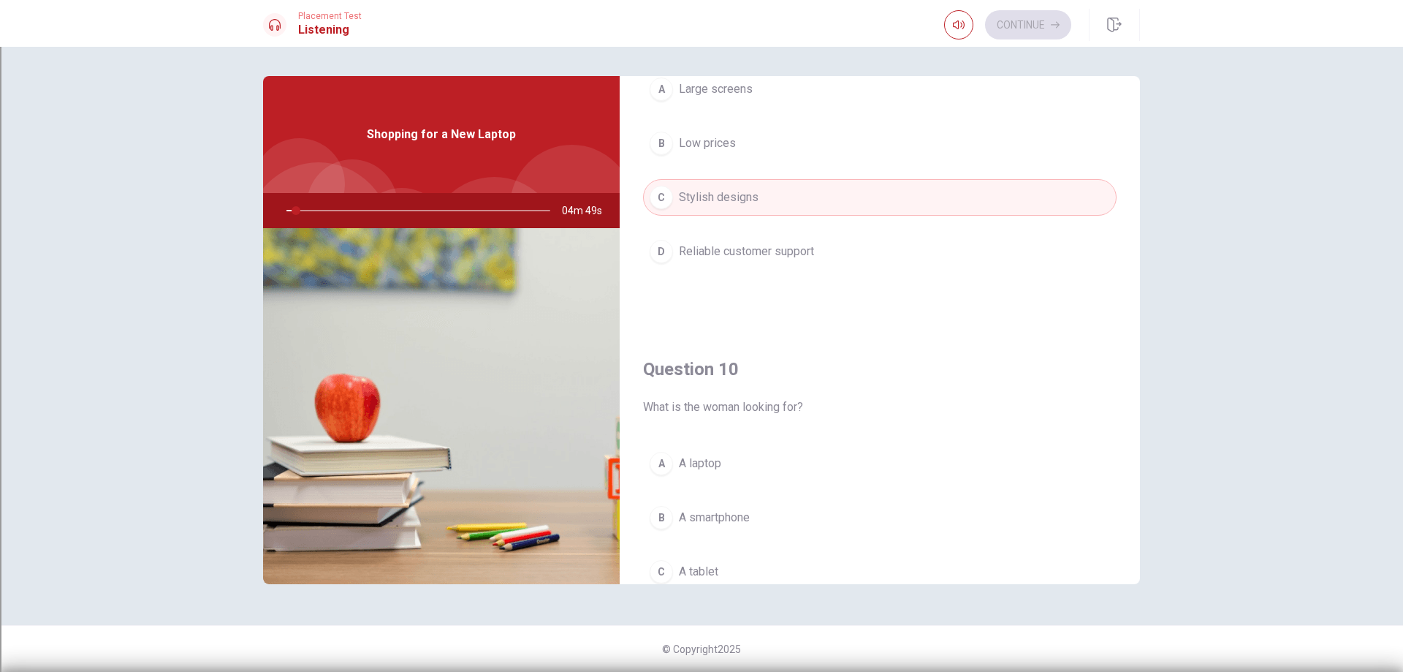
scroll to position [1363, 0]
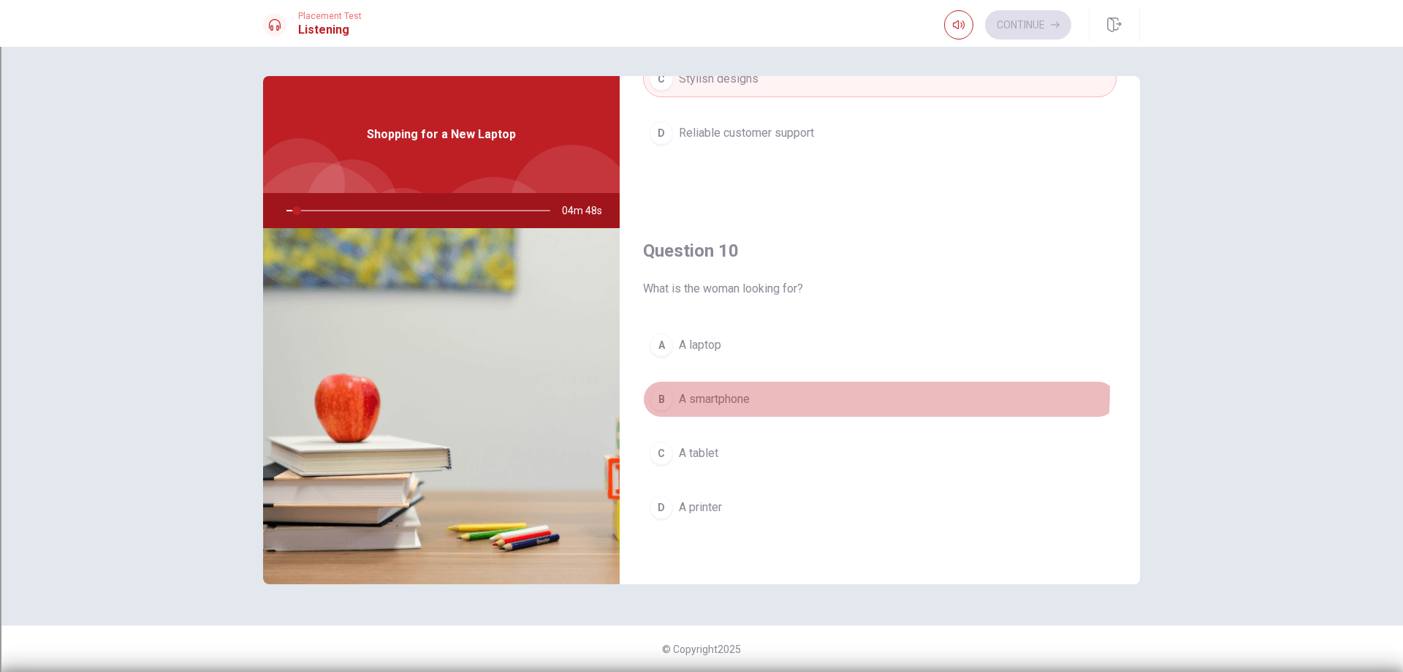
click at [658, 387] on div "B" at bounding box center [661, 398] width 23 height 23
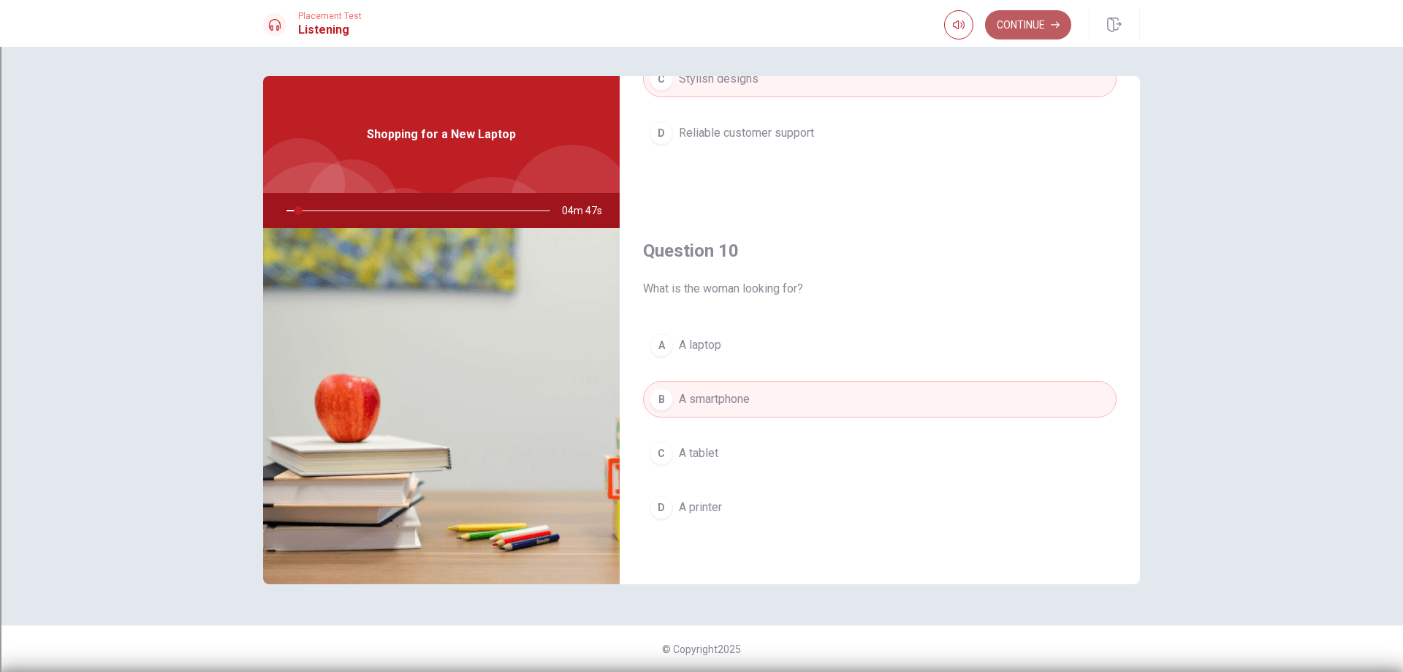
click at [1030, 27] on button "Continue" at bounding box center [1028, 24] width 86 height 29
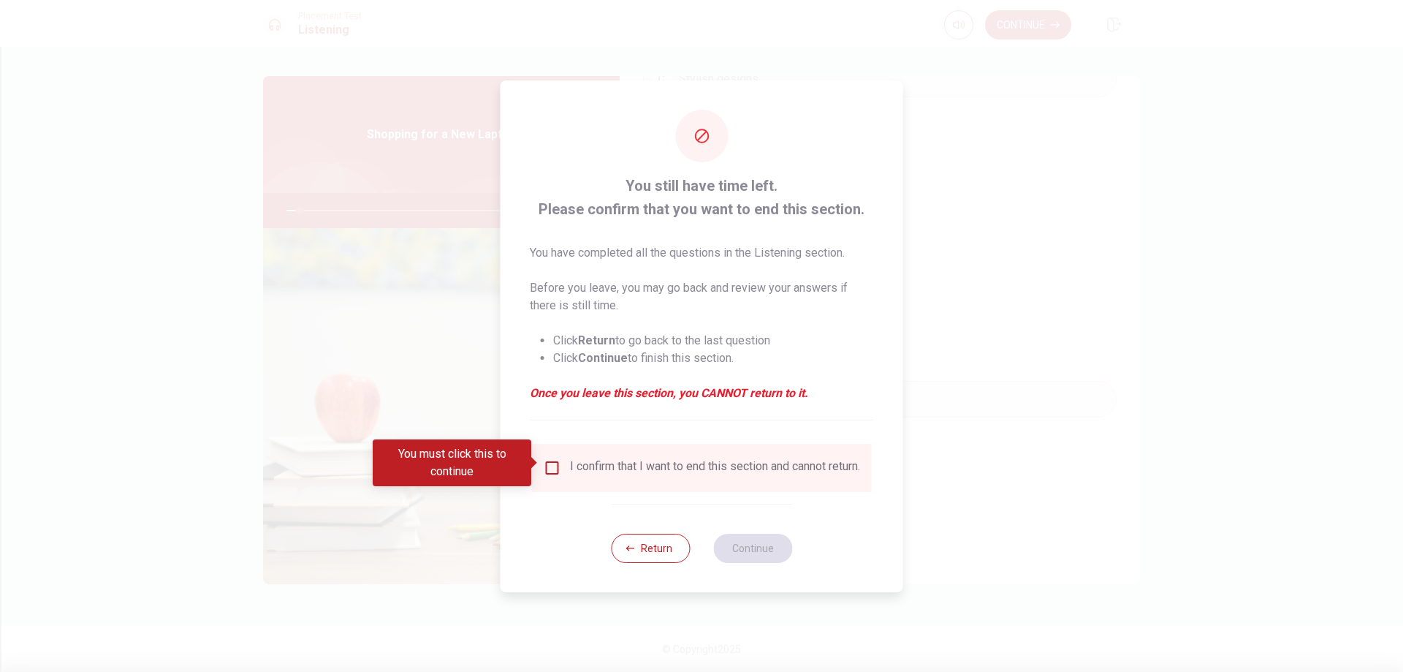
click at [557, 460] on input "You must click this to continue" at bounding box center [553, 468] width 18 height 18
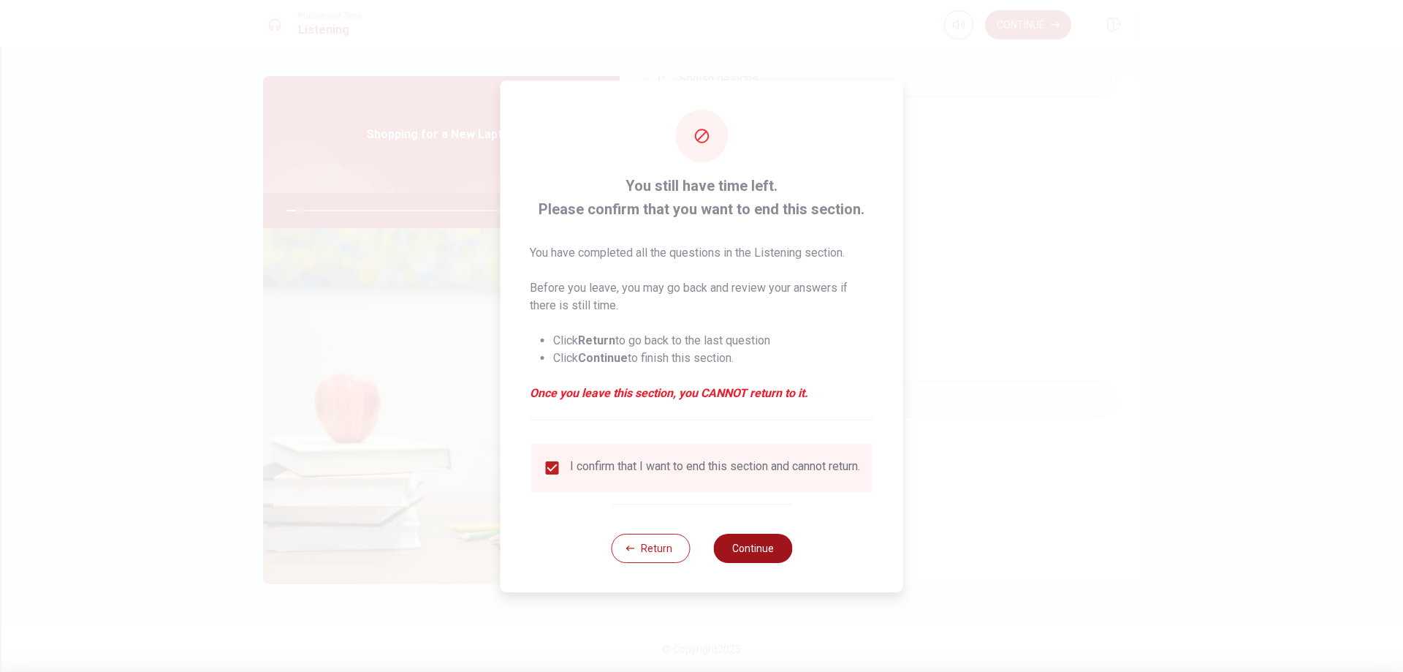
click at [747, 549] on button "Continue" at bounding box center [752, 547] width 79 height 29
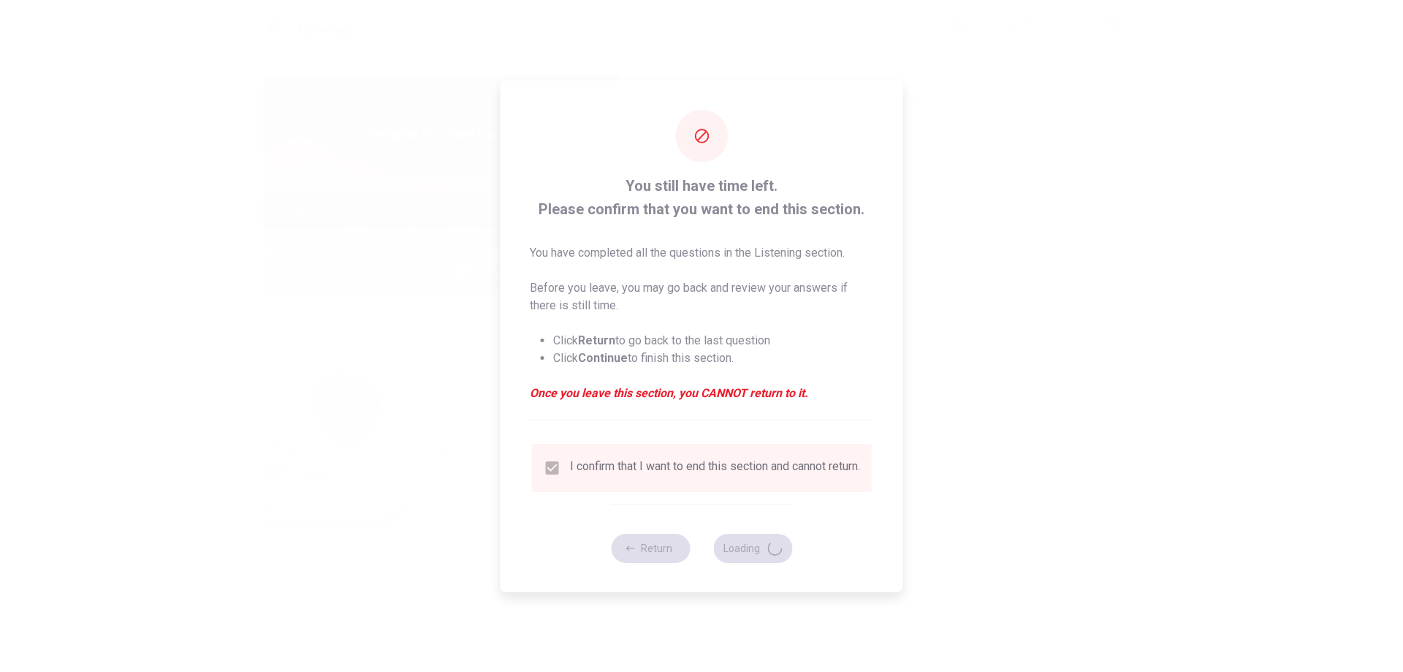
type input "6"
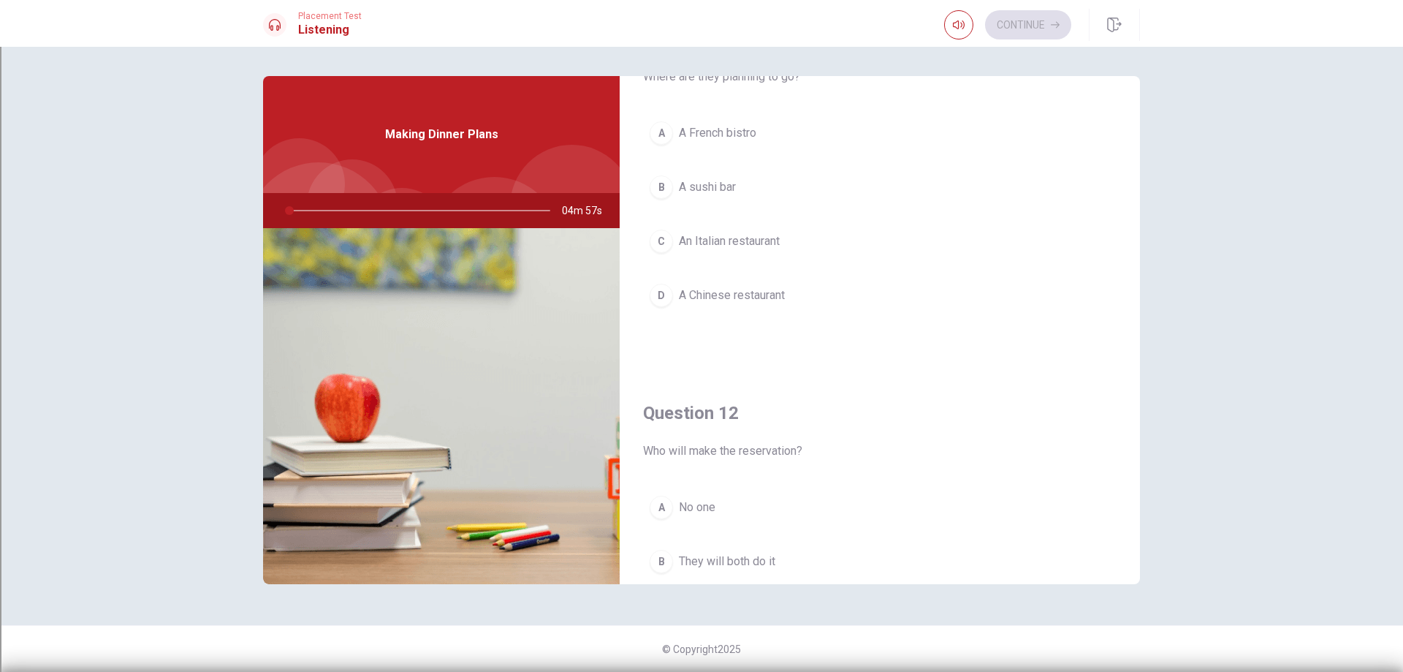
scroll to position [0, 0]
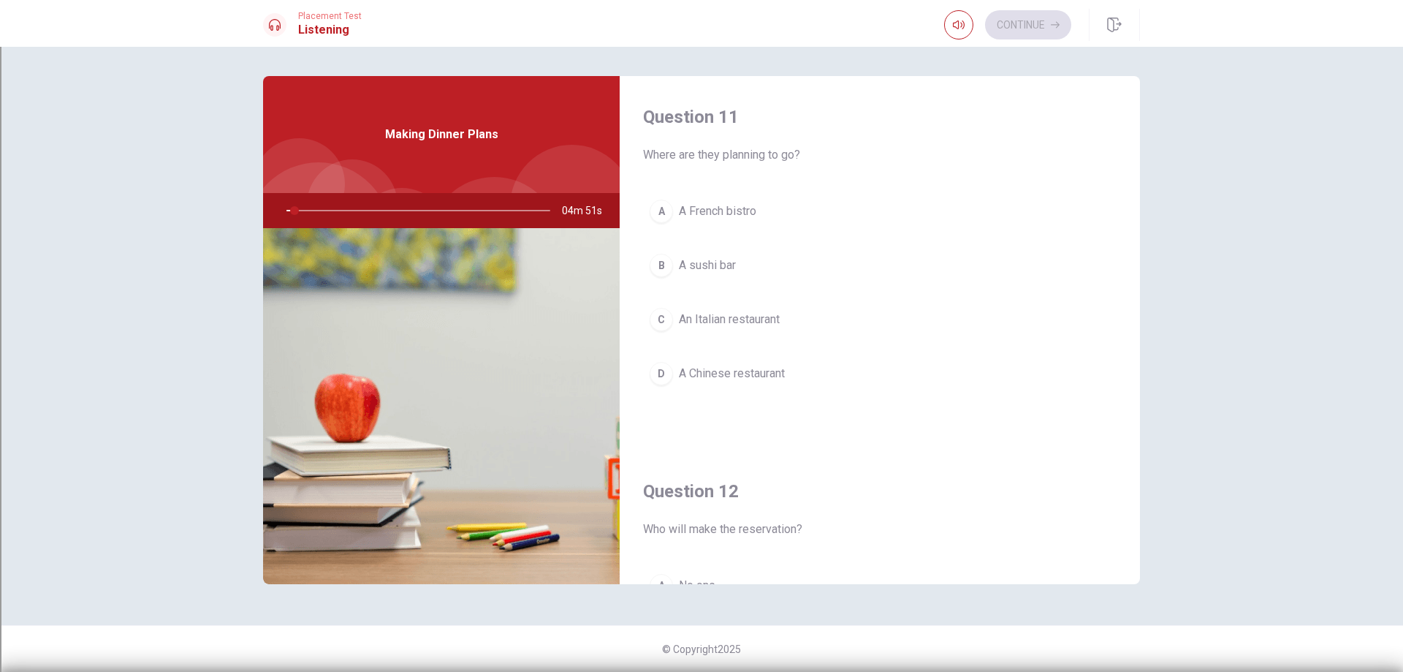
click at [658, 373] on div "D" at bounding box center [661, 373] width 23 height 23
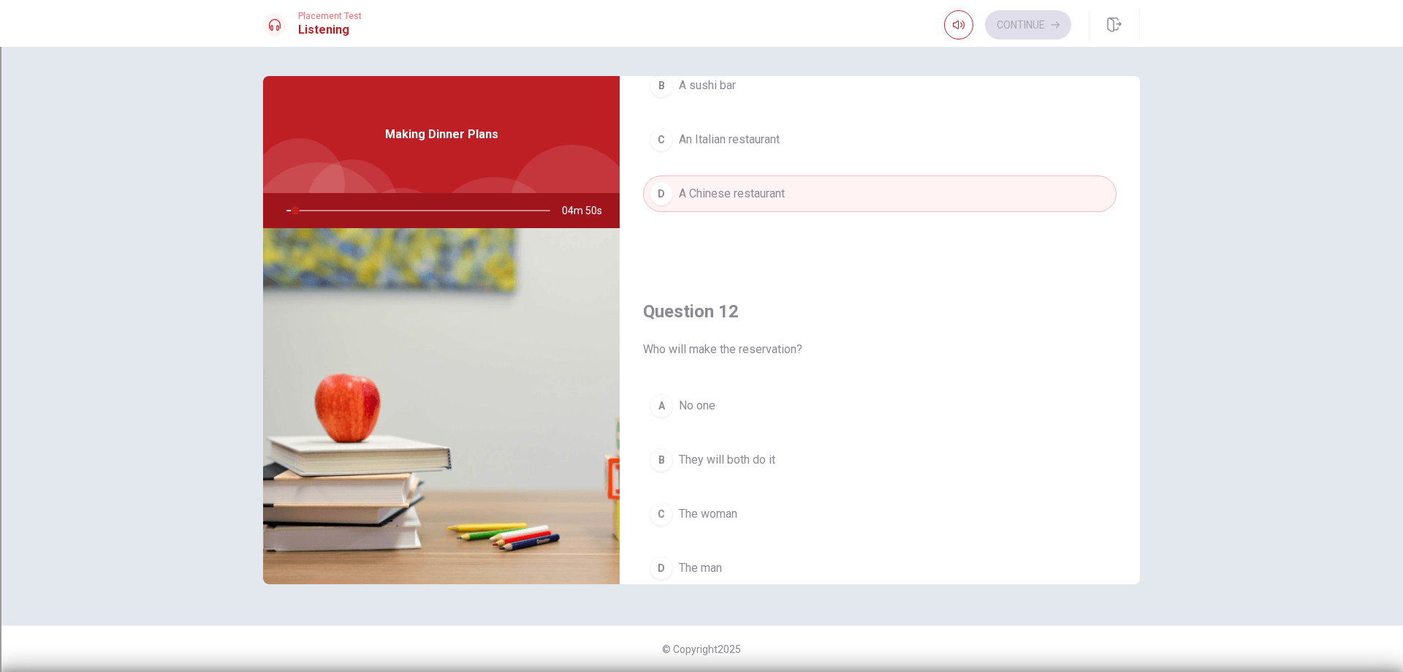
scroll to position [292, 0]
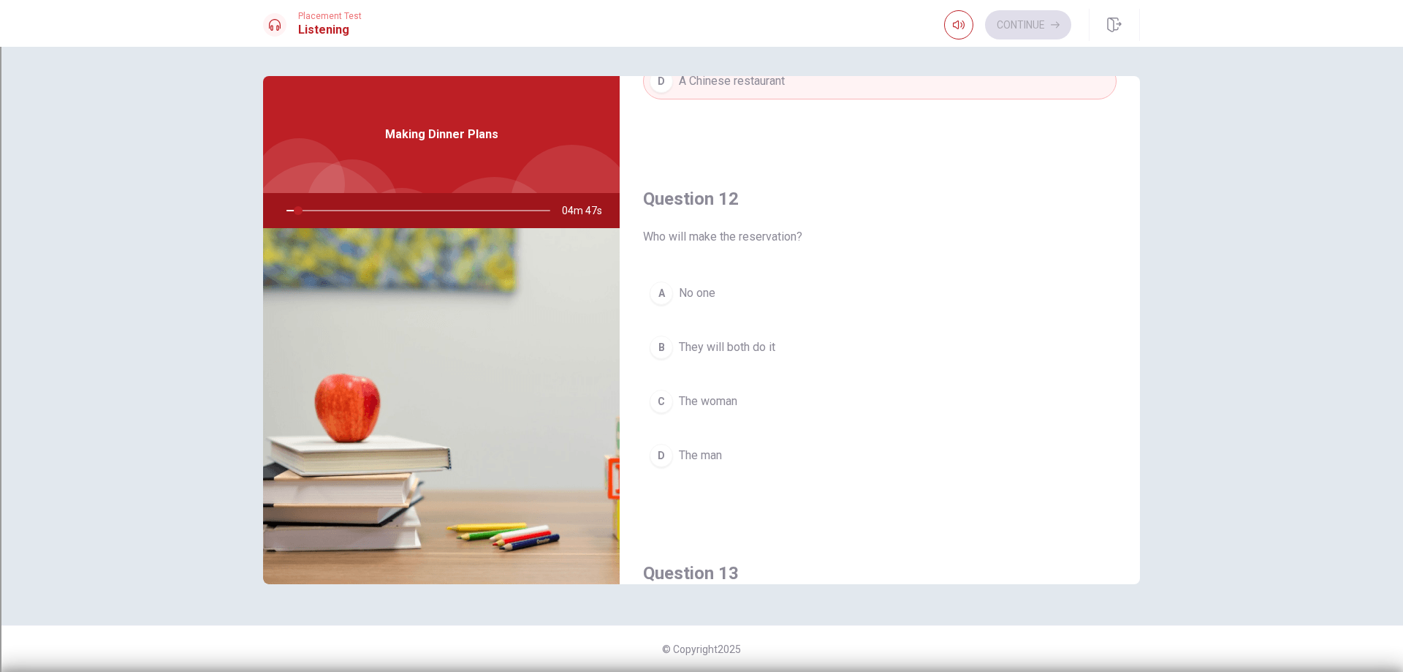
click at [662, 343] on div "B" at bounding box center [661, 346] width 23 height 23
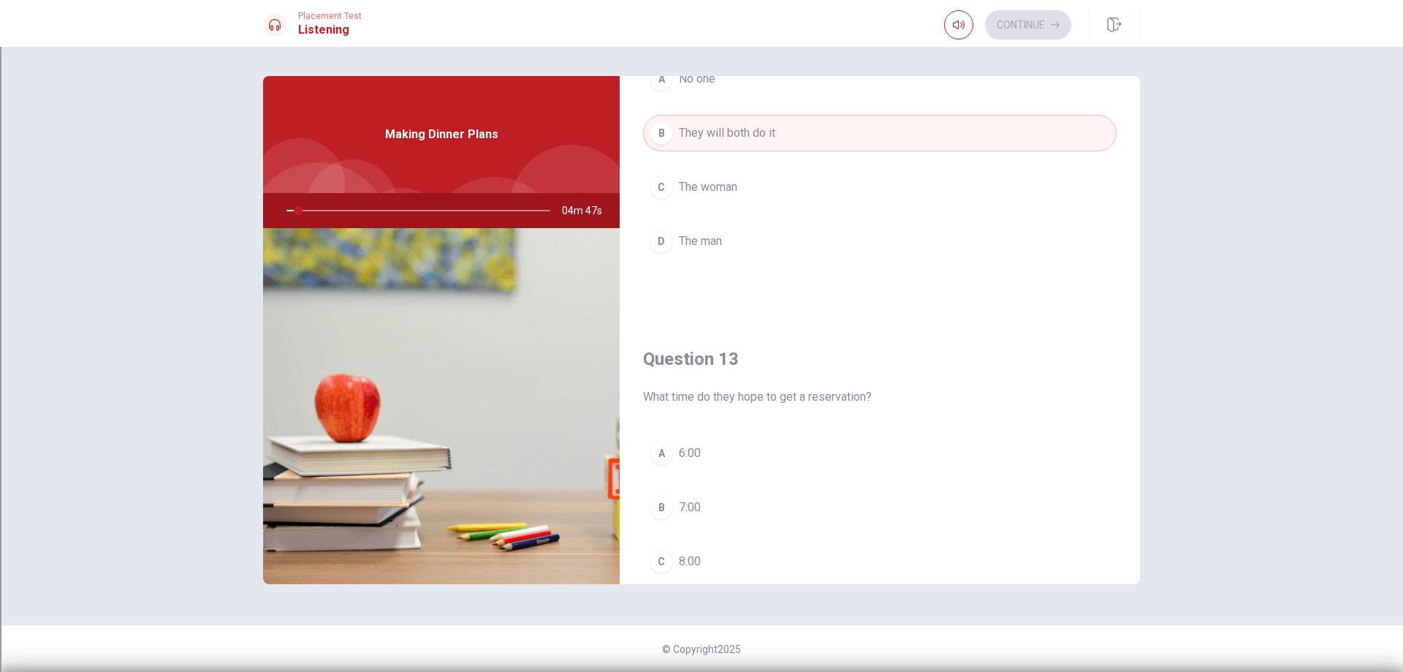
scroll to position [658, 0]
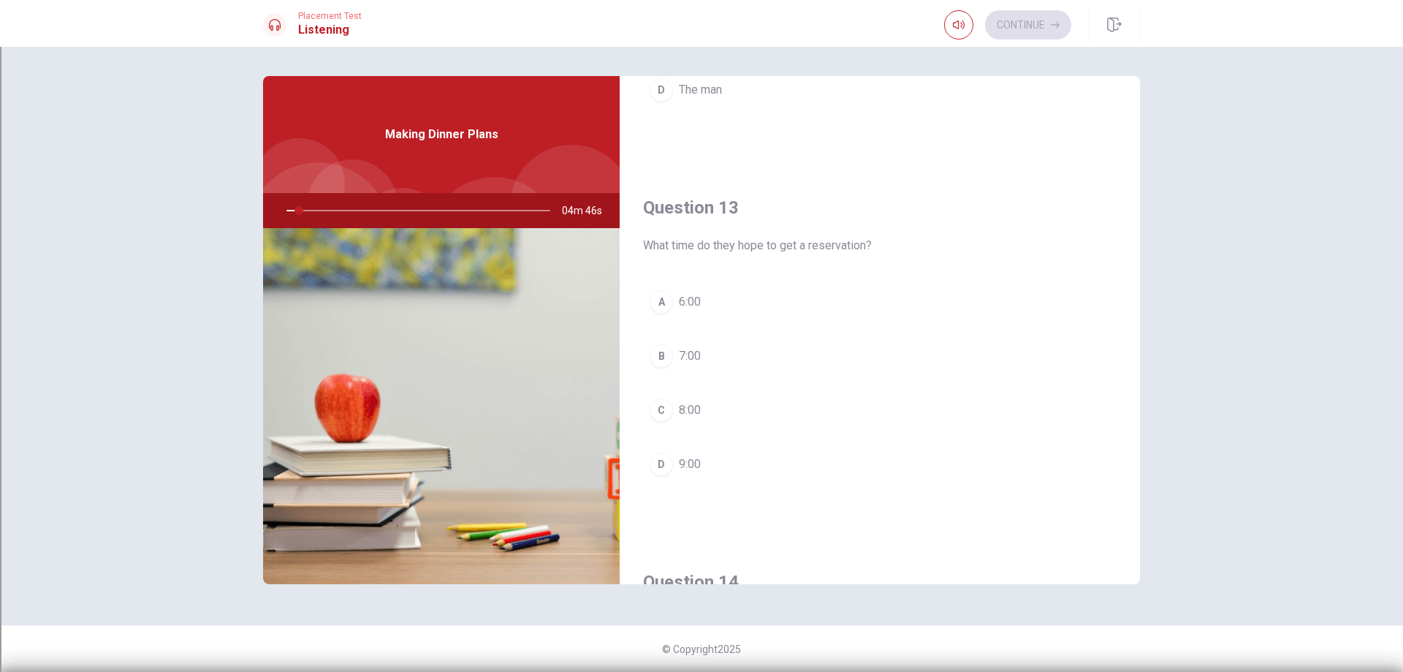
click at [657, 408] on div "C" at bounding box center [661, 409] width 23 height 23
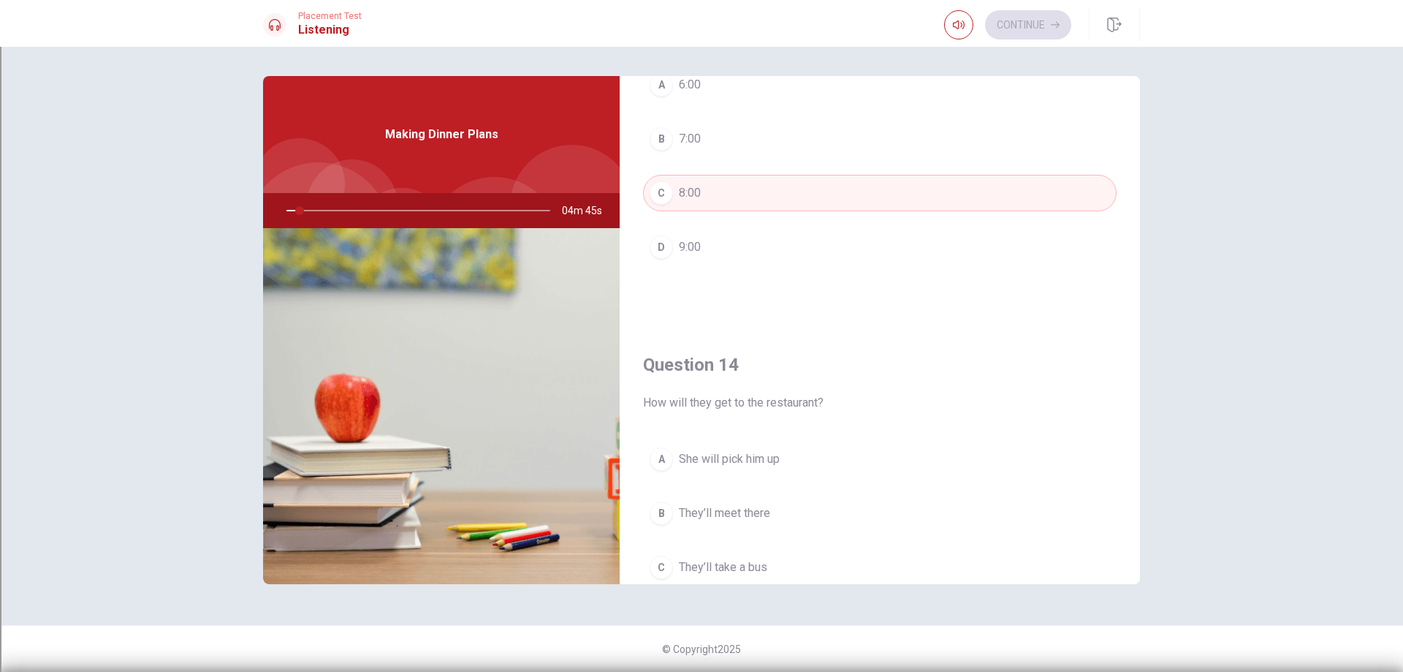
scroll to position [1023, 0]
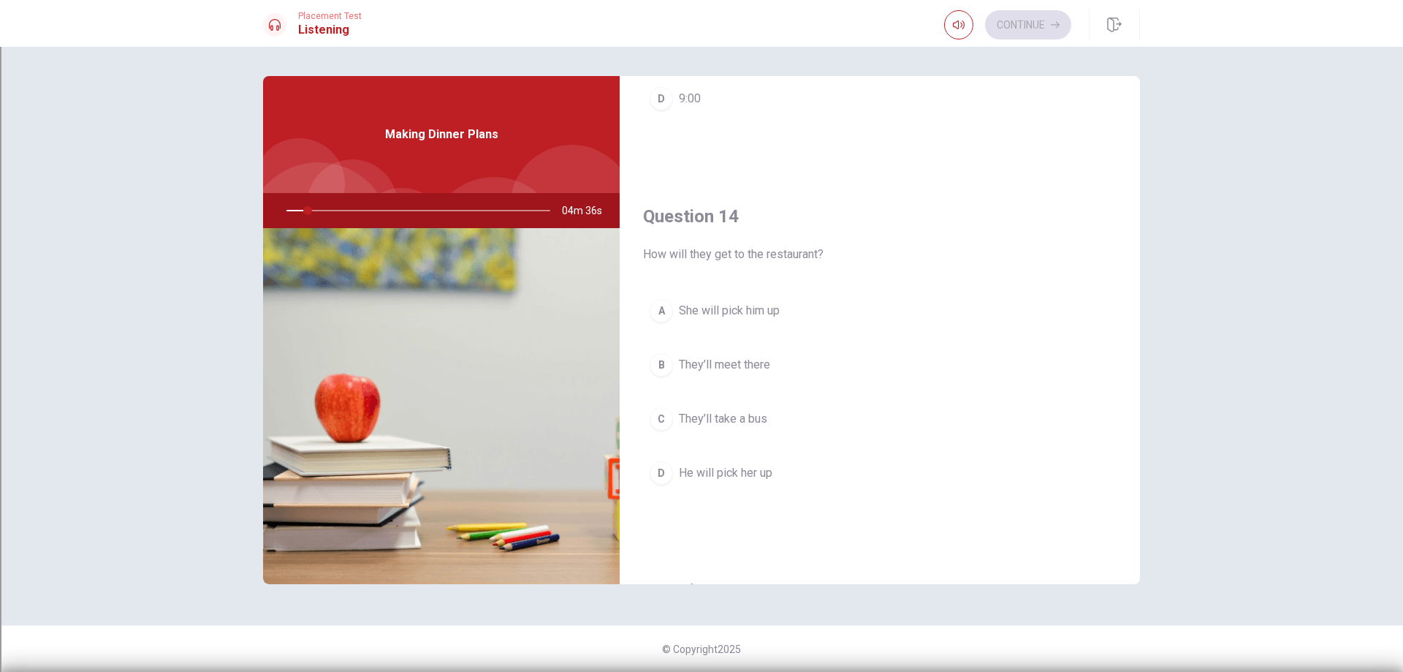
click at [669, 421] on div "C" at bounding box center [661, 418] width 23 height 23
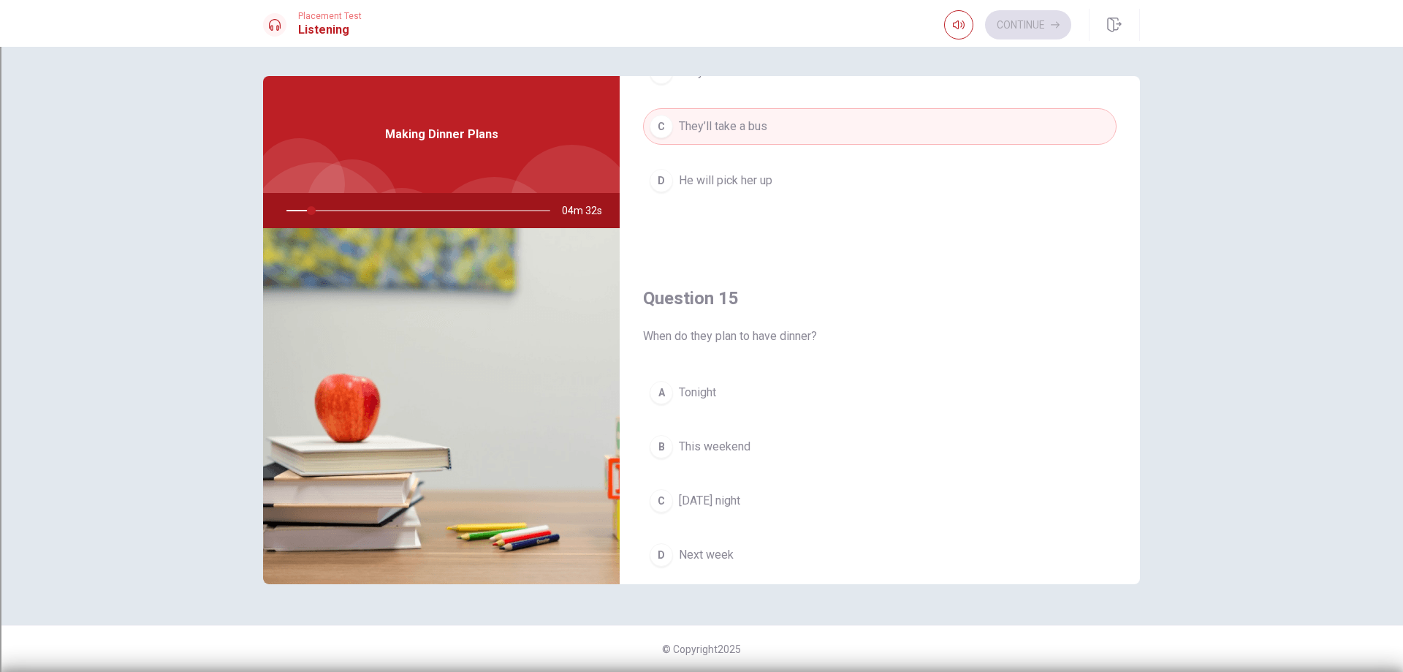
scroll to position [1363, 0]
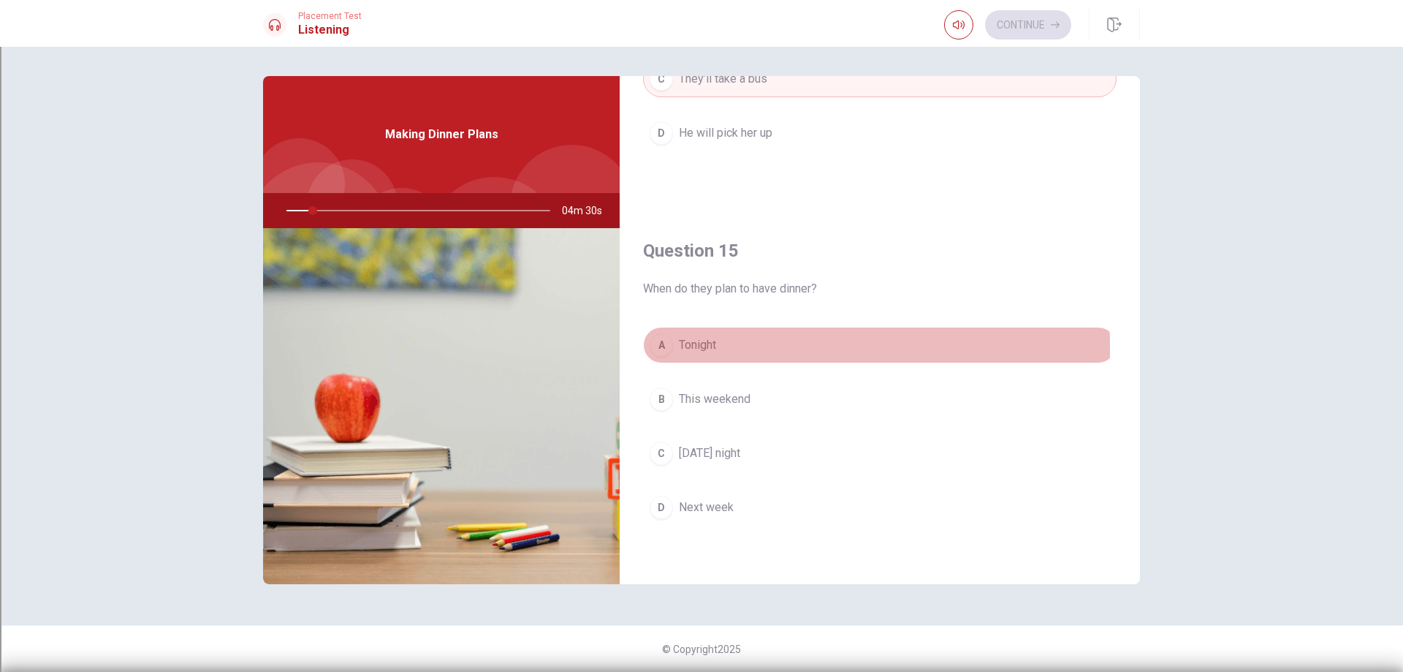
click at [661, 348] on div "A" at bounding box center [661, 344] width 23 height 23
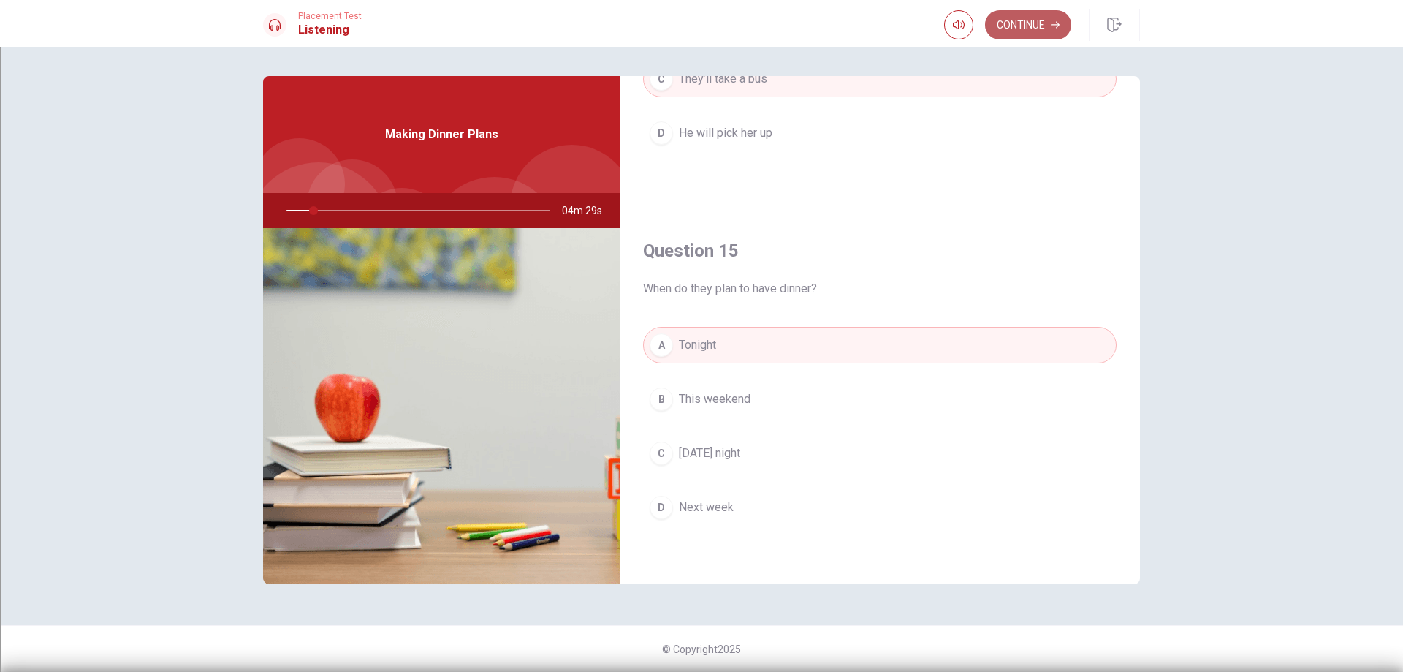
click at [1031, 26] on button "Continue" at bounding box center [1028, 24] width 86 height 29
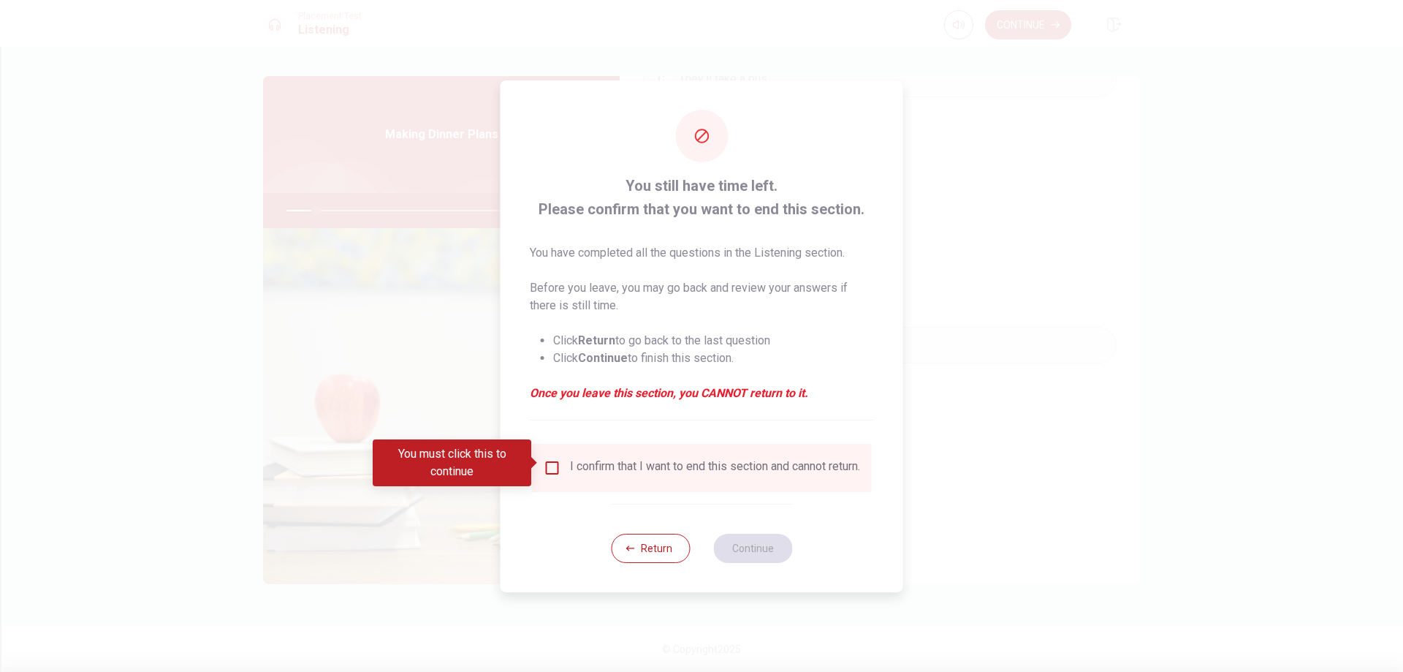
click at [551, 462] on input "You must click this to continue" at bounding box center [553, 468] width 18 height 18
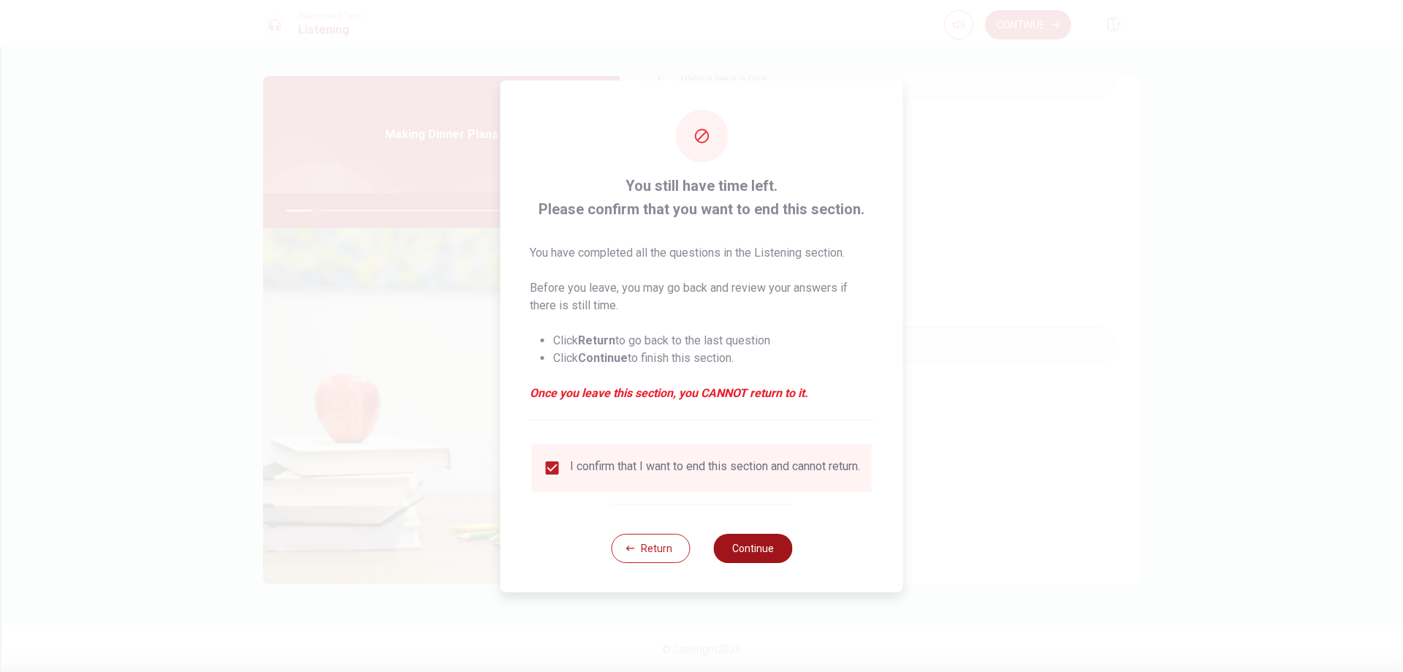
click at [750, 550] on button "Continue" at bounding box center [752, 547] width 79 height 29
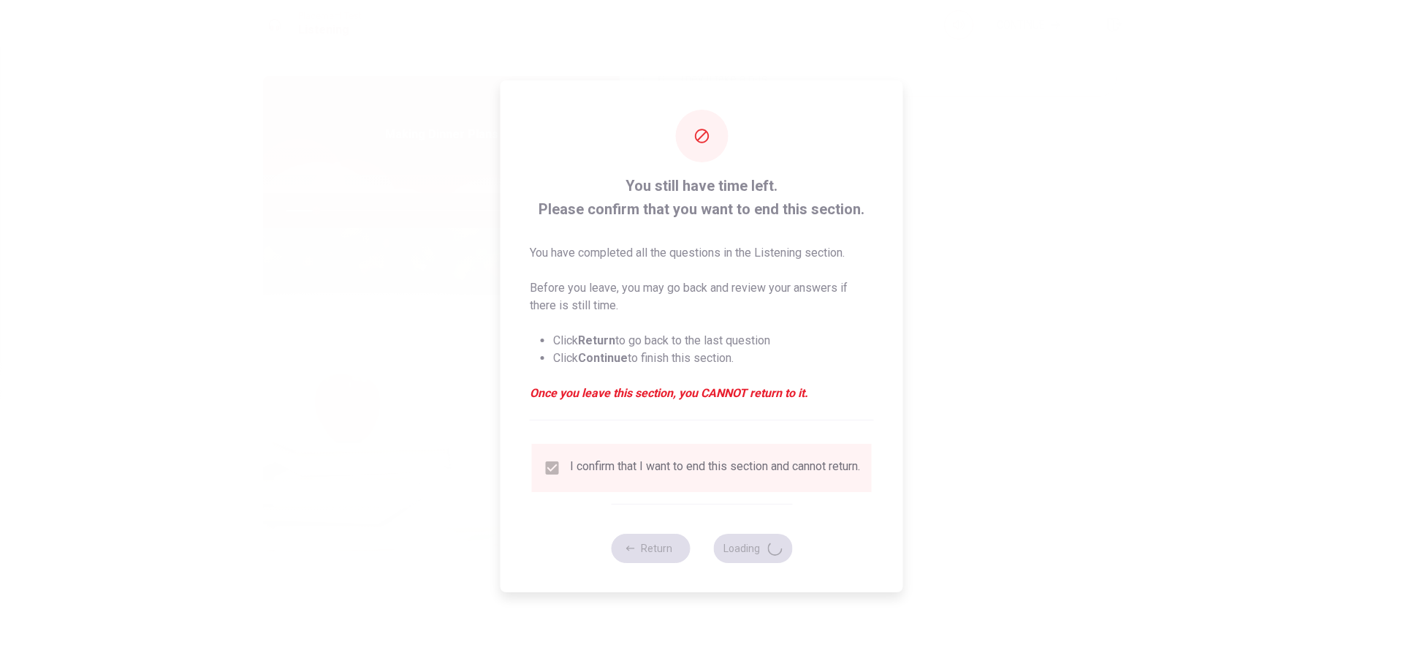
type input "12"
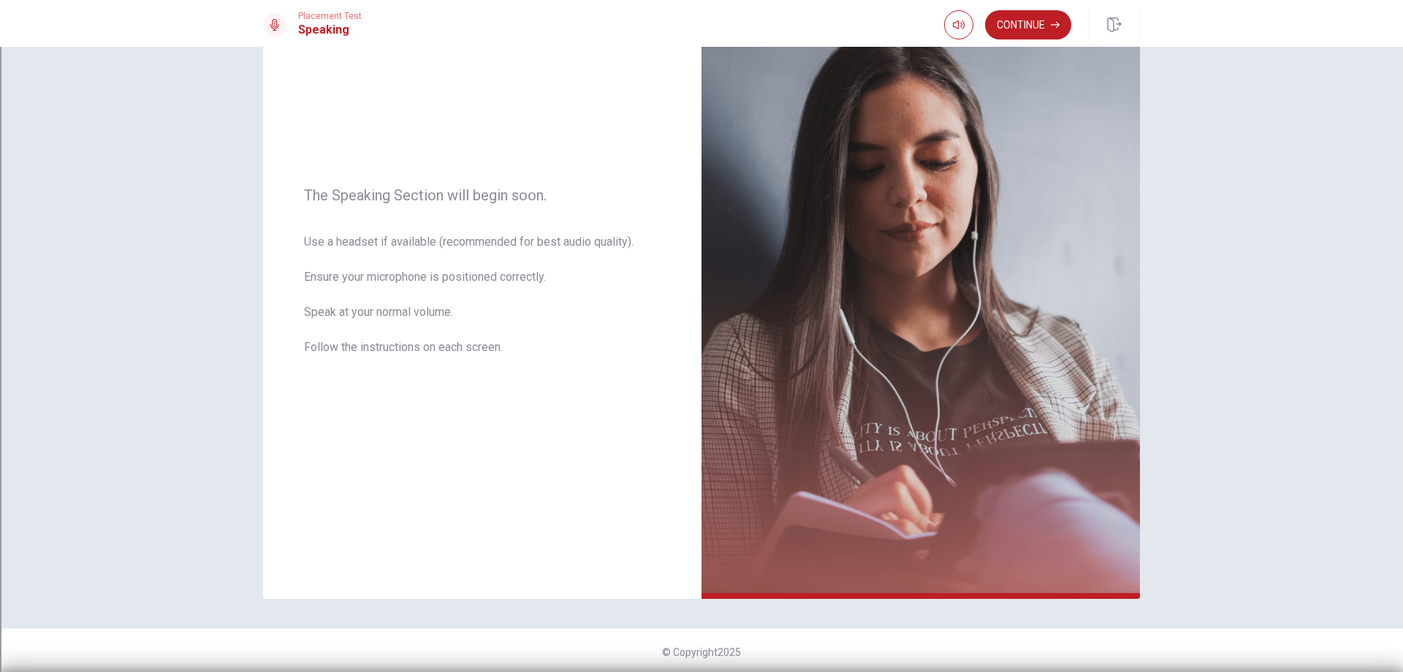
scroll to position [118, 0]
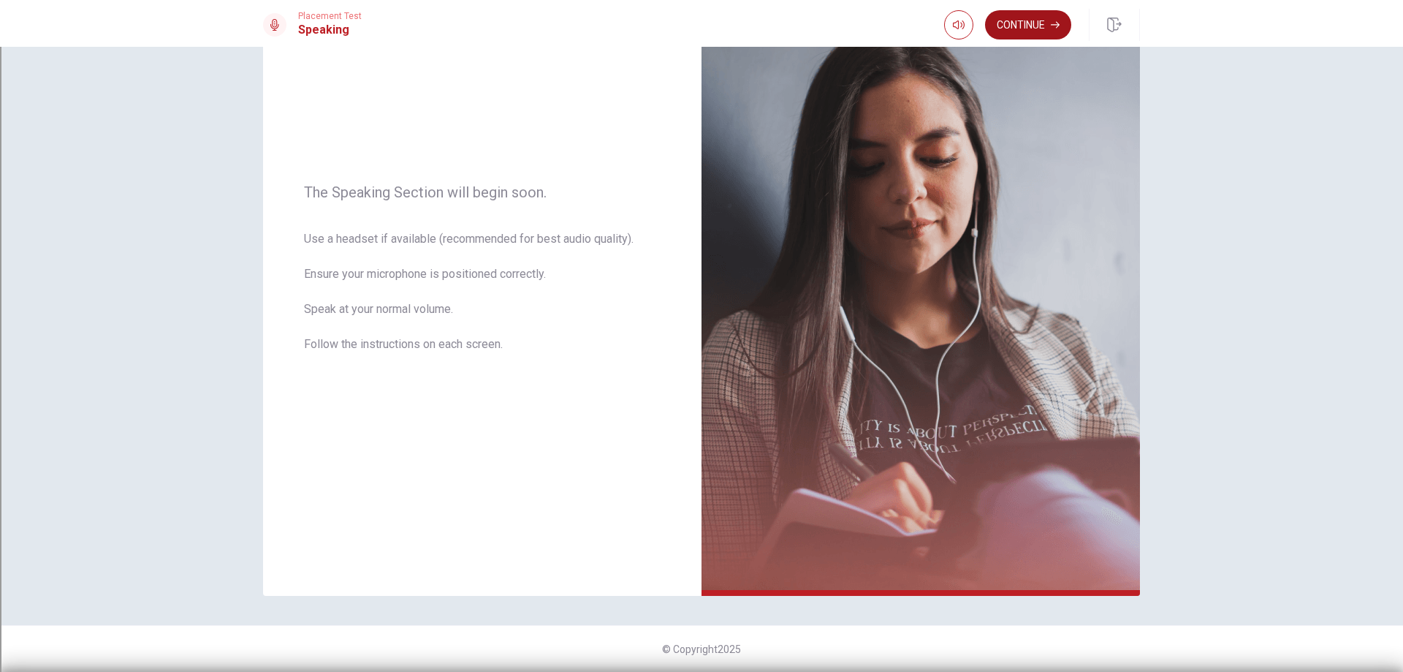
click at [1019, 22] on button "Continue" at bounding box center [1028, 24] width 86 height 29
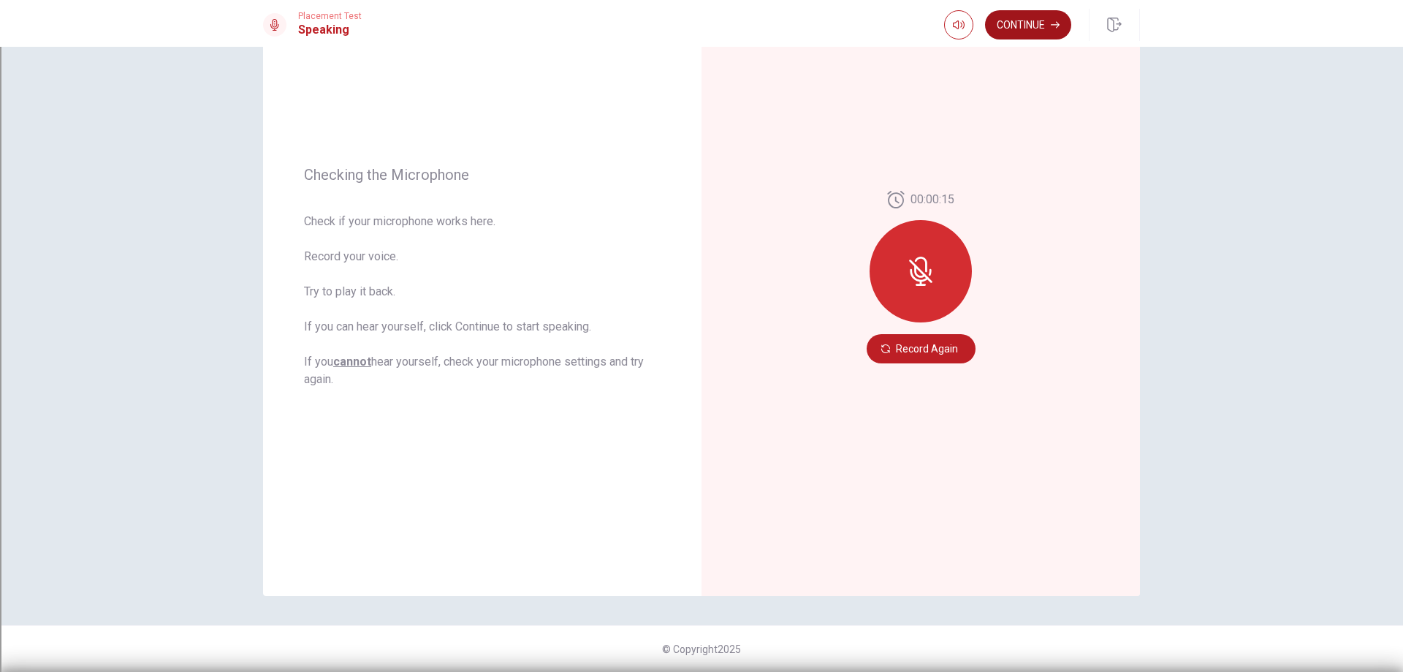
click at [1051, 23] on icon "button" at bounding box center [1055, 24] width 9 height 9
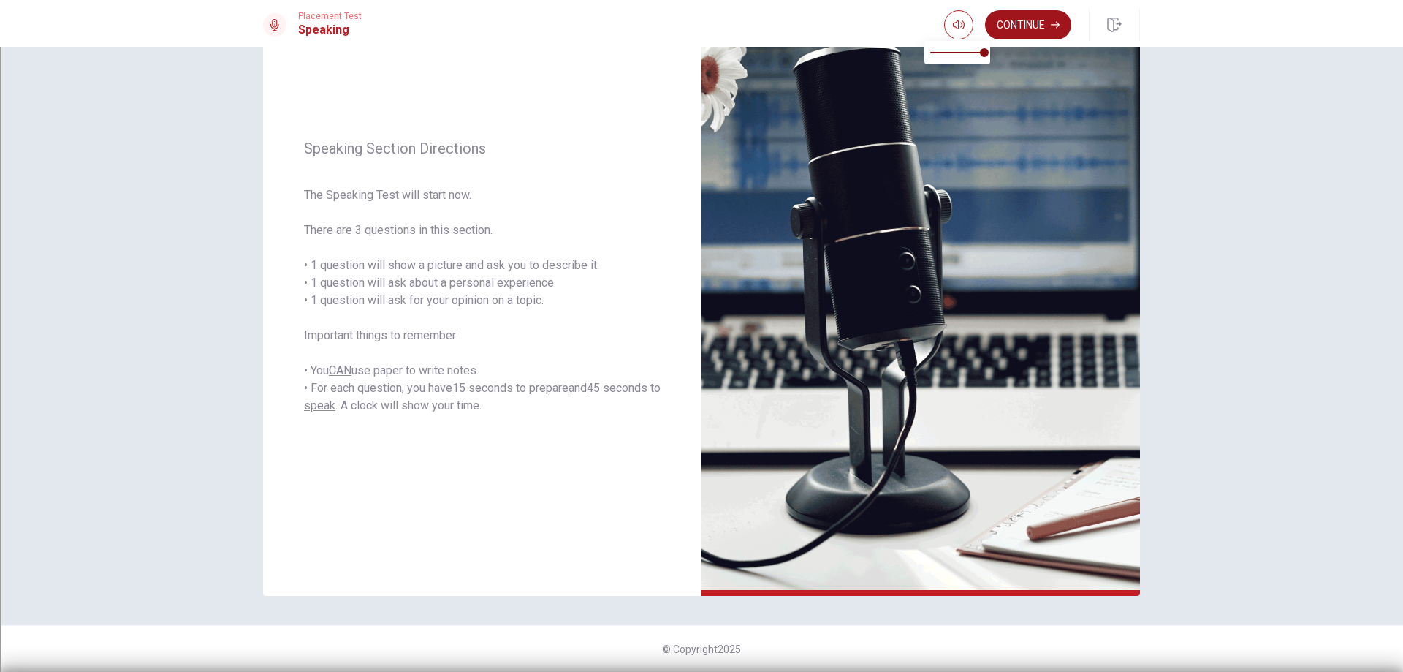
click at [1010, 25] on button "Continue" at bounding box center [1028, 24] width 86 height 29
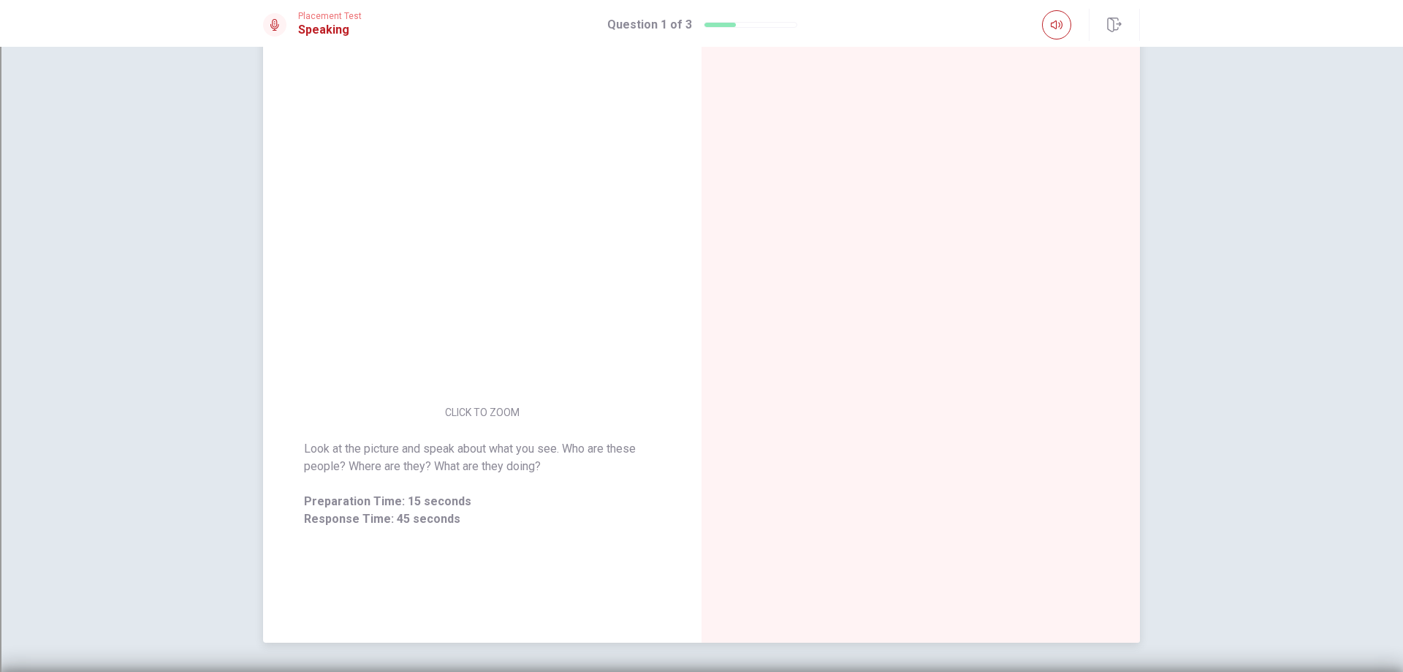
scroll to position [45, 0]
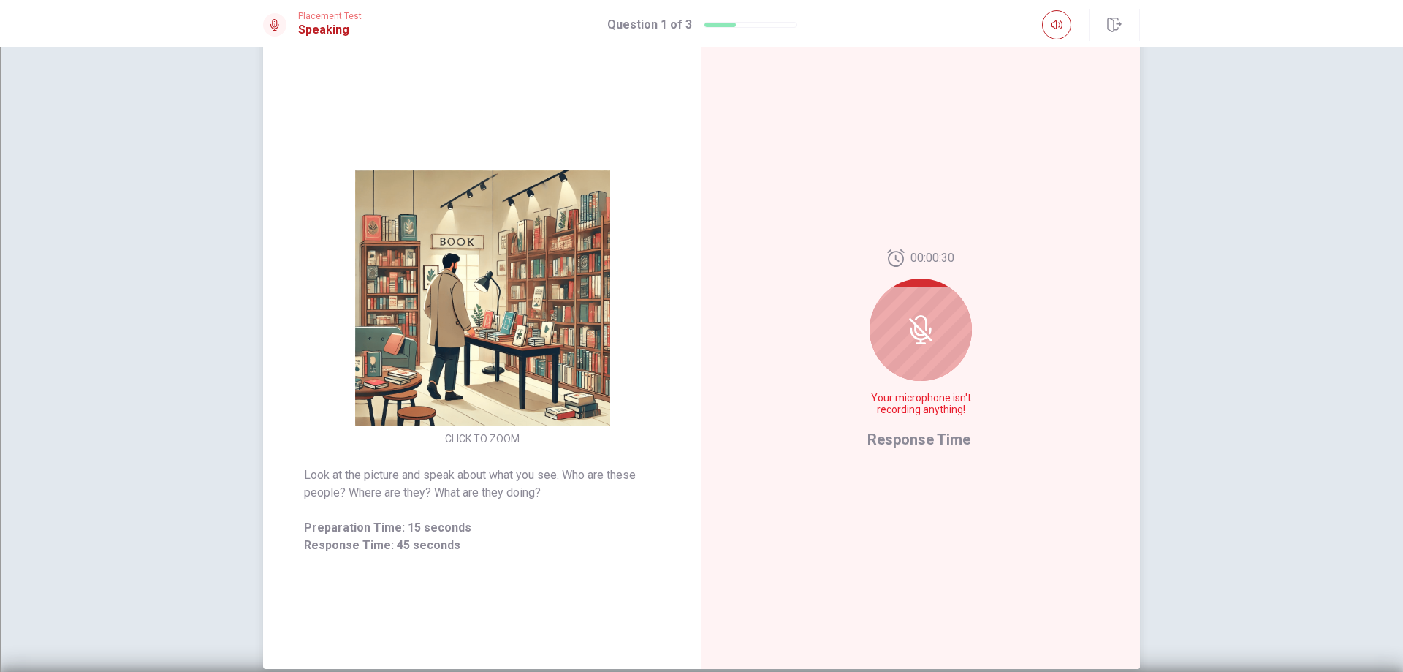
click at [909, 327] on icon at bounding box center [920, 329] width 29 height 29
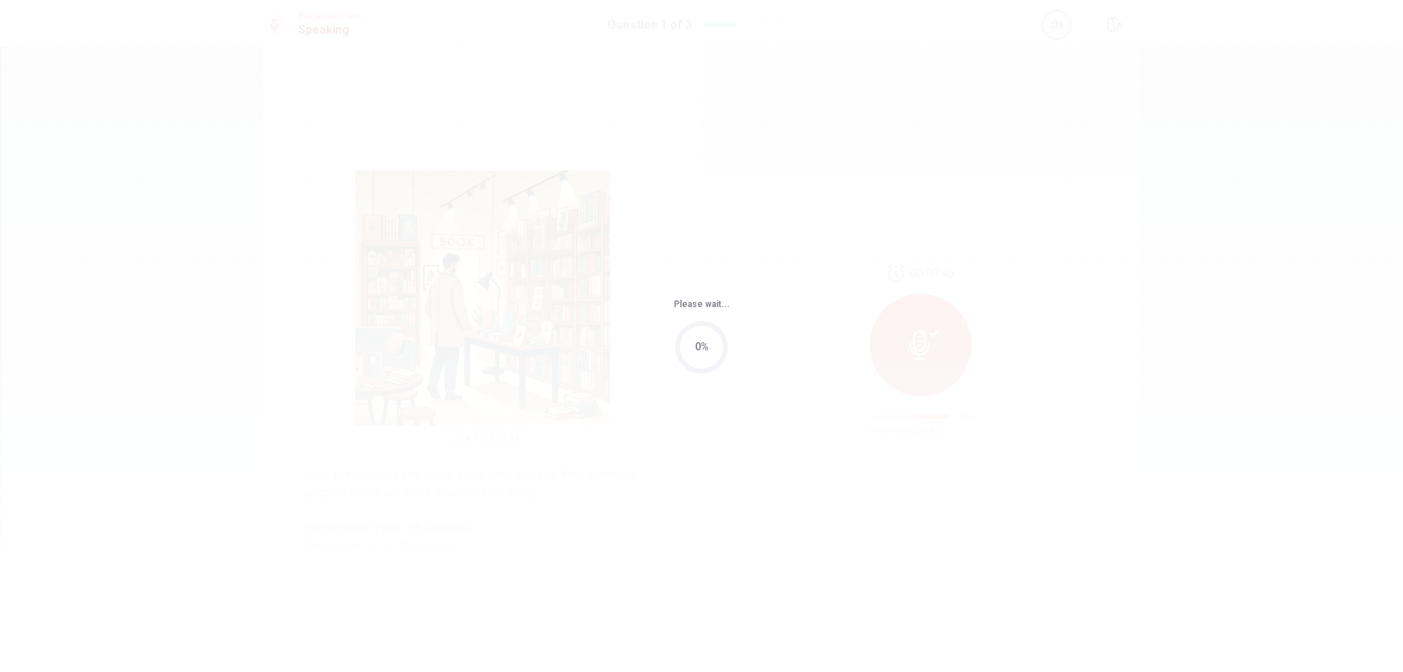
scroll to position [0, 0]
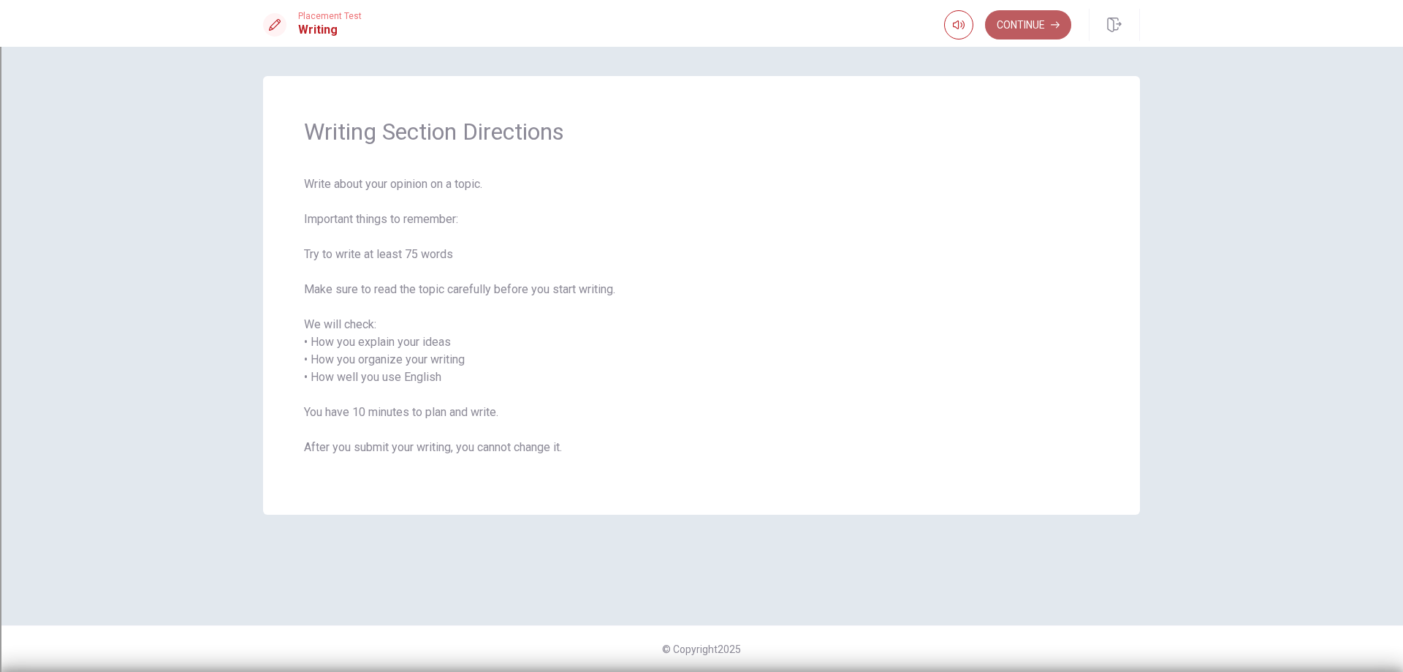
click at [1036, 26] on button "Continue" at bounding box center [1028, 24] width 86 height 29
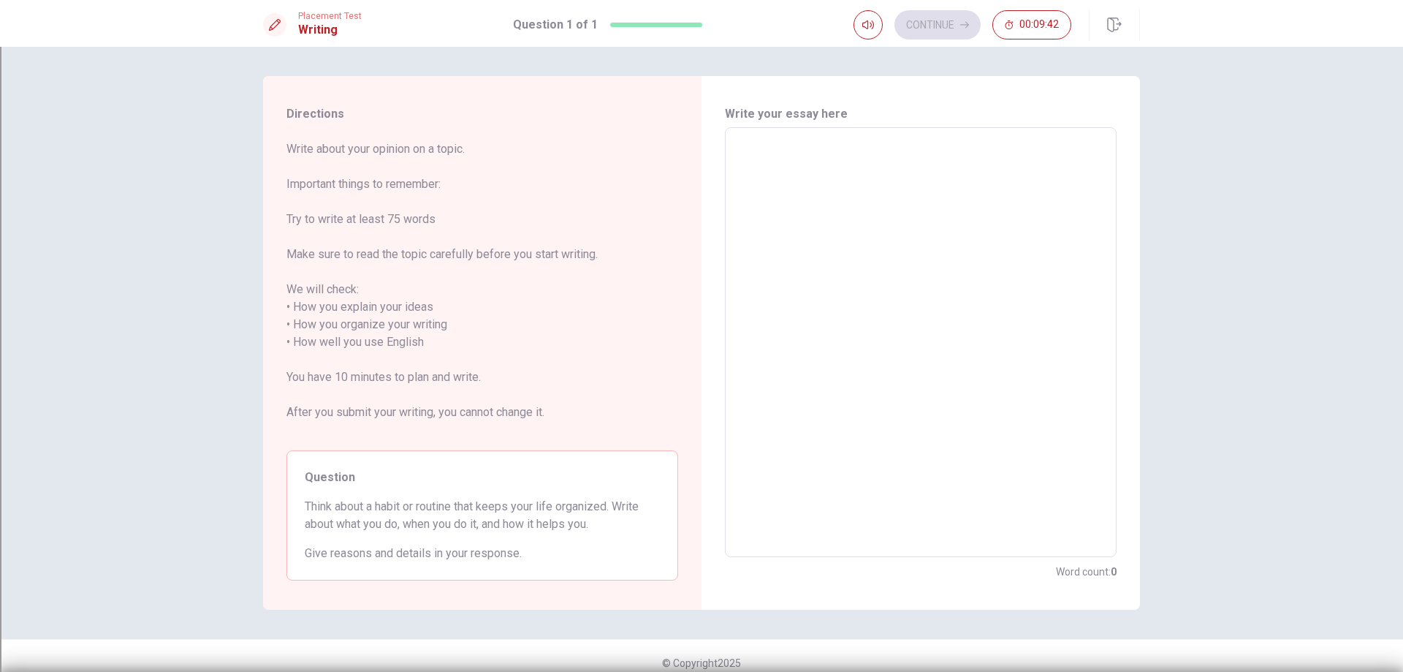
click at [830, 150] on textarea at bounding box center [920, 343] width 371 height 406
type textarea "m"
type textarea "x"
type textarea "my"
type textarea "x"
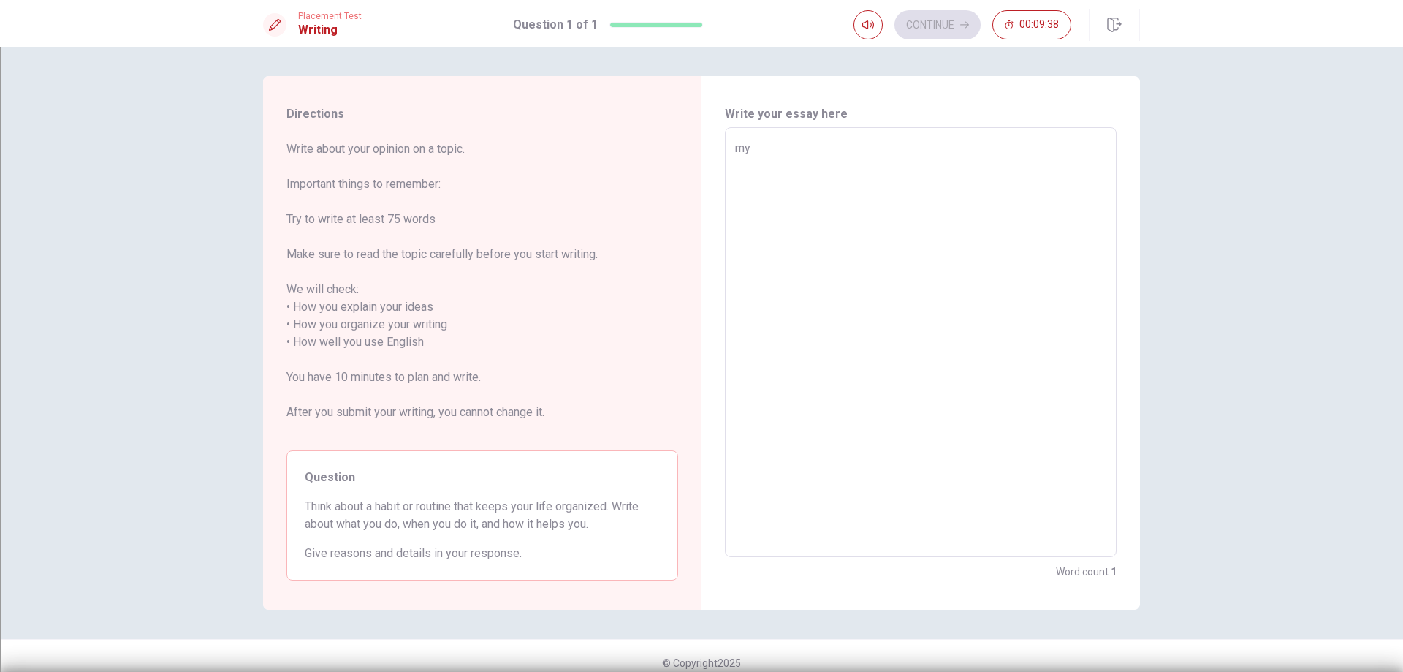
type textarea "my"
type textarea "x"
type textarea "my h"
type textarea "x"
type textarea "my ha"
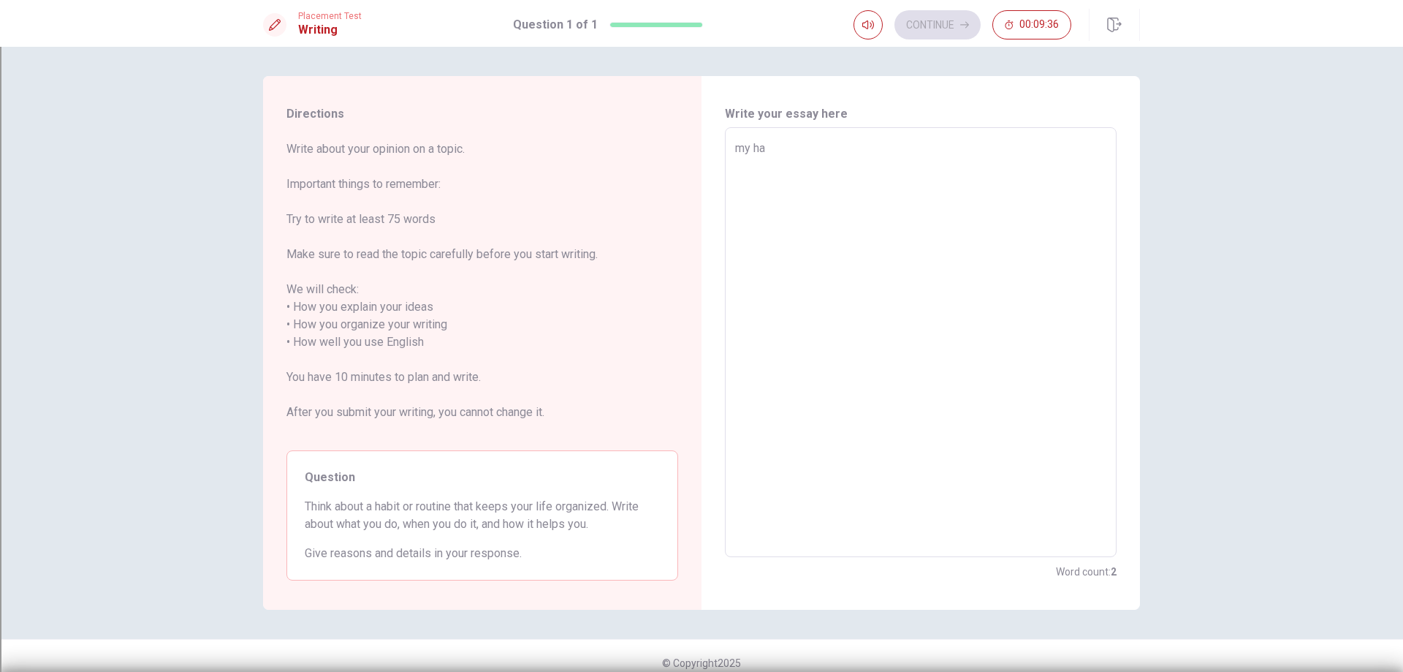
type textarea "x"
type textarea "my hab"
type textarea "x"
type textarea "my habi"
type textarea "x"
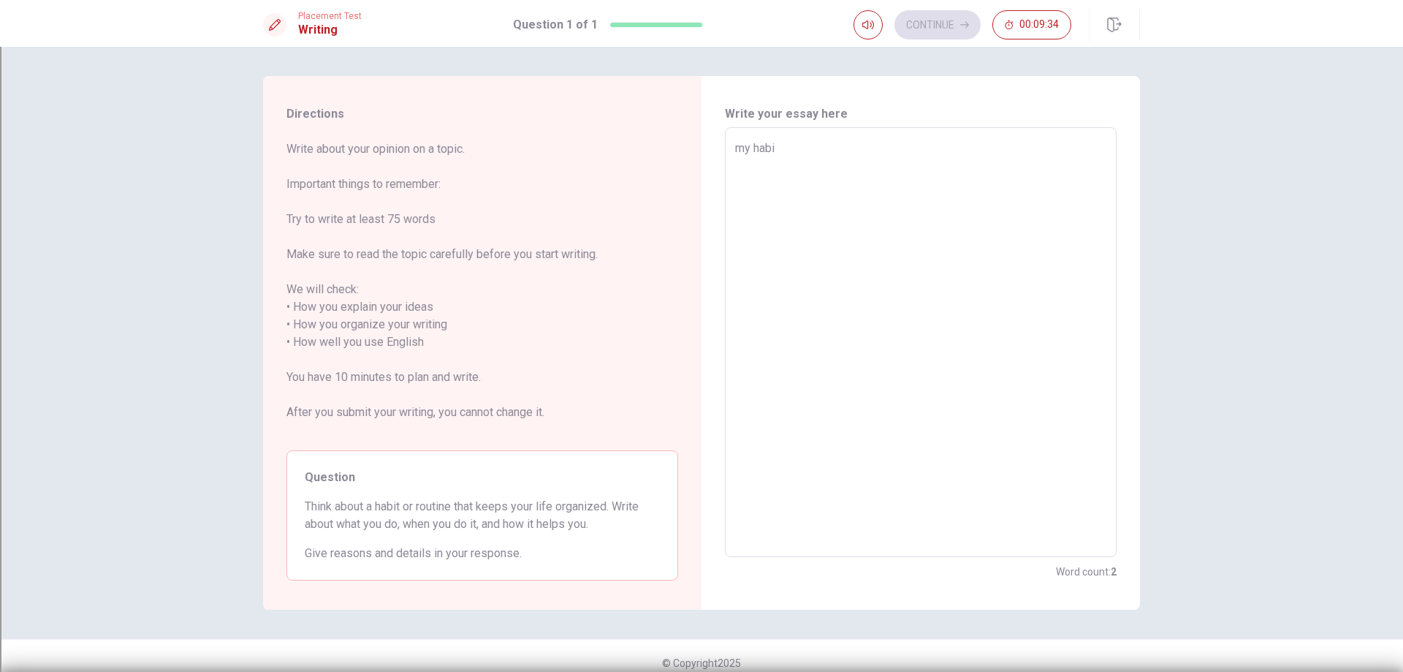
type textarea "my habit"
type textarea "x"
type textarea "my habit"
type textarea "x"
type textarea "my habit i"
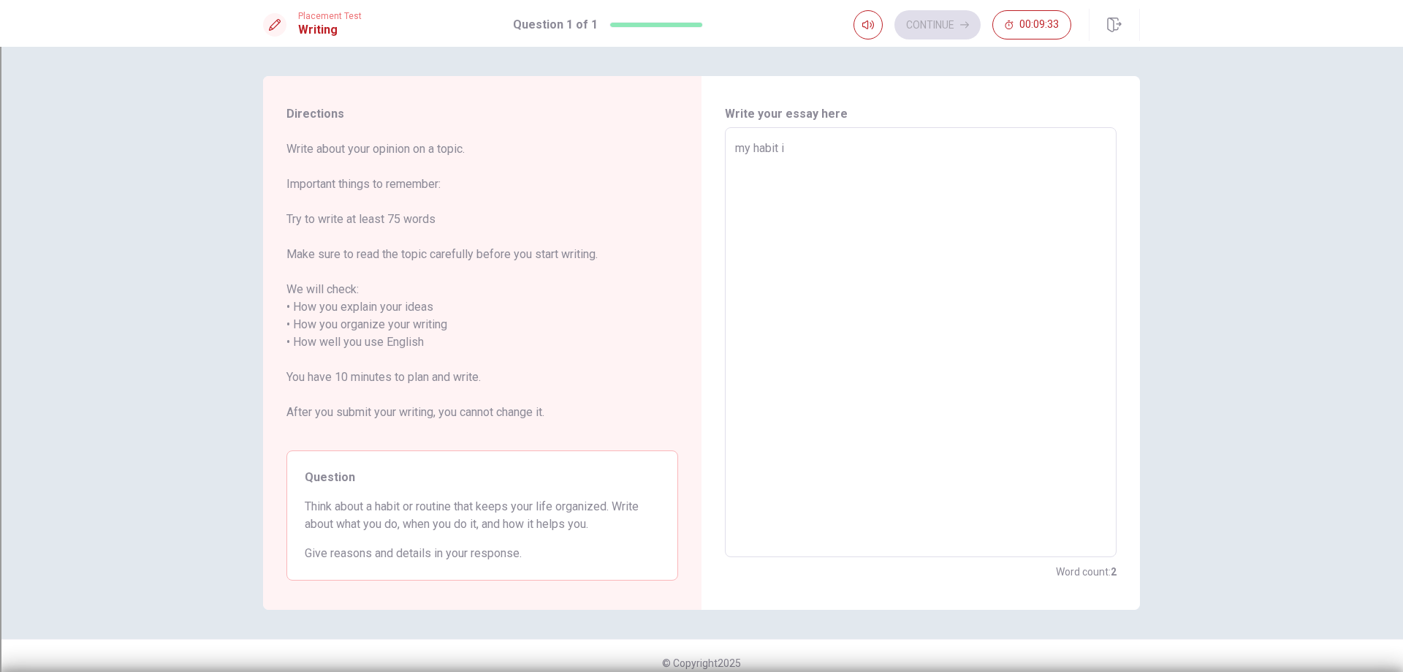
type textarea "x"
type textarea "my habit is"
type textarea "x"
type textarea "my habit is"
type textarea "x"
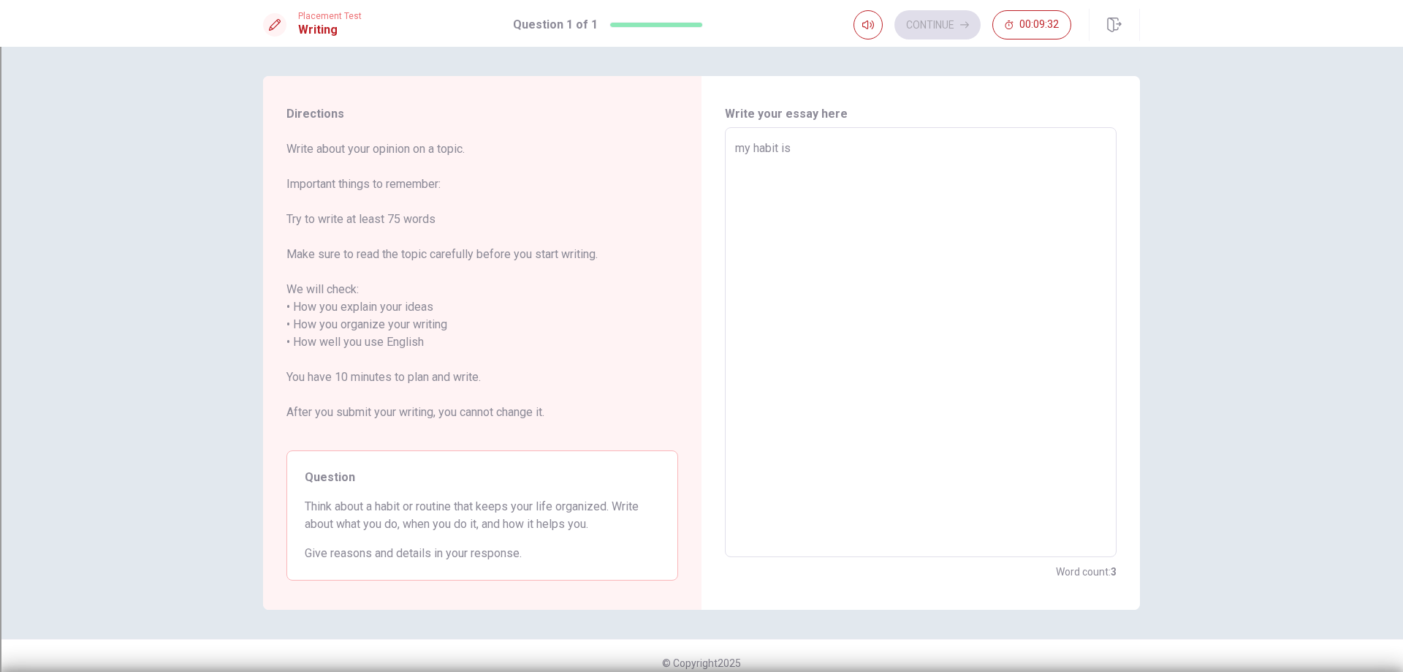
type textarea "my habit is p"
type textarea "x"
type textarea "my habit is pl"
type textarea "x"
type textarea "my habit is pla"
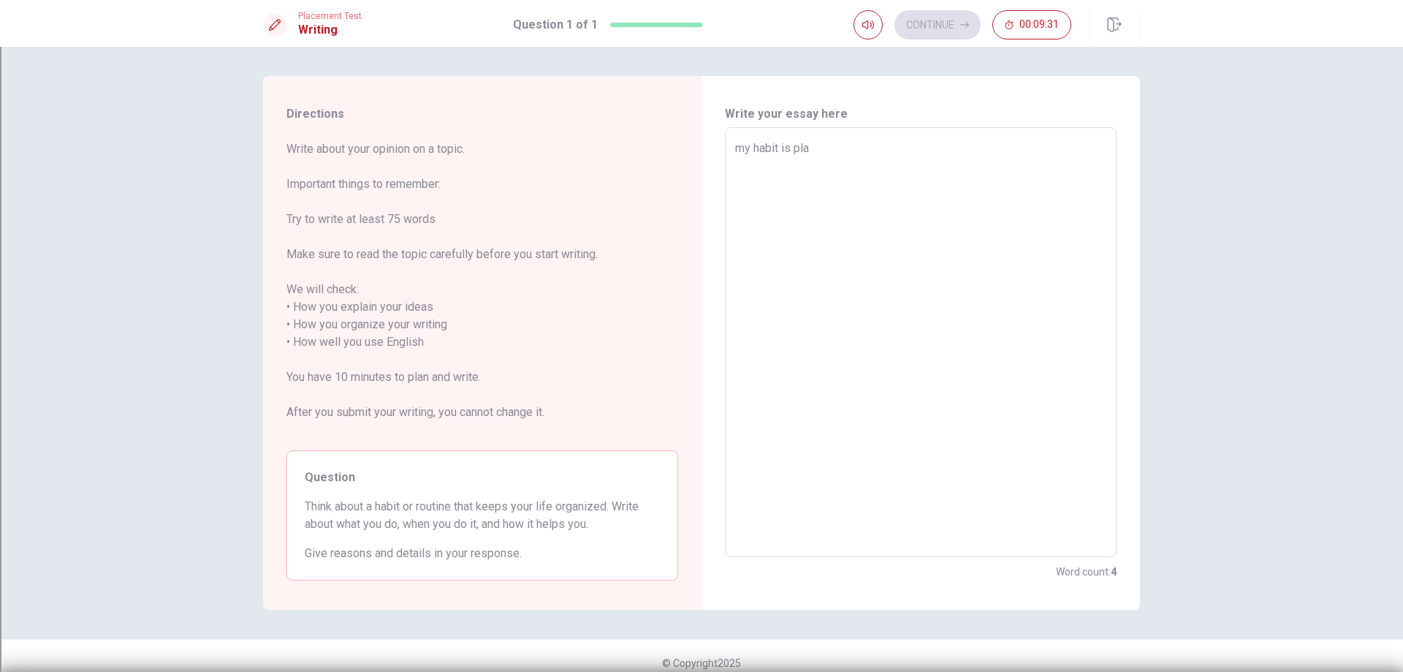
type textarea "x"
type textarea "my habit is play"
type textarea "x"
type textarea "my habit is playi"
type textarea "x"
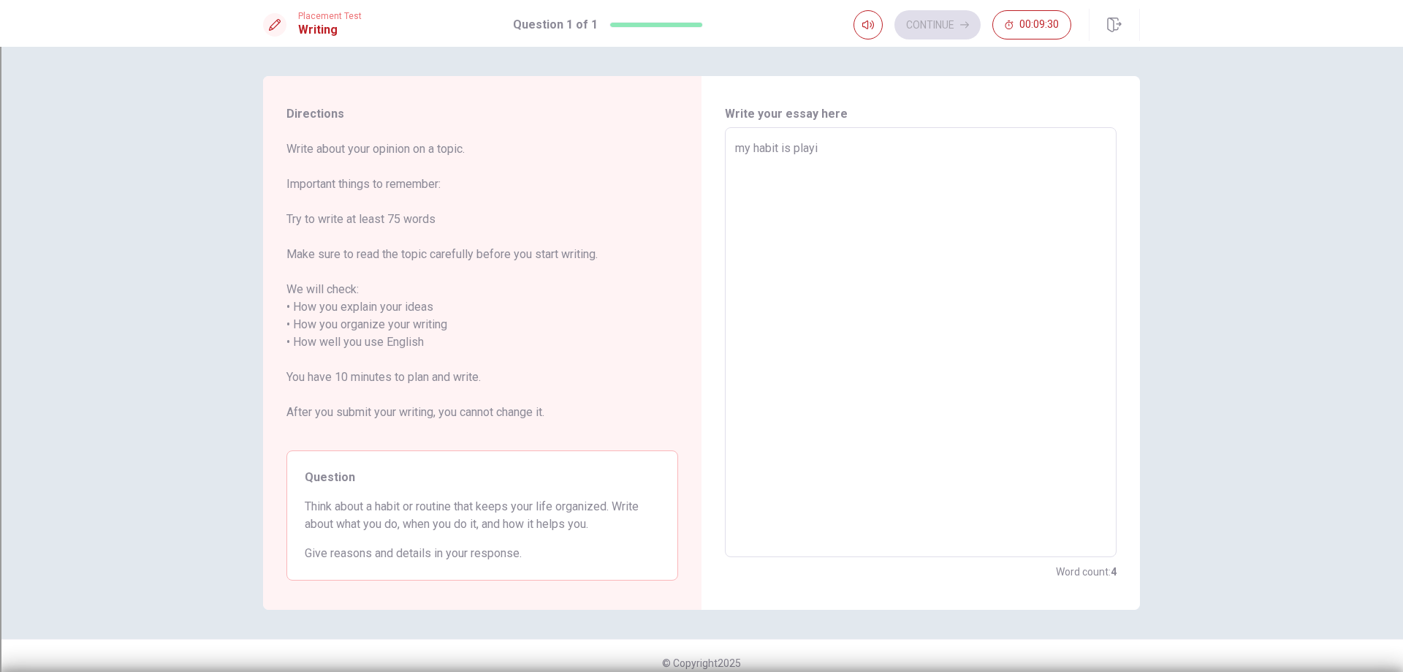
type textarea "my habit is playin"
type textarea "x"
type textarea "my habit is playing"
type textarea "x"
type textarea "my habit is playin"
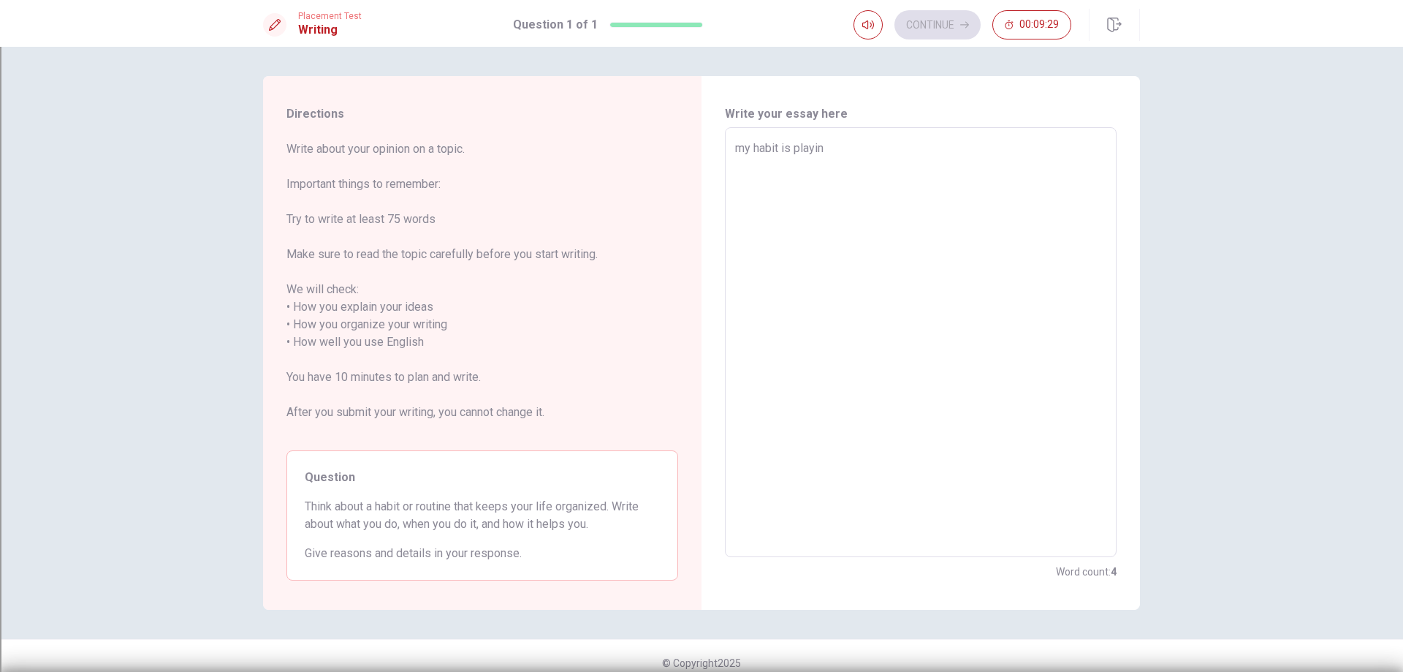
type textarea "x"
type textarea "my habit is playi"
type textarea "x"
type textarea "my habit is play"
type textarea "x"
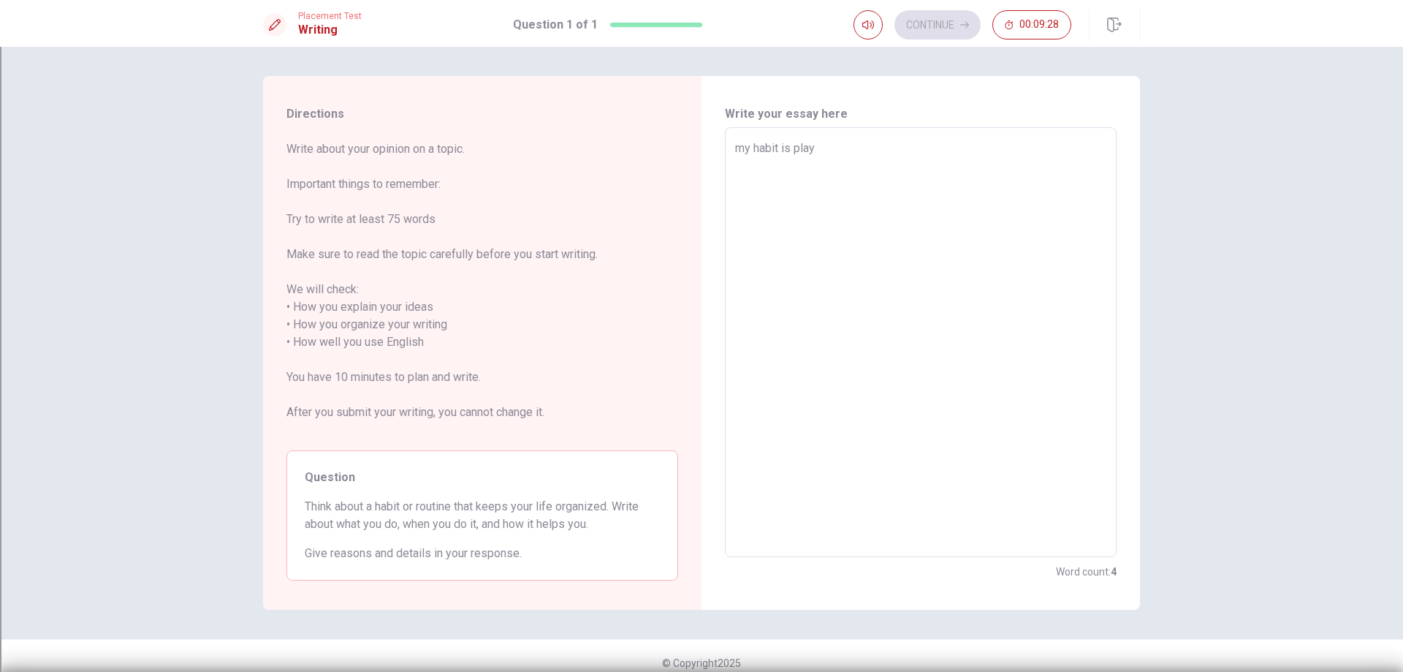
type textarea "my habit is play"
type textarea "x"
type textarea "my habit is play b"
type textarea "x"
type textarea "my habit is play ba"
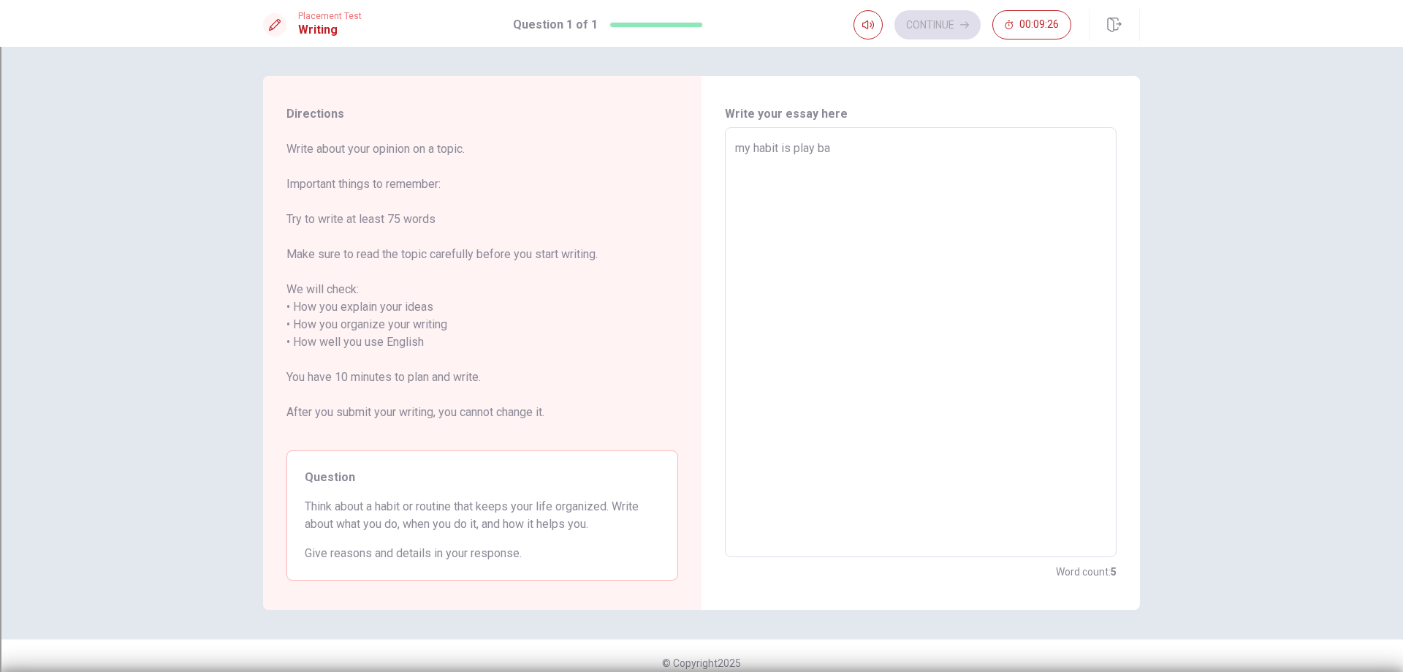
type textarea "x"
type textarea "my habit is play bax"
type textarea "x"
type textarea "my habit is play ba"
type textarea "x"
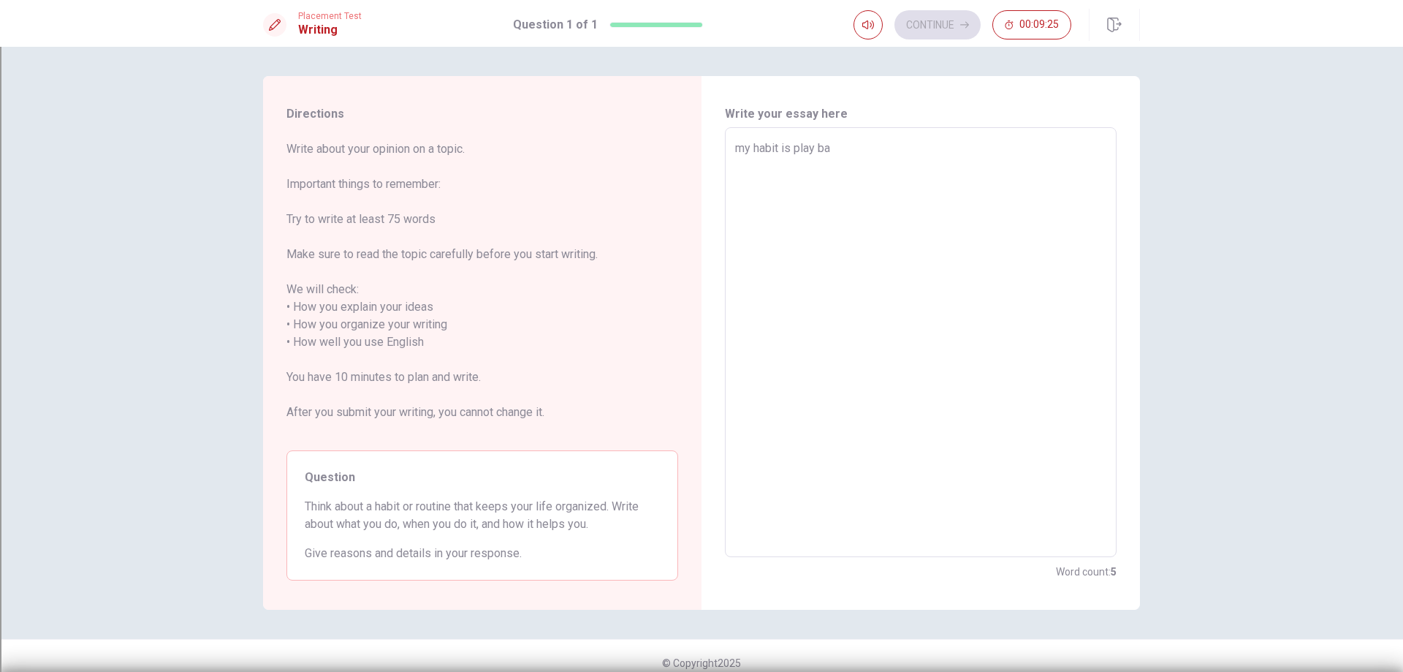
type textarea "my habit is play b"
type textarea "x"
type textarea "my habit is play ba"
type textarea "x"
type textarea "my habit is play bac"
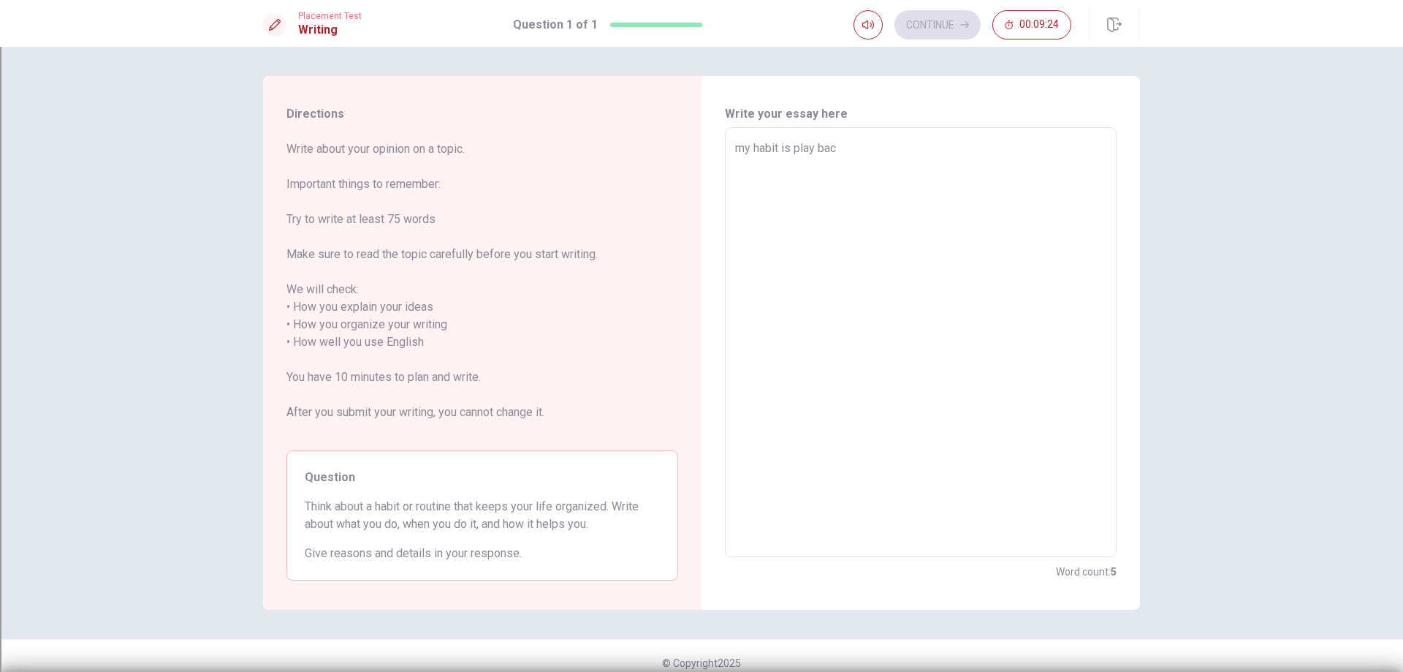
type textarea "x"
type textarea "my habit is play bace"
type textarea "x"
type textarea "my habit is play bac"
type textarea "x"
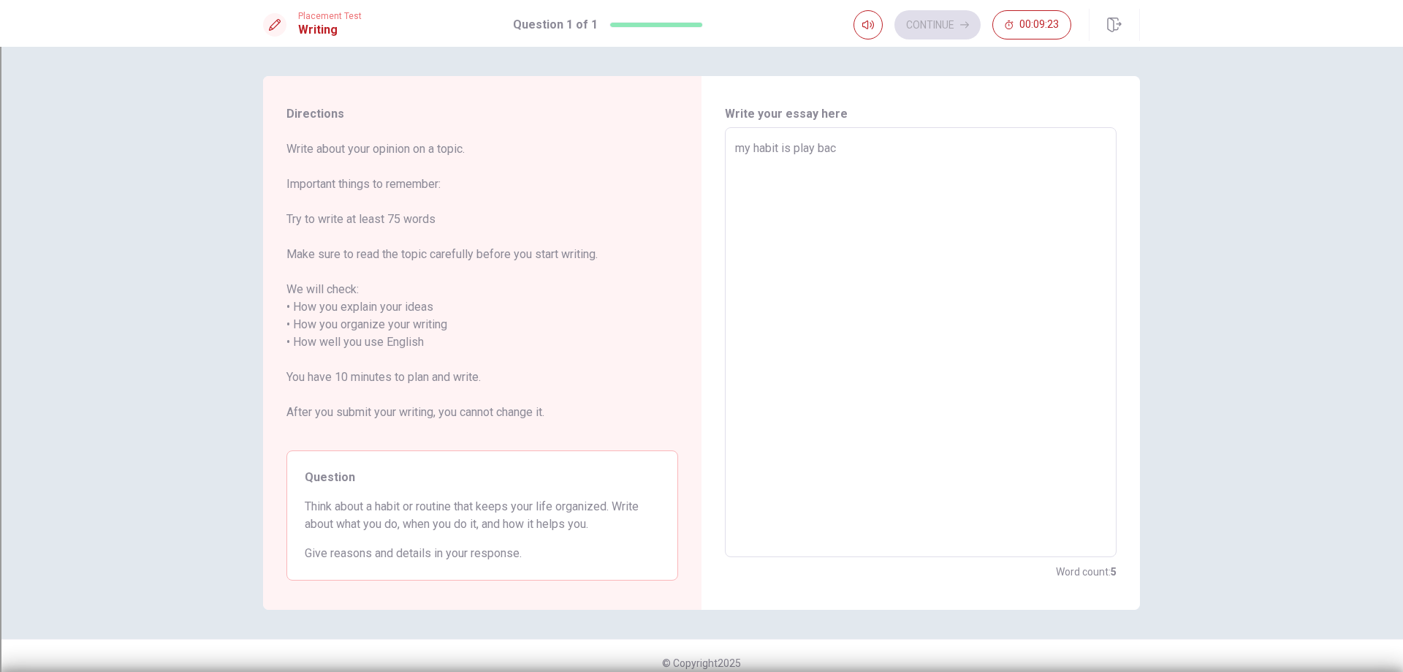
type textarea "my habit is play ba"
type textarea "x"
type textarea "my habit is play b"
type textarea "x"
type textarea "my habit is play ba"
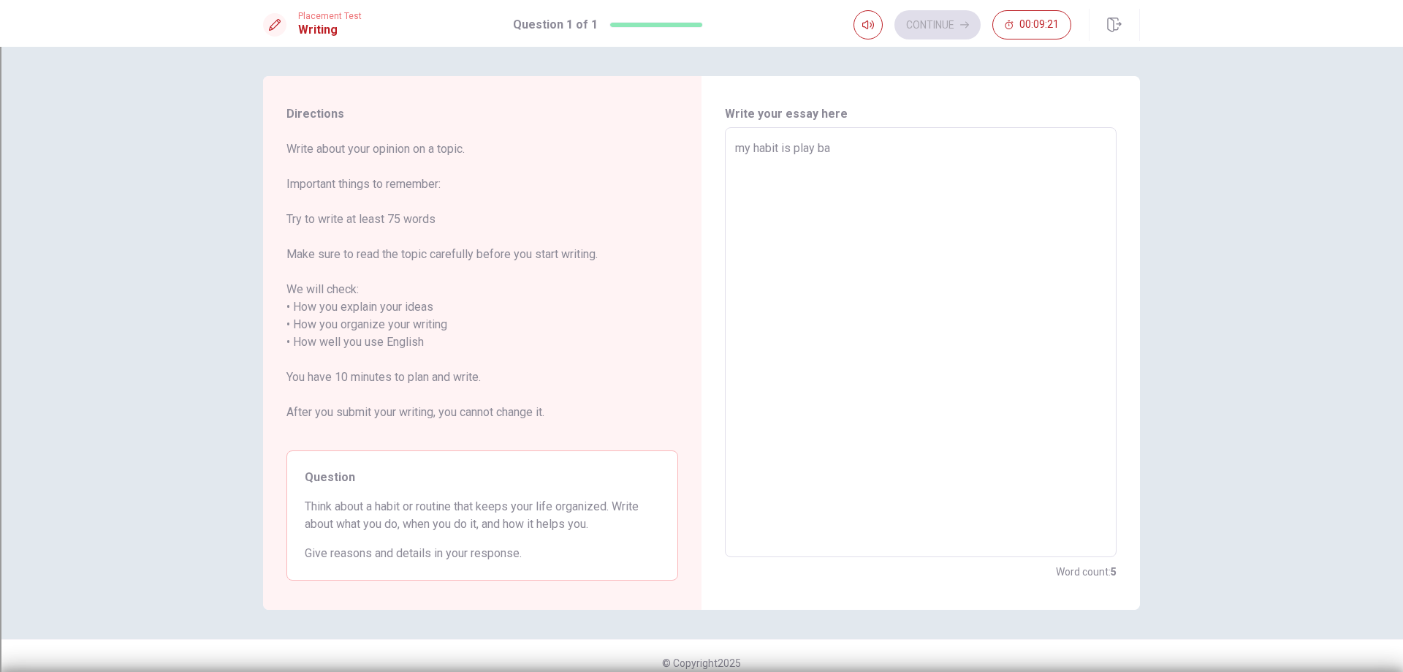
type textarea "x"
type textarea "my habit is play bas"
type textarea "x"
type textarea "my habit is play base"
type textarea "x"
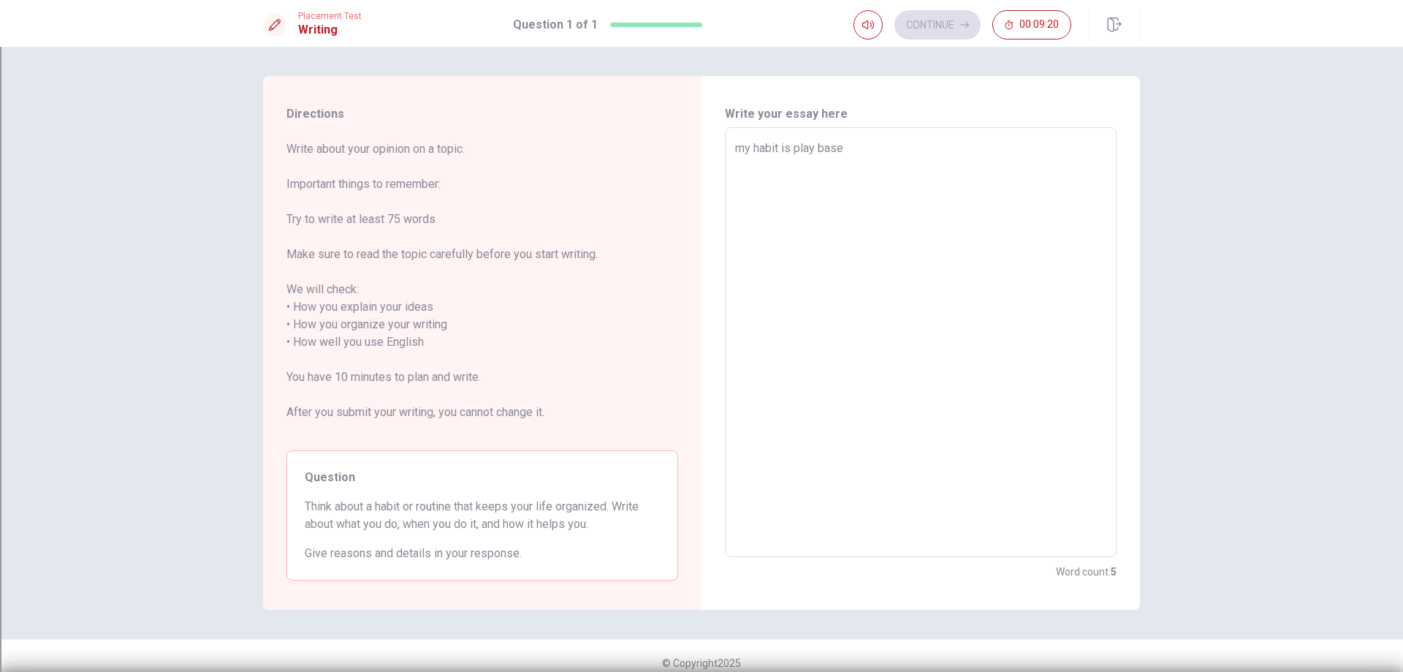
type textarea "my habit is play basek"
type textarea "x"
type textarea "my habit is play baseke"
type textarea "x"
type textarea "my habit is play baseket"
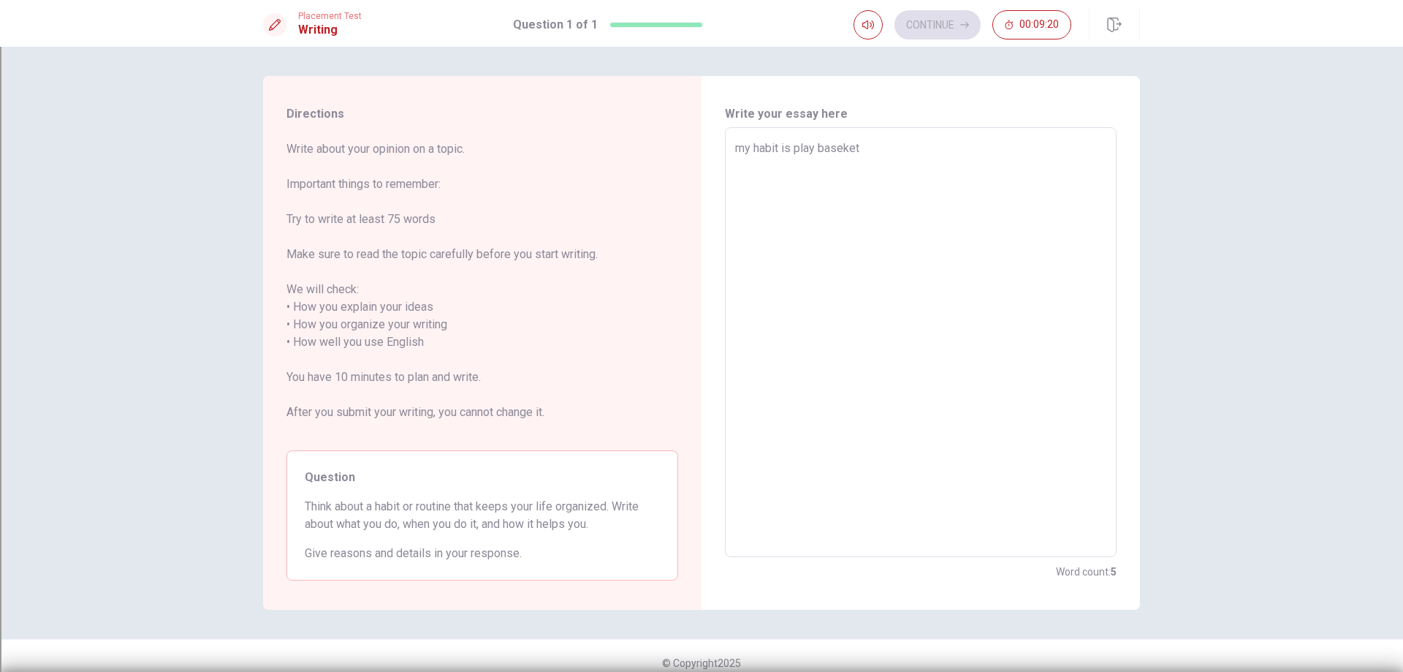
type textarea "x"
type textarea "my habit is play baseketba"
type textarea "x"
type textarea "my habit is play baseketbal"
type textarea "x"
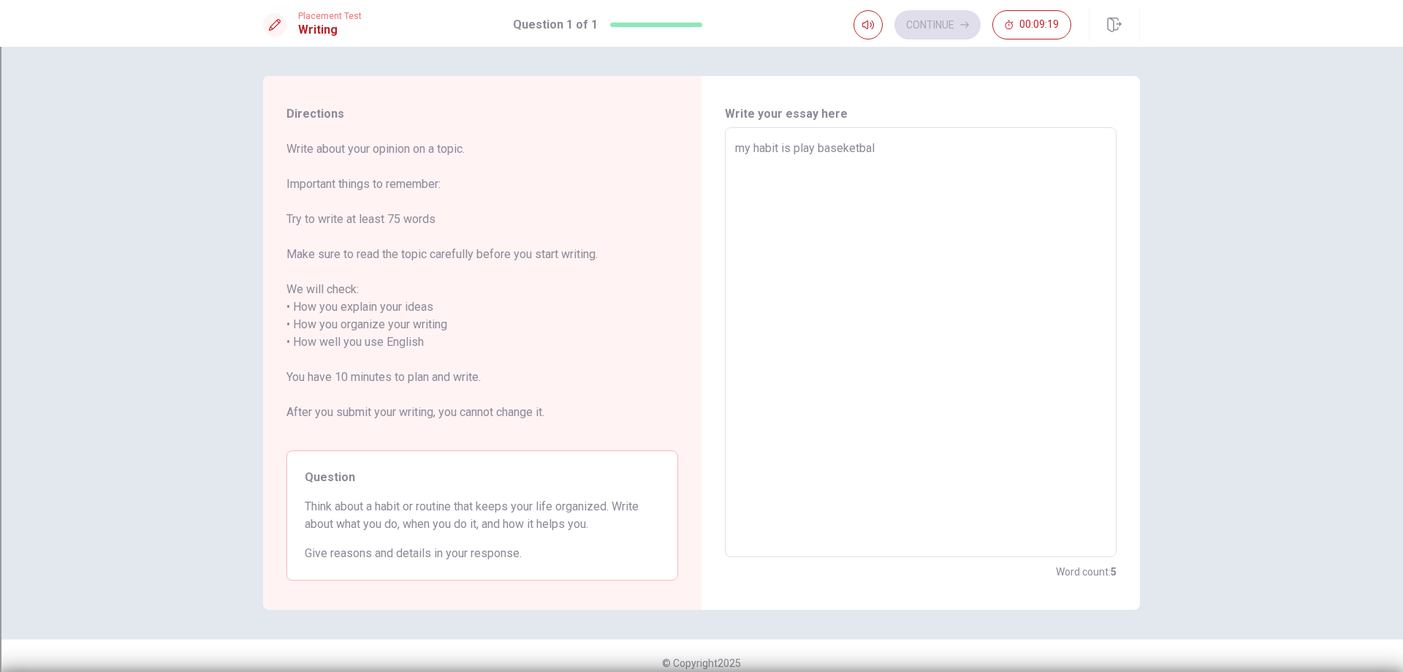
type textarea "my habit is play baseketball"
type textarea "x"
type textarea "my habit is play baseketball"
type textarea "x"
type textarea "my habit is play baseketball"
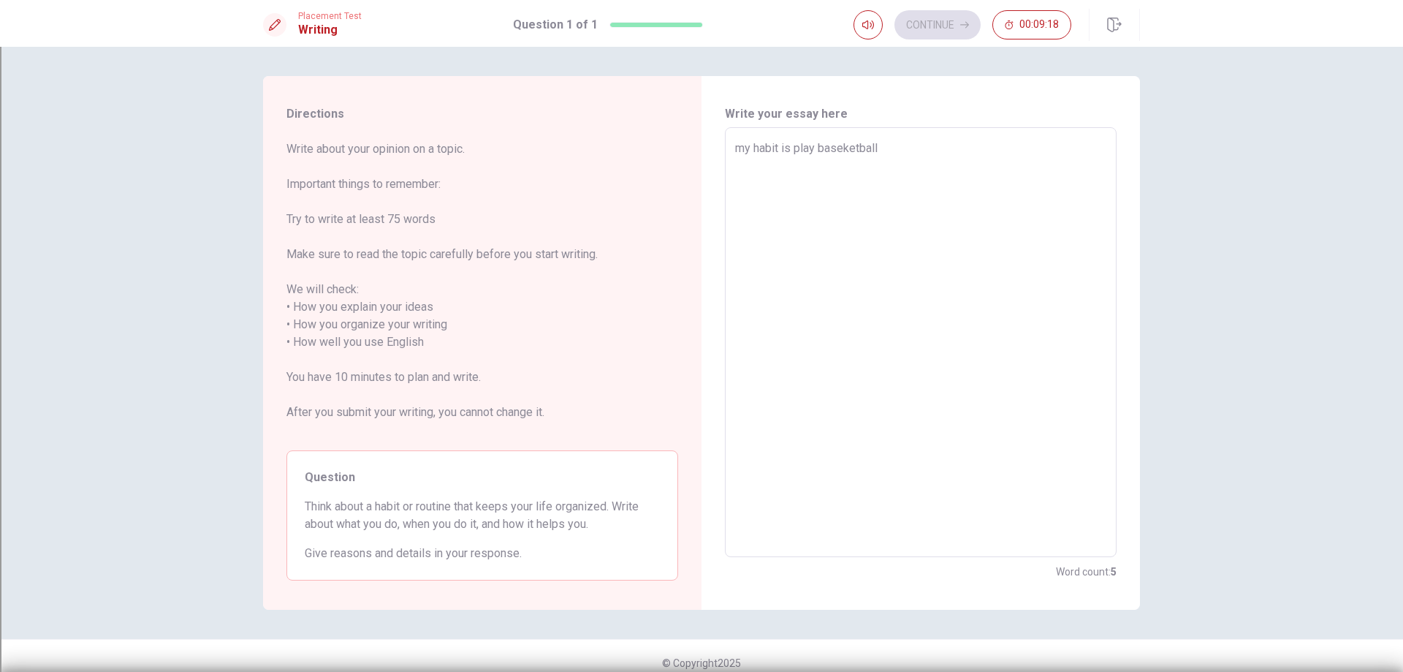
type textarea "x"
type textarea "my habit is play baseketball"
type textarea "x"
type textarea "my habit is play baseketball"
type textarea "x"
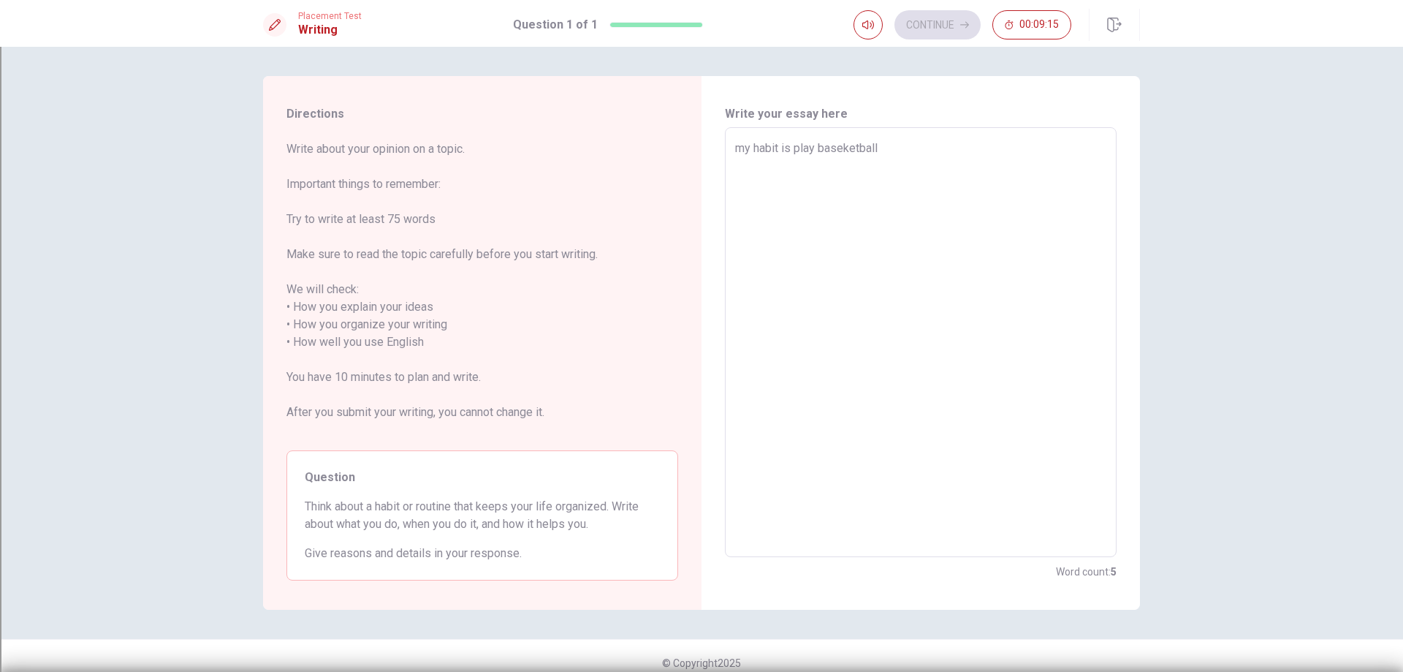
type textarea "my habit is play baseketball."
type textarea "x"
type textarea "my habit is play baseketball."
type textarea "x"
type textarea "my habit is play baseketball. w"
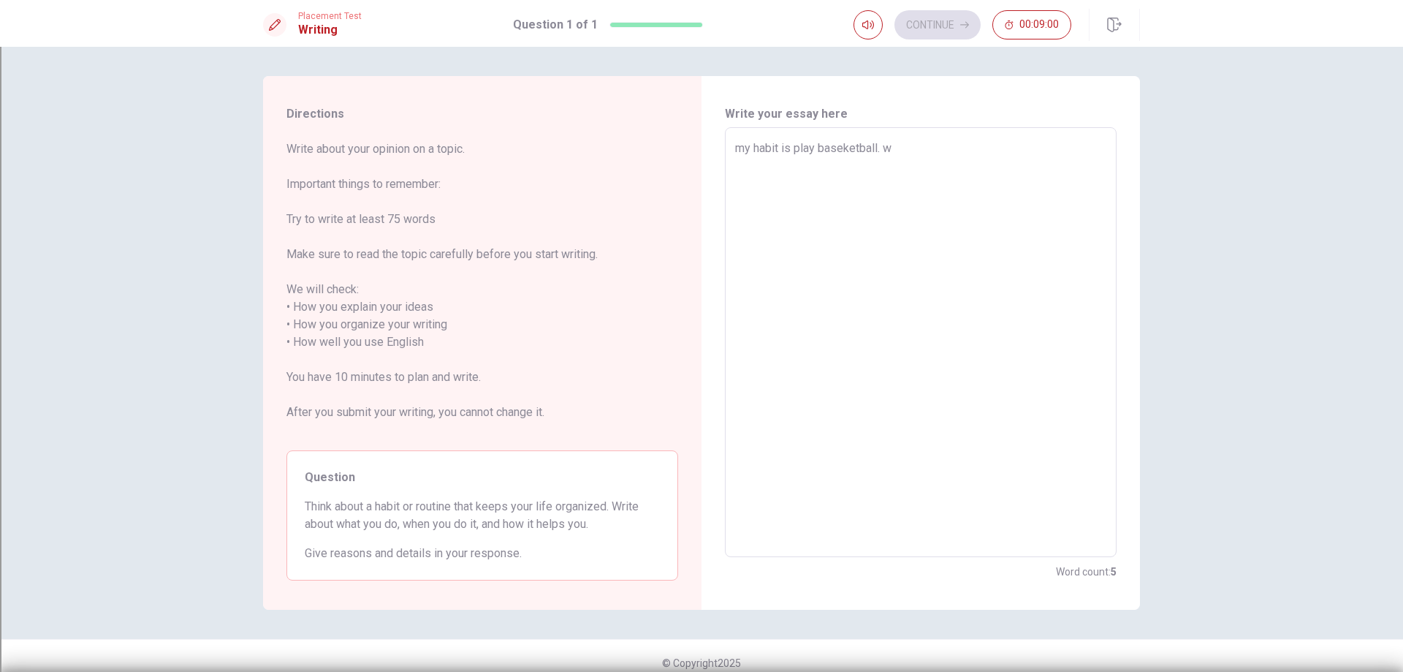
type textarea "x"
type textarea "my habit is play baseketball. wh"
type textarea "x"
type textarea "my habit is play baseketball. whe"
type textarea "x"
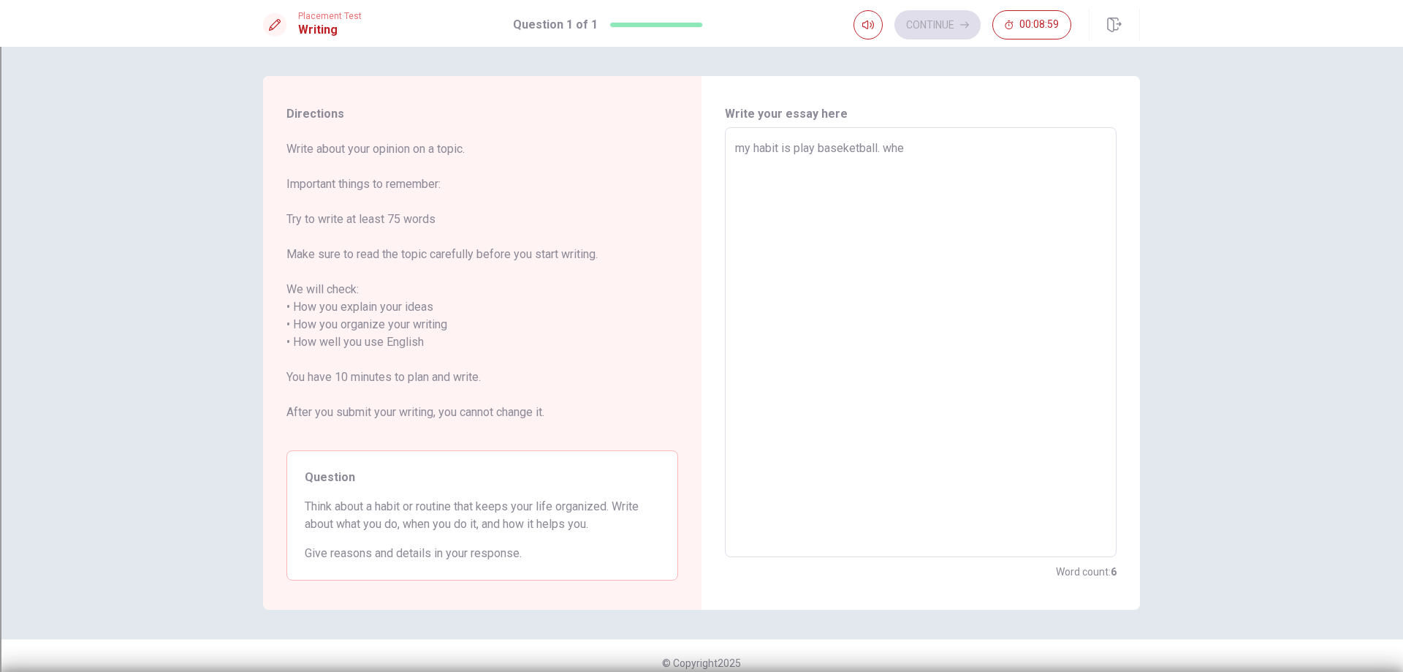
type textarea "my habit is play baseketball. when"
type textarea "x"
type textarea "my habit is play baseketball. when"
type textarea "x"
type textarea "my habit is play baseketball. when i"
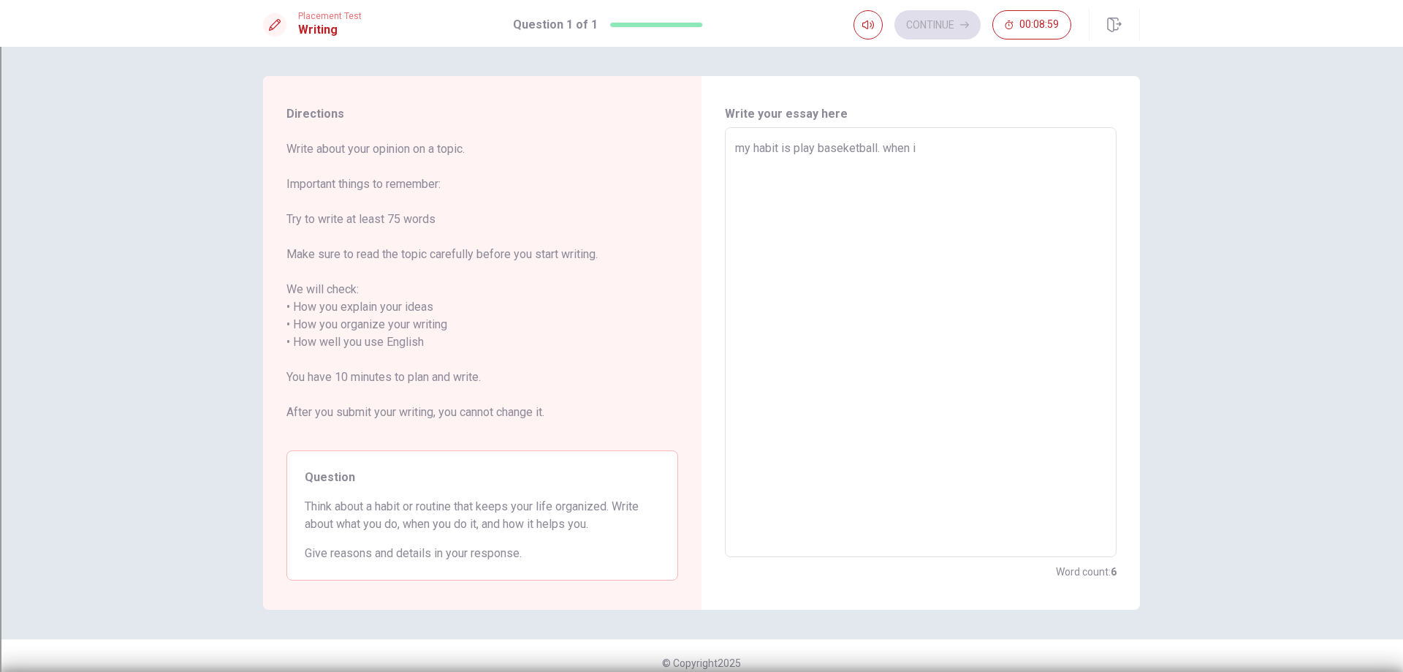
type textarea "x"
type textarea "my habit is play baseketball. when i"
type textarea "x"
type textarea "my habit is play baseketball. when i w"
type textarea "x"
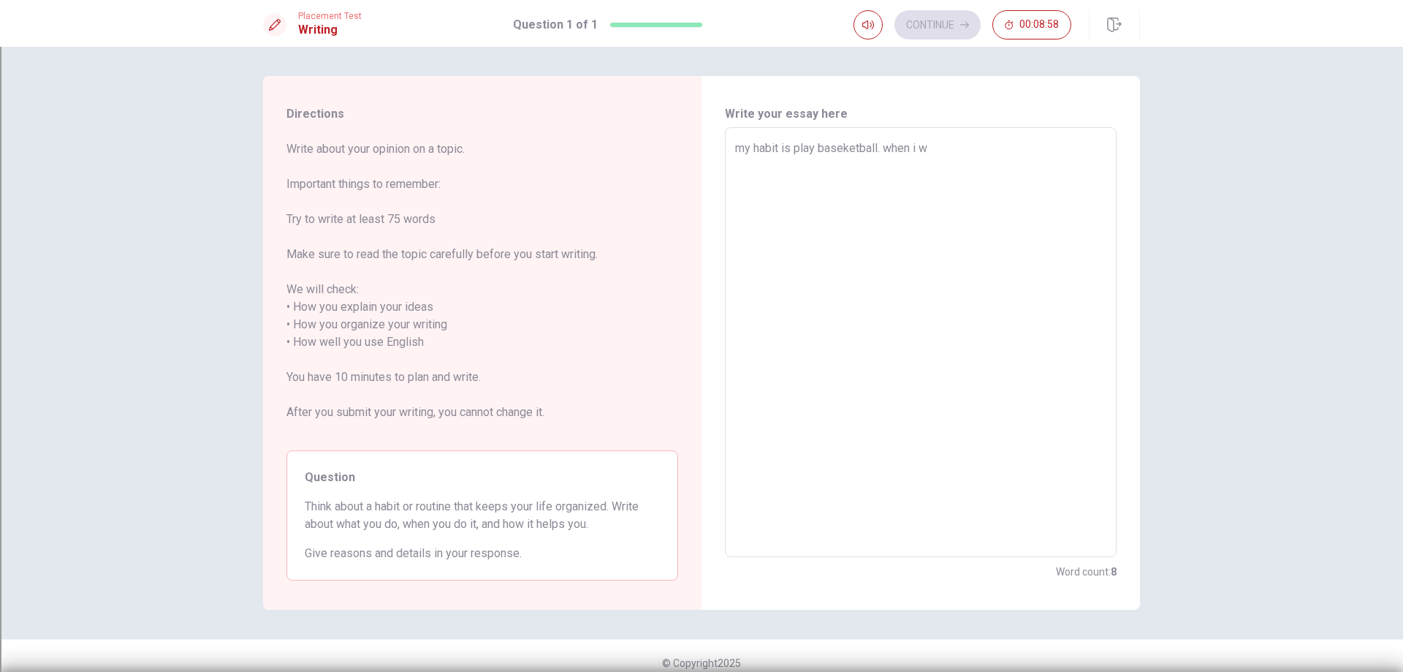
type textarea "my habit is play baseketball. when i wa"
type textarea "x"
type textarea "my habit is play baseketball. when i was"
type textarea "x"
type textarea "my habit is play baseketball. when i was"
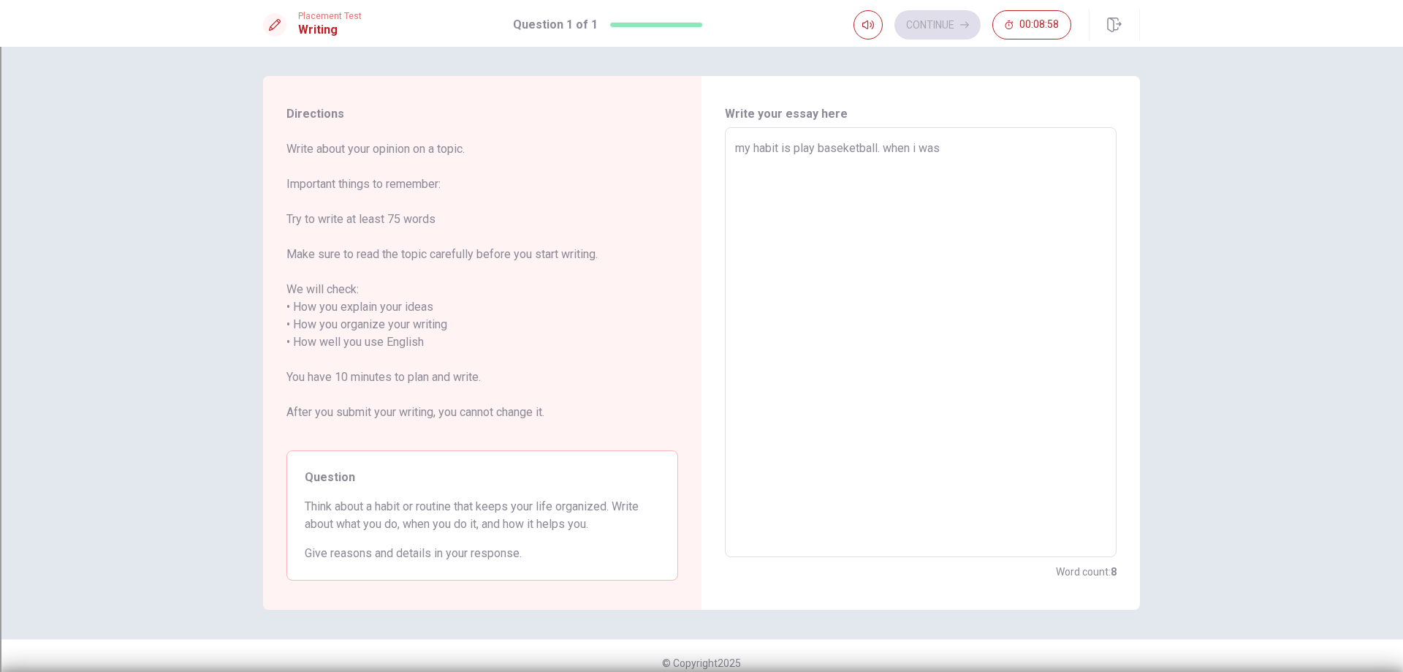
type textarea "x"
type textarea "my habit is play baseketball. when i was y"
type textarea "x"
type textarea "my habit is play baseketball. when i was yo"
type textarea "x"
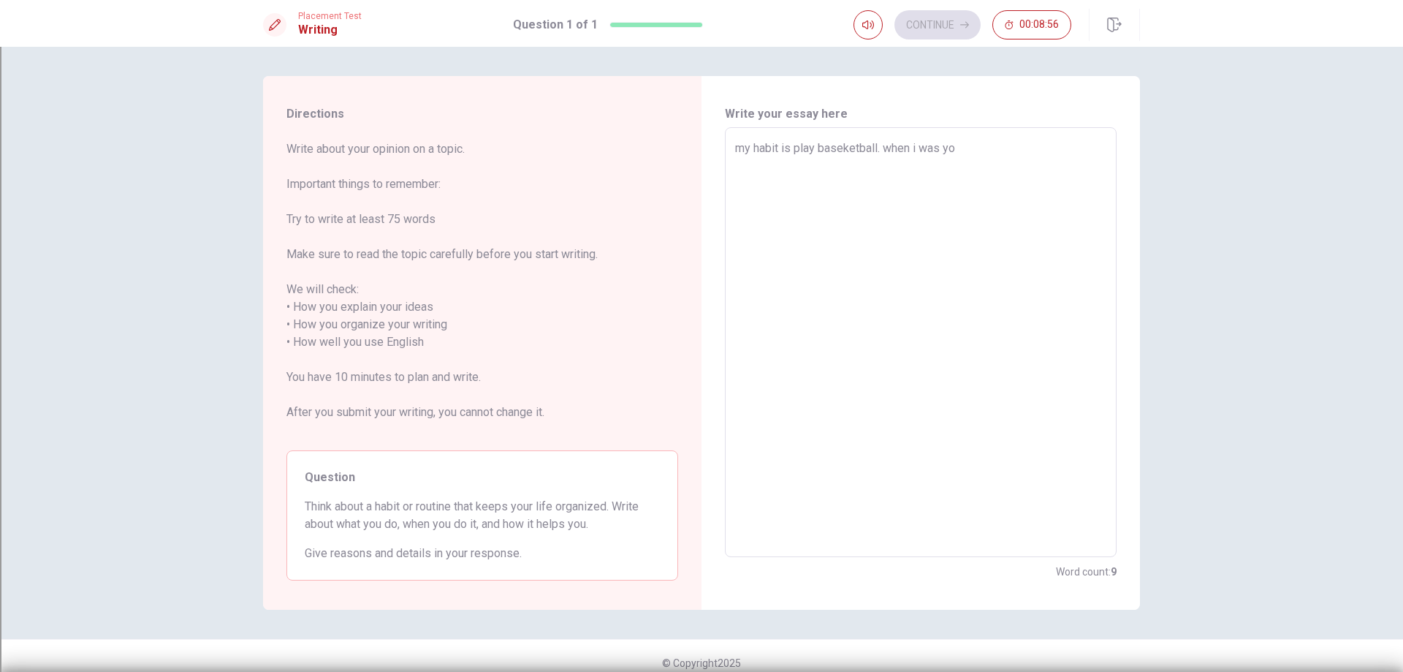
type textarea "my habit is play baseketball. when i was yog"
type textarea "x"
type textarea "my habit is play baseketball. when i was yo"
type textarea "x"
type textarea "my habit is play baseketball. when i was you"
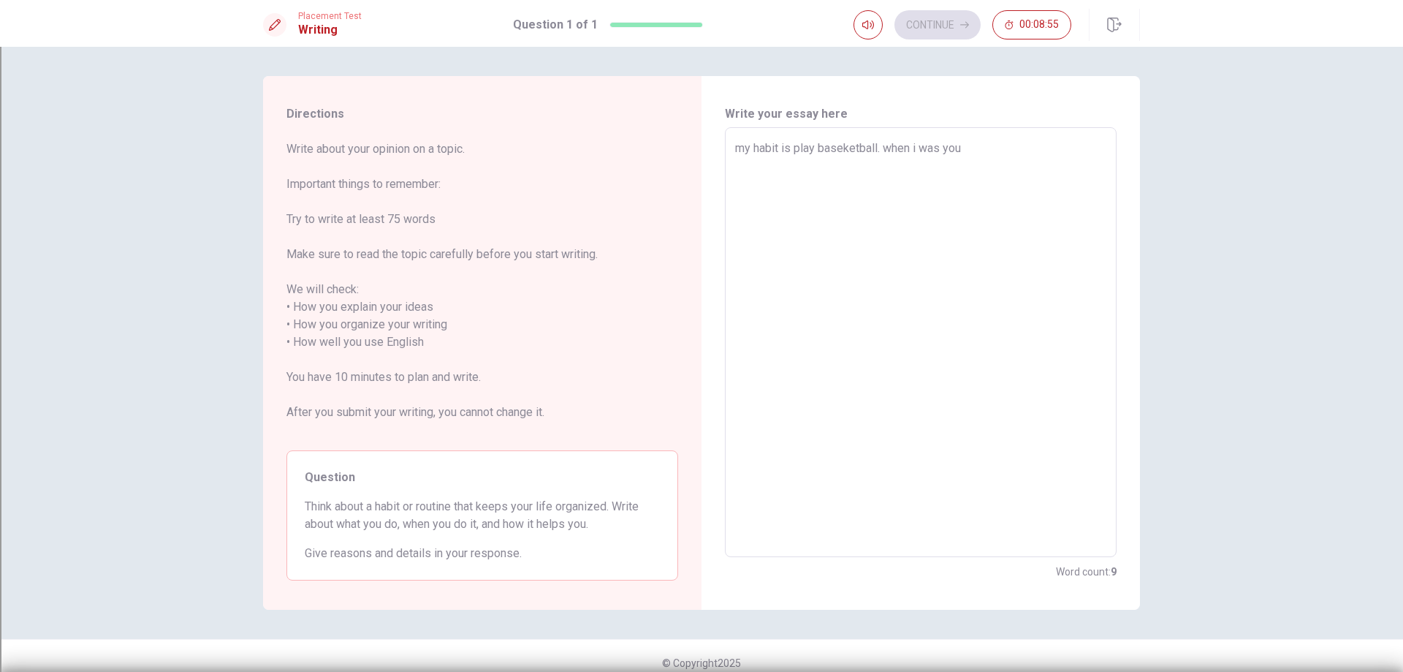
type textarea "x"
type textarea "my habit is play baseketball. when i was youg"
type textarea "x"
type textarea "my habit is play baseketball. when i was you"
type textarea "x"
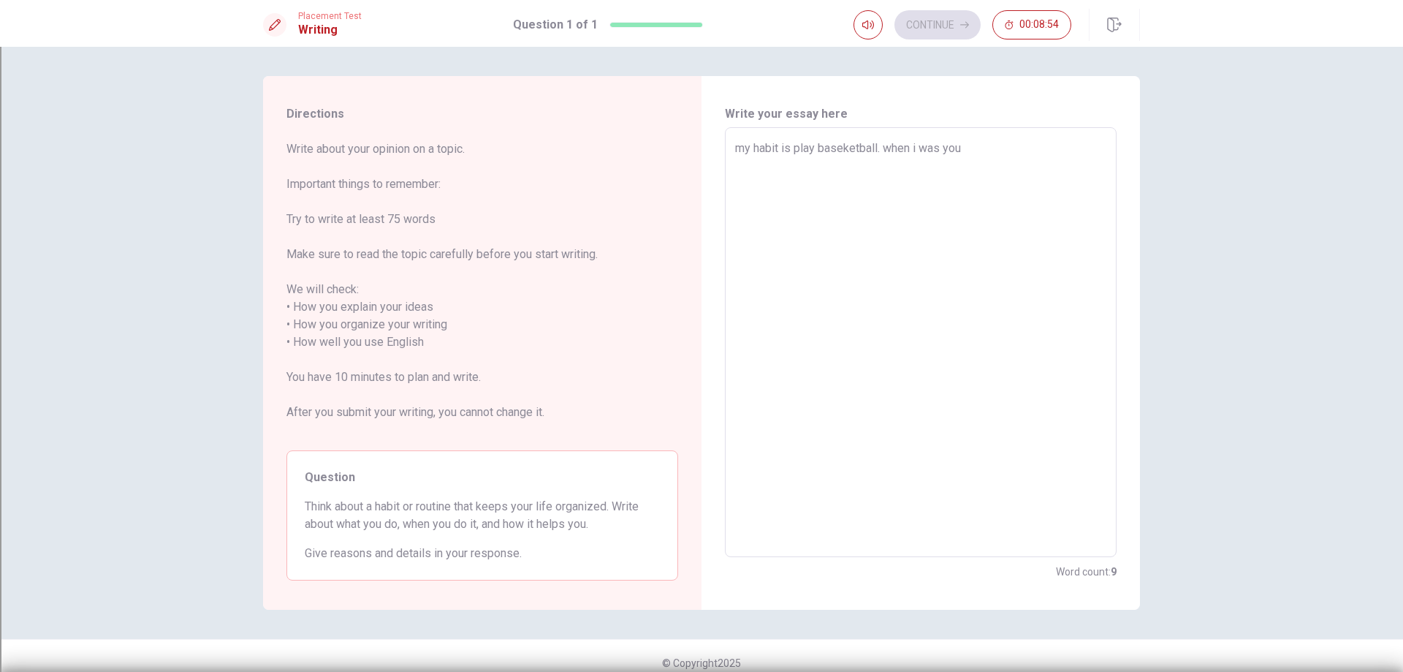
type textarea "my habit is play baseketball. when i was youn"
type textarea "x"
type textarea "my habit is play baseketball. when i was young"
type textarea "x"
type textarea "my habit is play baseketball. when i was young"
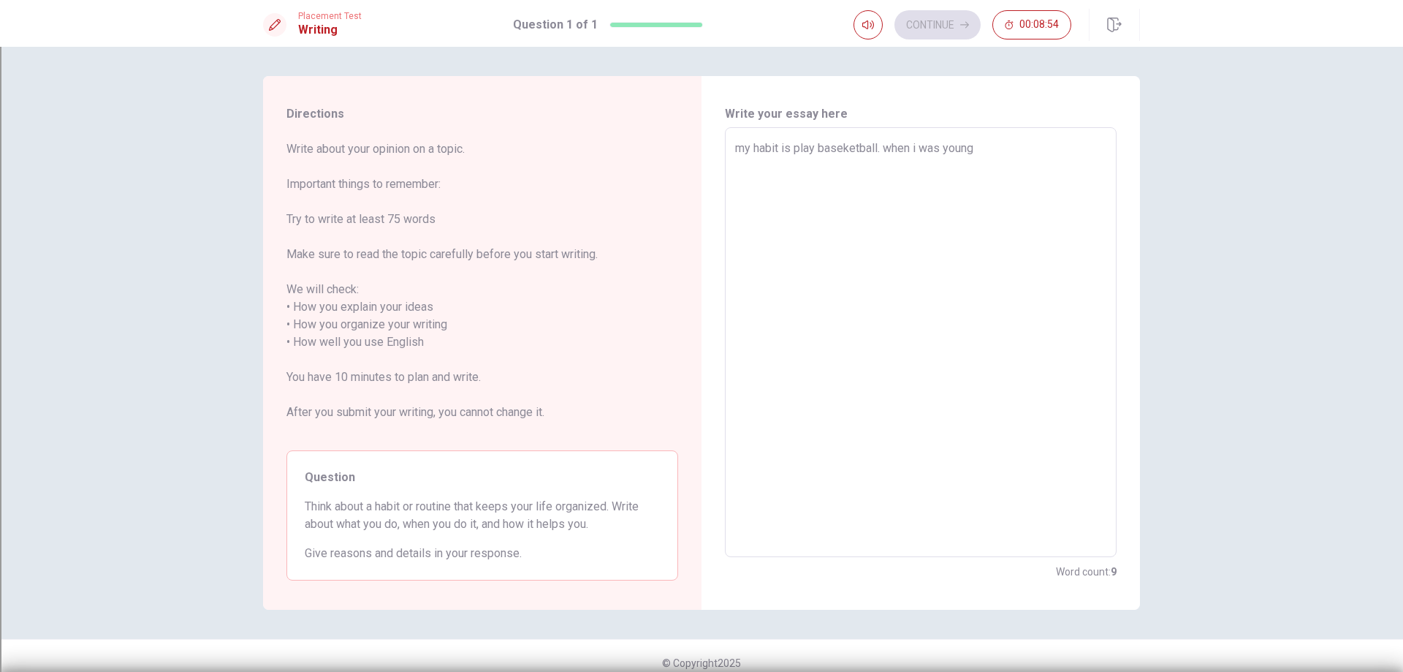
type textarea "x"
type textarea "my habit is play baseketball. when i was young i"
type textarea "x"
type textarea "my habit is play baseketball. when i was young i"
type textarea "x"
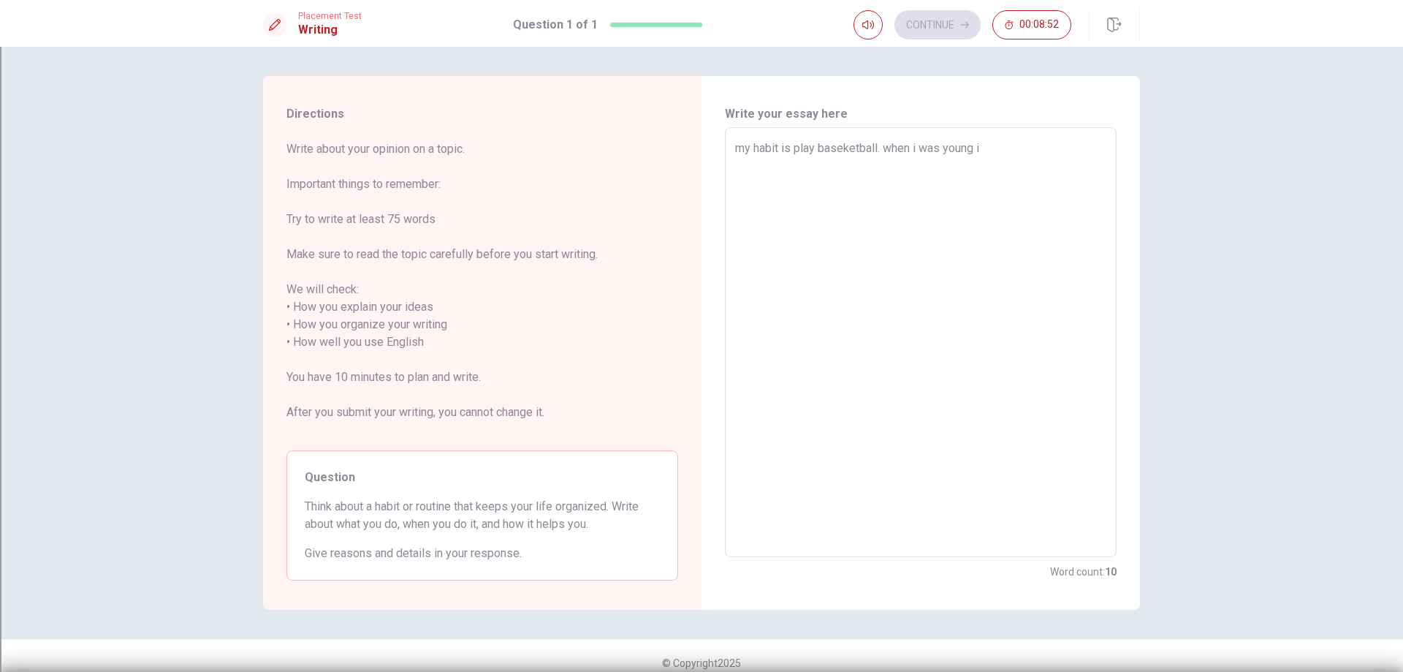
type textarea "my habit is play baseketball. when i was young i u"
type textarea "x"
type textarea "my habit is play baseketball. when i was young i us"
type textarea "x"
type textarea "my habit is play baseketball. when i was young i use"
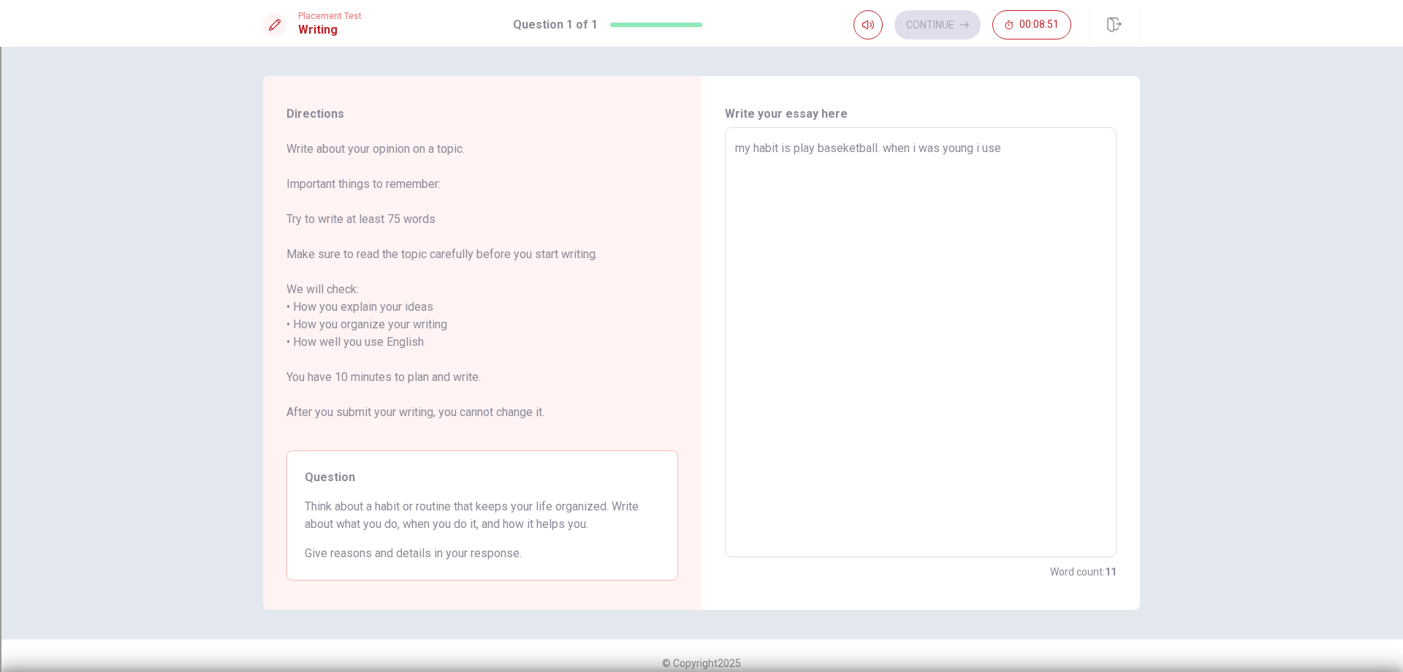
type textarea "x"
type textarea "my habit is play baseketball. when i was young i used"
type textarea "x"
type textarea "my habit is play baseketball. when i was young i used"
type textarea "x"
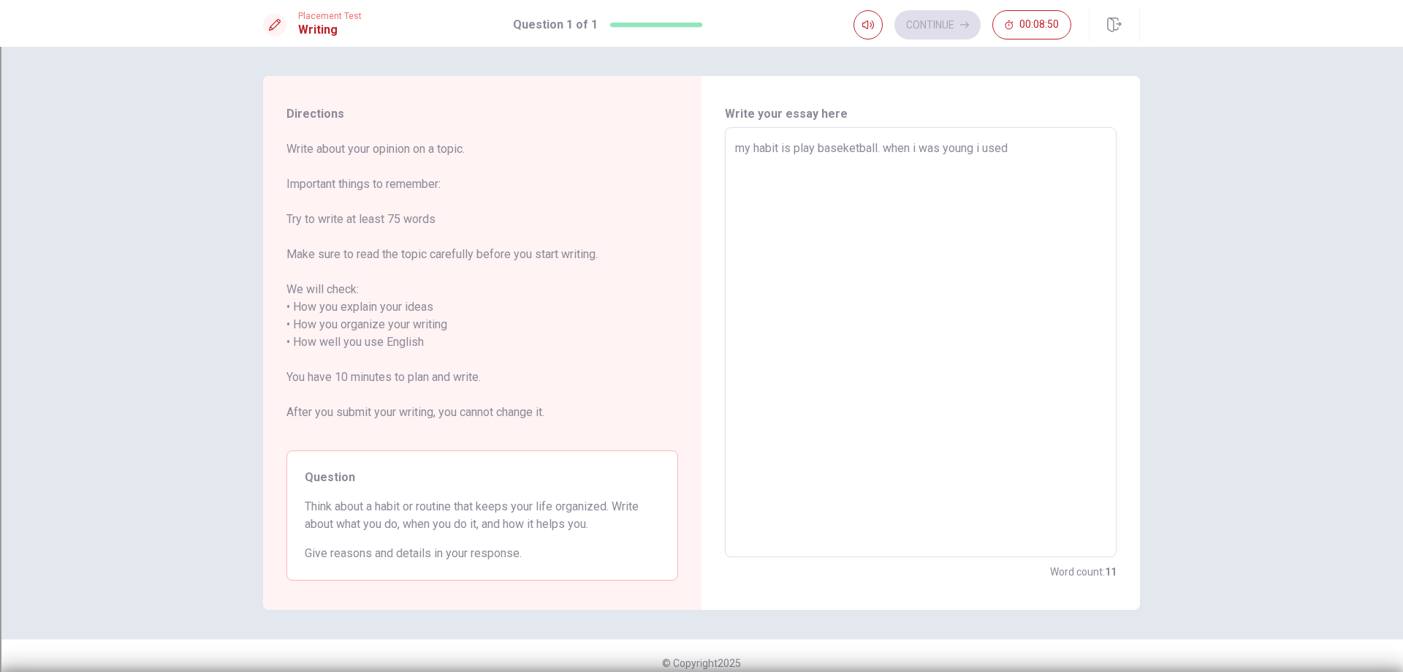
type textarea "my habit is play baseketball. when i was young i used t"
type textarea "x"
type textarea "my habit is play baseketball. when i was young i used to"
type textarea "x"
type textarea "my habit is play baseketball. when i was young i used to"
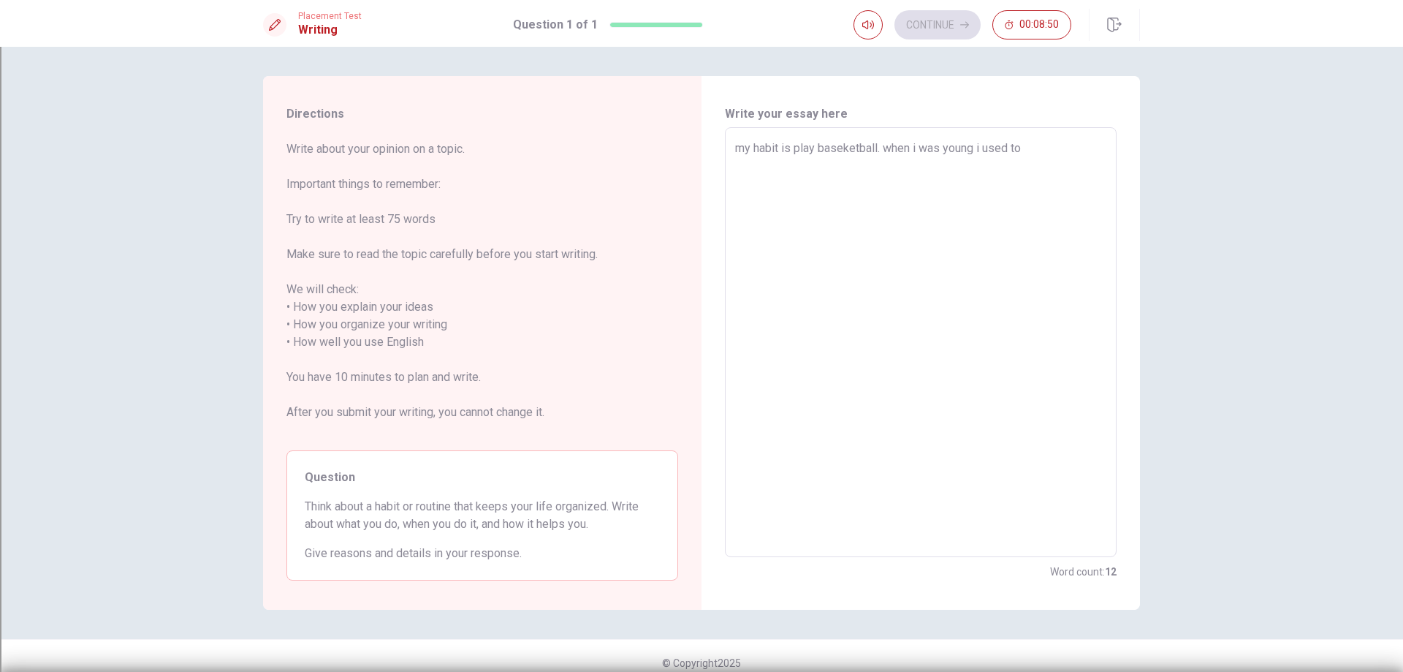
type textarea "x"
type textarea "my habit is play baseketball. when i was young i used to w"
type textarea "x"
type textarea "my habit is play baseketball. when i was young i used to wa"
type textarea "x"
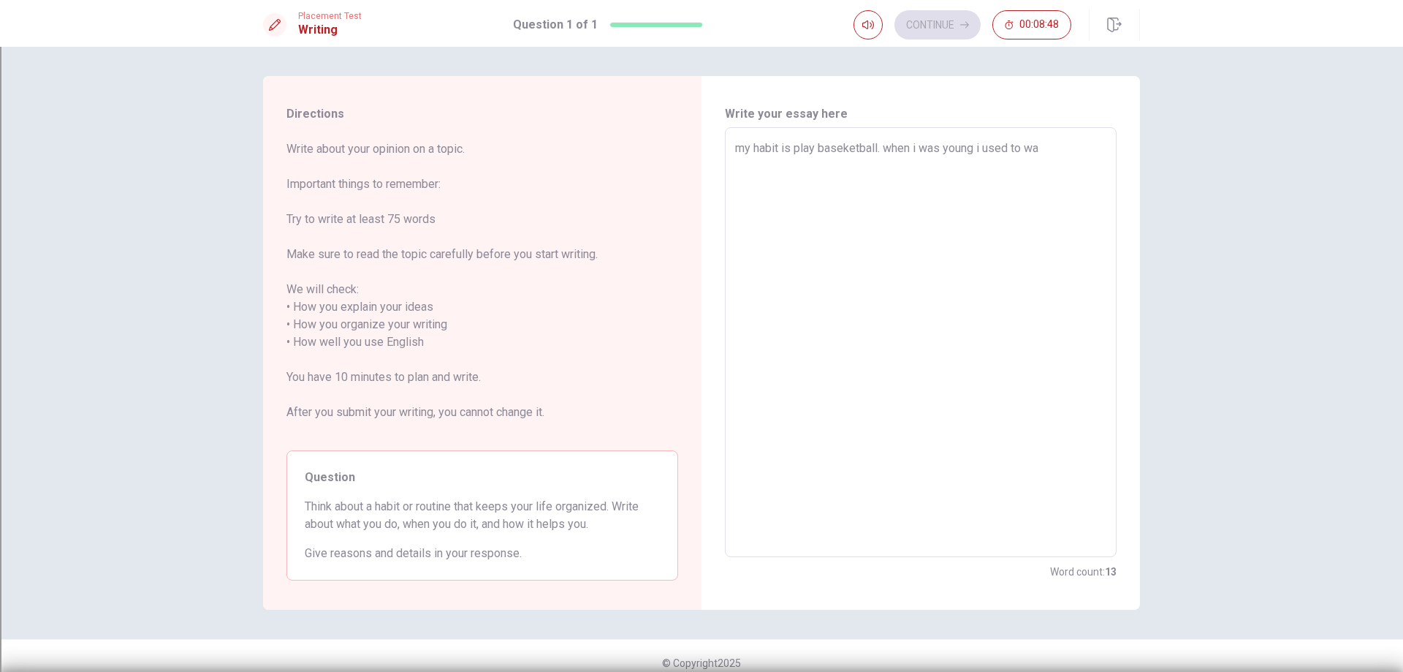
type textarea "my habit is play baseketball. when i was young i used to wat"
type textarea "x"
type textarea "my habit is play baseketball. when i was young i used to watc"
type textarea "x"
type textarea "my habit is play baseketball. when i was young i used to watch"
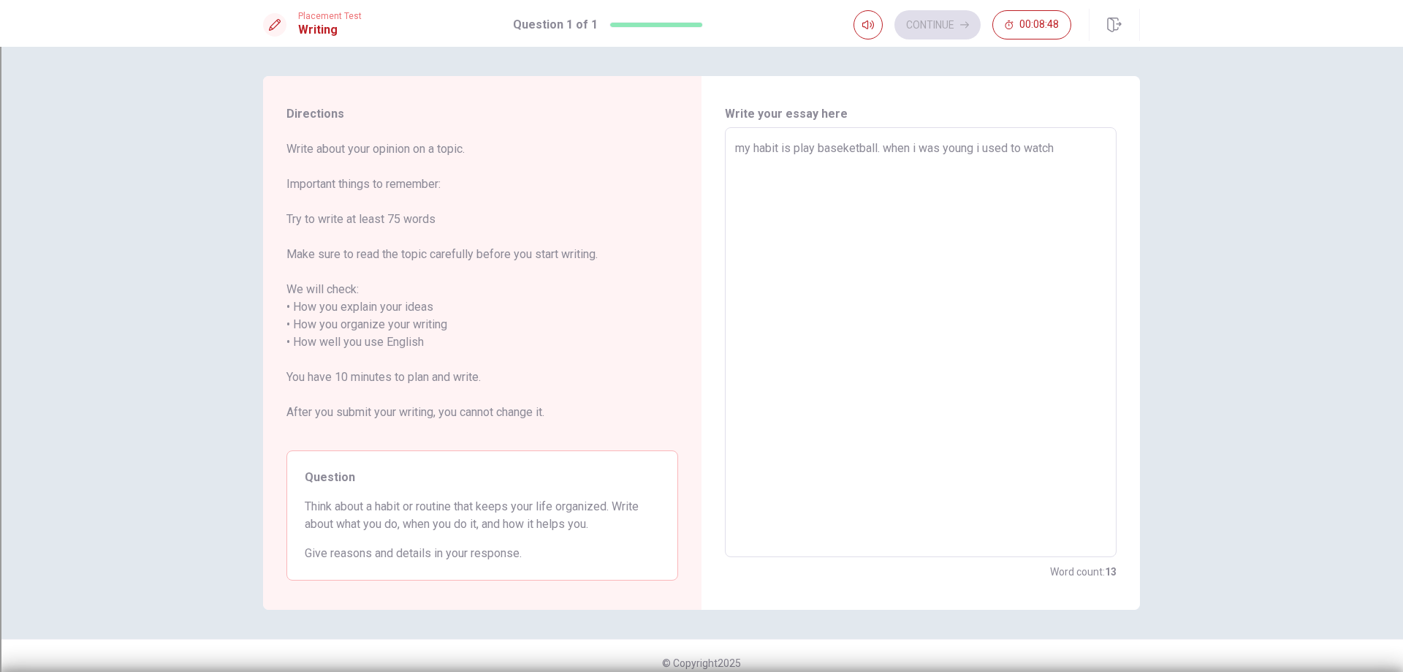
type textarea "x"
type textarea "my habit is play baseketball. when i was young i used to watch"
type textarea "x"
type textarea "my habit is play baseketball. when i was young i used to watch n"
type textarea "x"
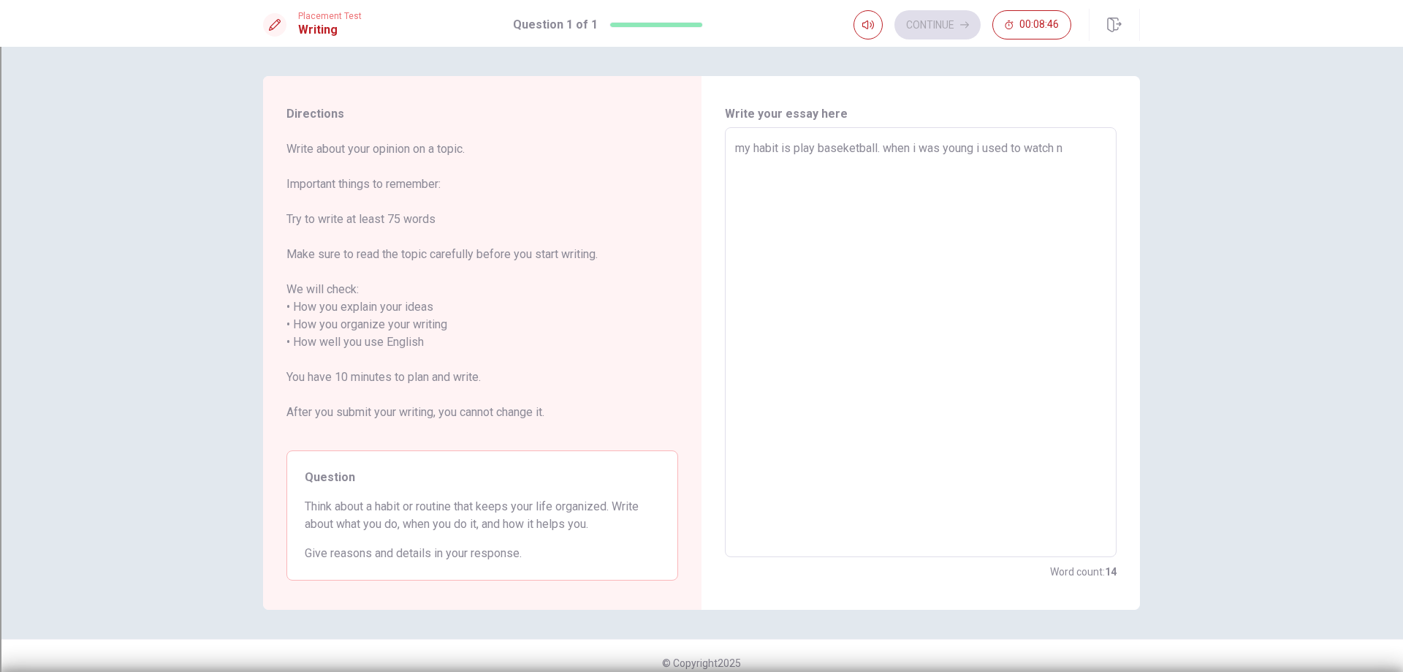
type textarea "my habit is play baseketball. when i was young i used to watch nb"
type textarea "x"
type textarea "my habit is play baseketball. when i was young i used to watch nba"
type textarea "x"
type textarea "my habit is play baseketball. when i was young i used to watch nba"
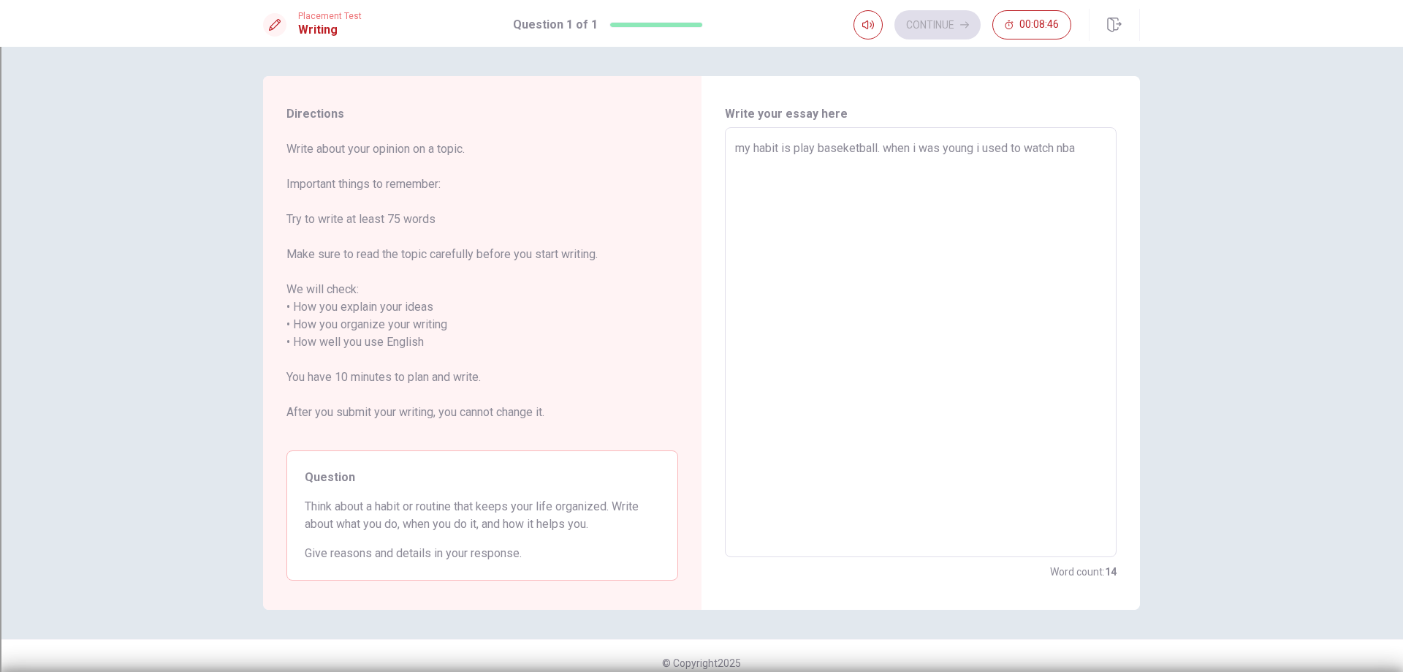
type textarea "x"
type textarea "my habit is play baseketball. when i was young i used to watch nba g"
type textarea "x"
type textarea "my habit is play baseketball. when i was young i used to watch nba ga"
type textarea "x"
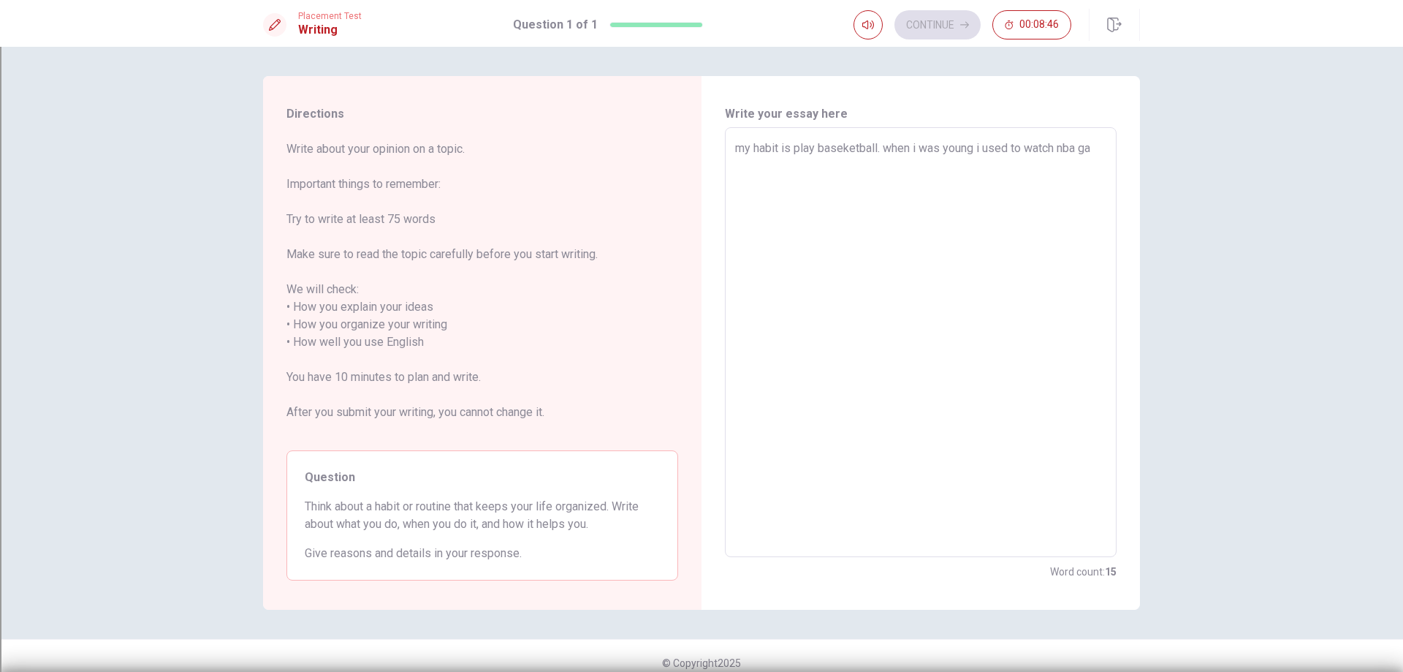
type textarea "my habit is play baseketball. when i was young i used to watch nba gam"
type textarea "x"
type textarea "my habit is play baseketball. when i was young i used to watch nba game"
type textarea "x"
type textarea "my habit is play baseketball. when i was young i used to watch nba game"
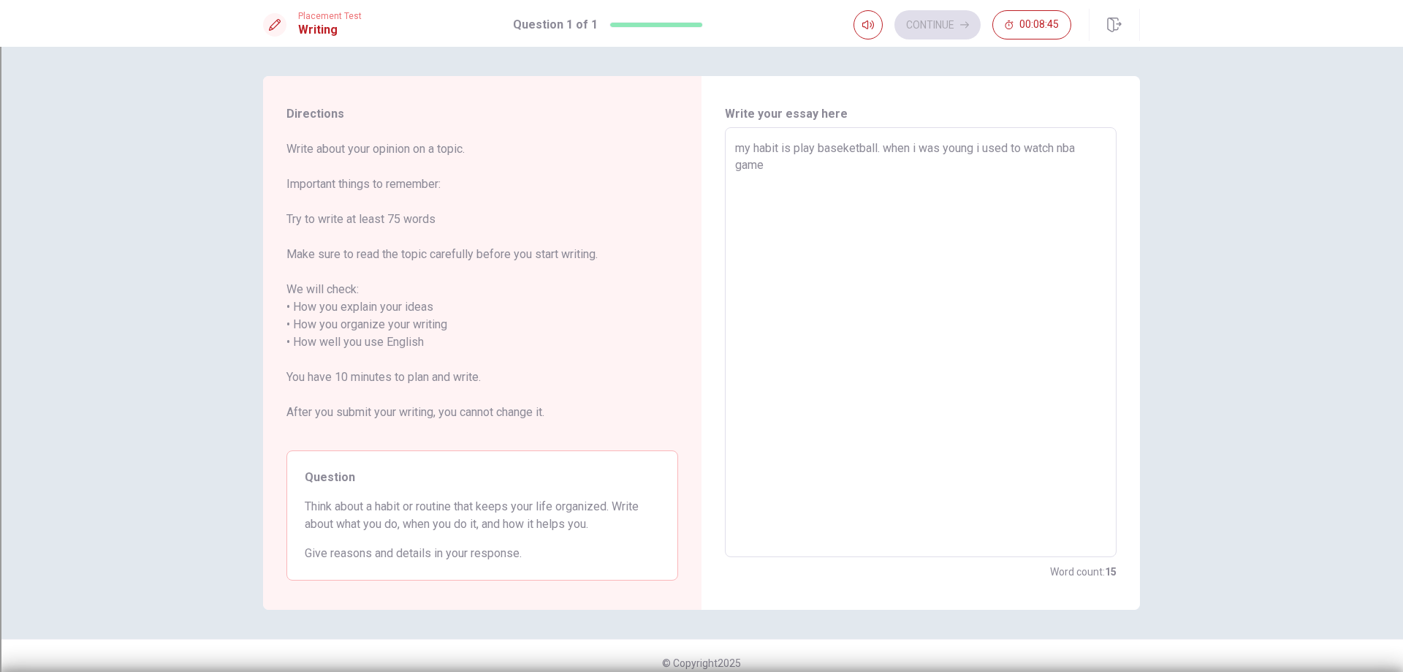
type textarea "x"
type textarea "my habit is play baseketball. when i was young i used to watch nba game"
type textarea "x"
type textarea "my habit is play baseketball. when i was young i used to watch nba game."
type textarea "x"
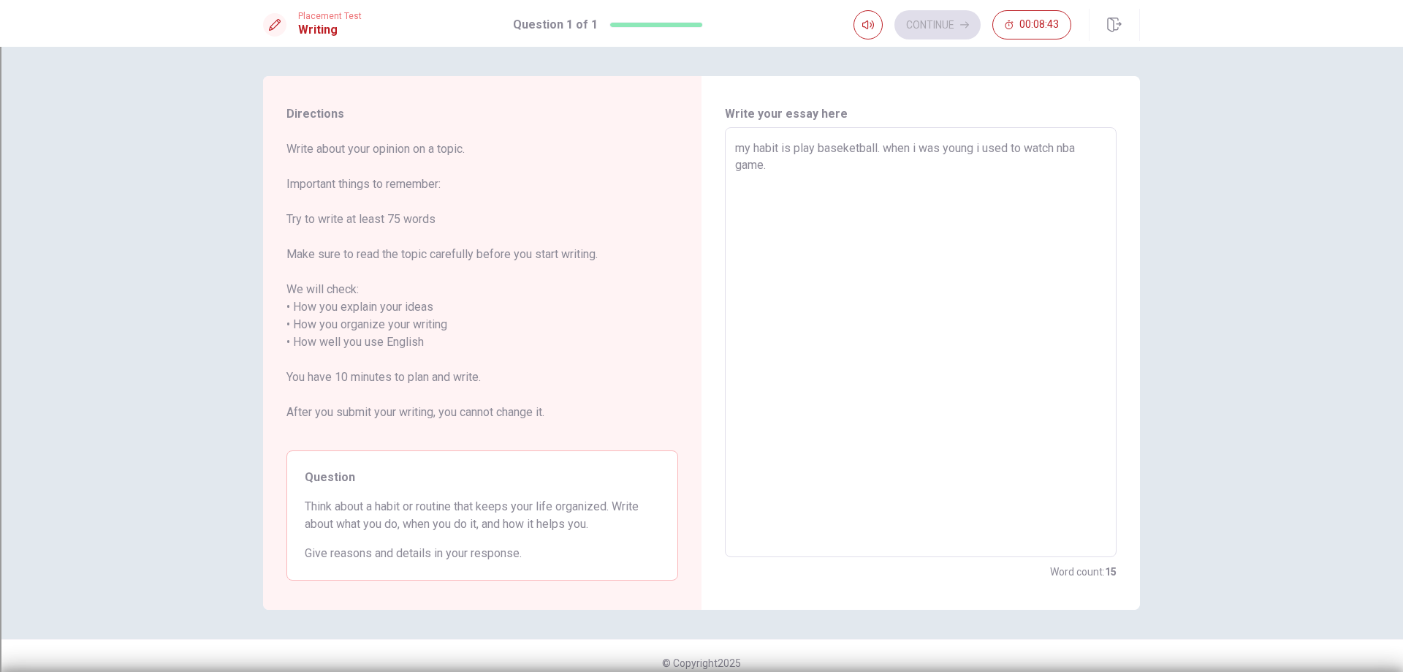
type textarea "my habit is play baseketball. when i was young i used to watch nba game."
type textarea "x"
type textarea "my habit is play baseketball. when i was young i used to watch nba game. i"
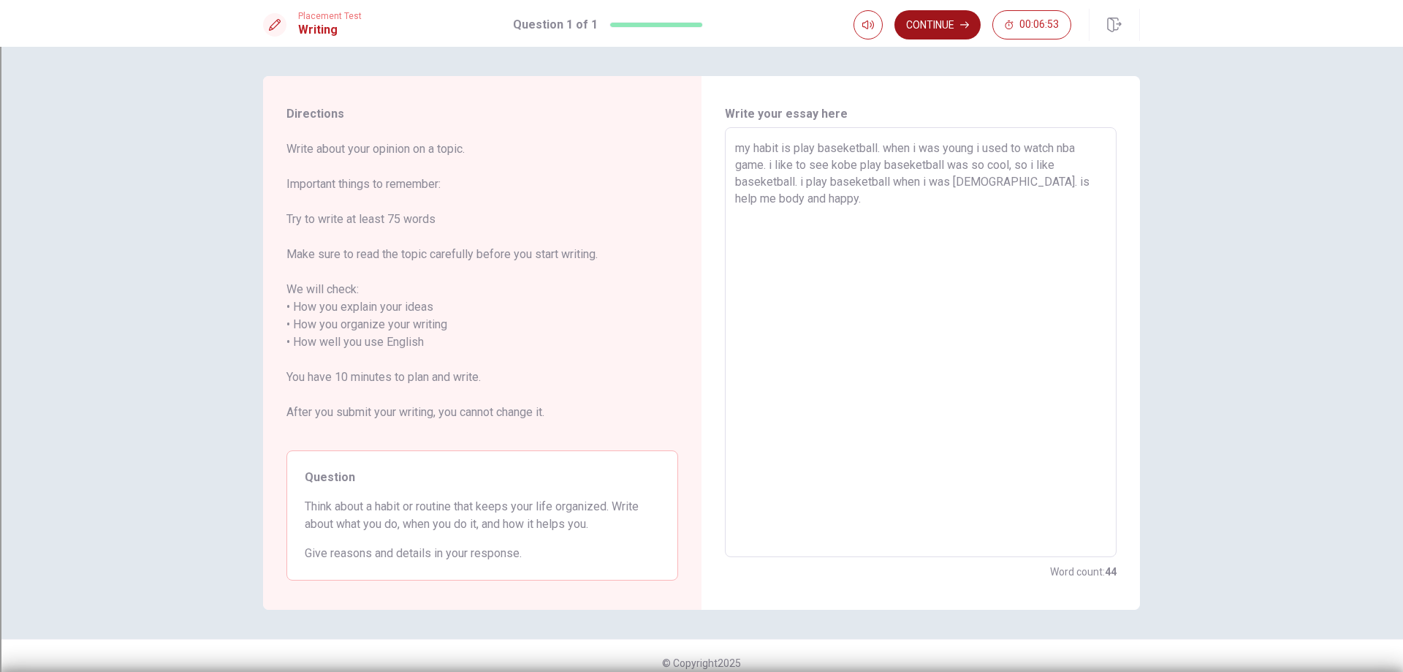
click at [914, 20] on button "Continue" at bounding box center [937, 24] width 86 height 29
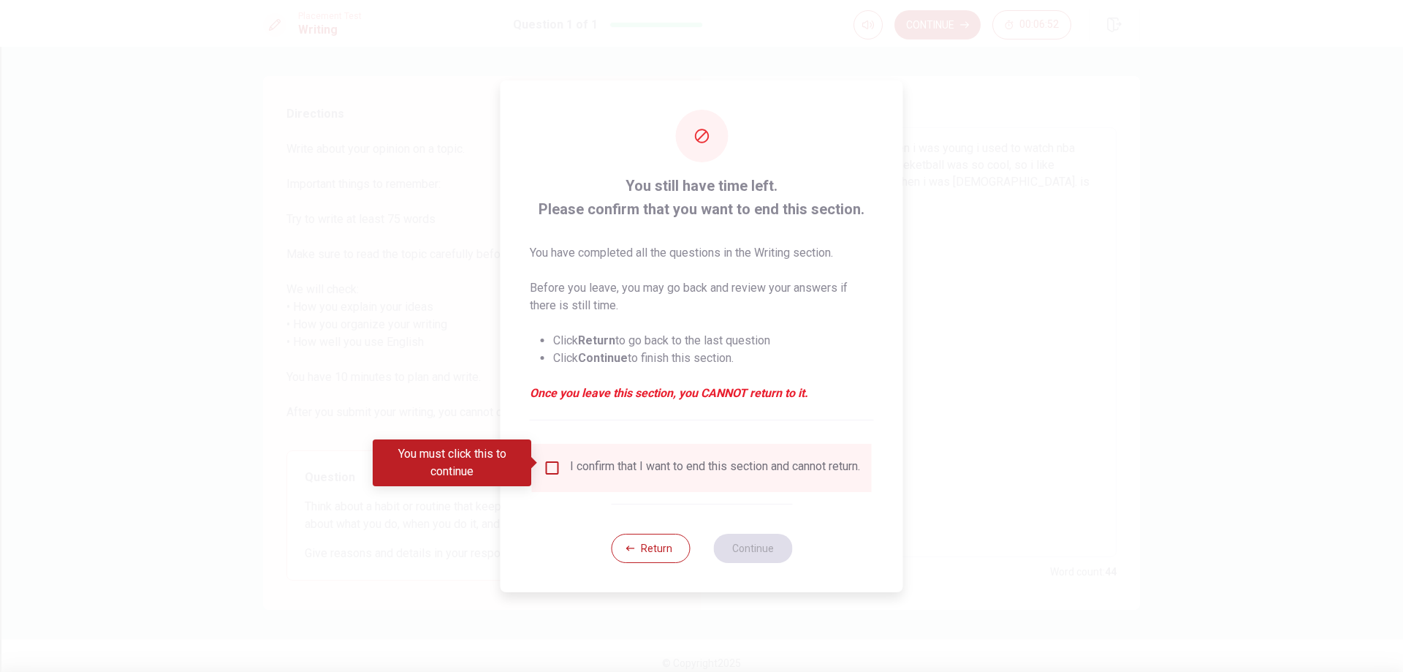
click at [547, 470] on input "You must click this to continue" at bounding box center [553, 468] width 18 height 18
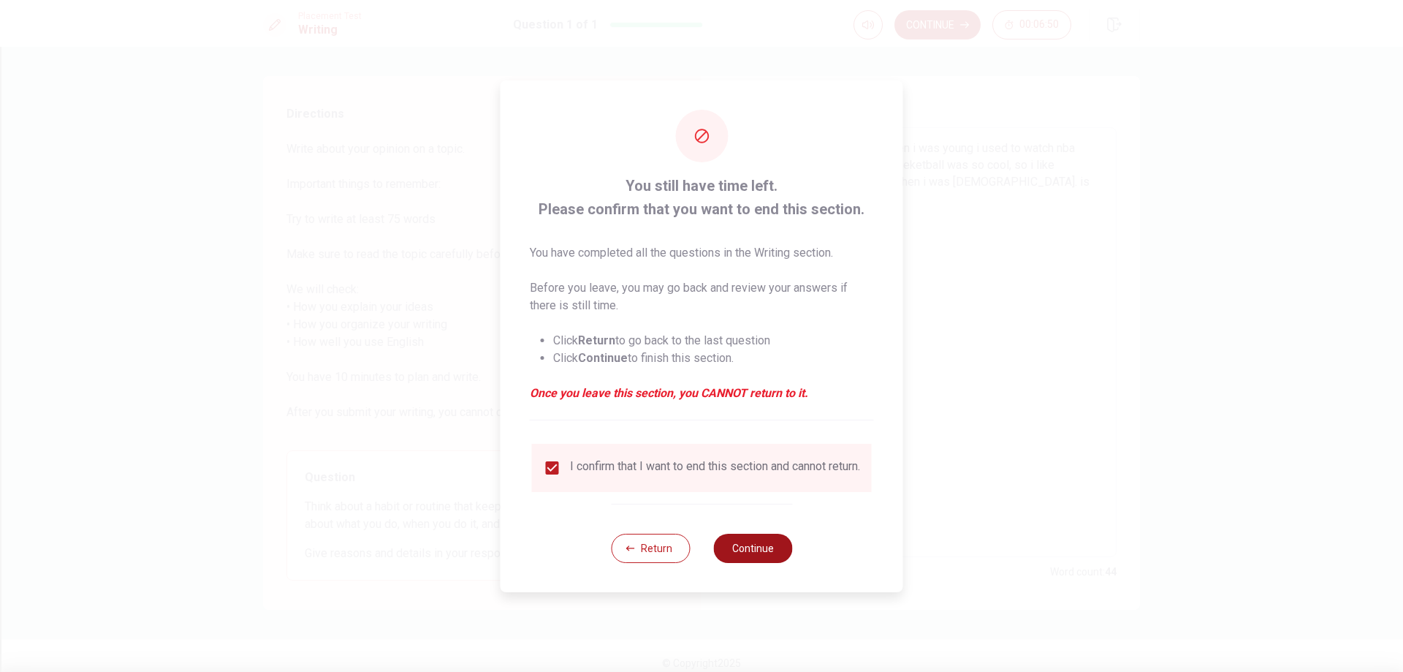
click at [771, 549] on button "Continue" at bounding box center [752, 547] width 79 height 29
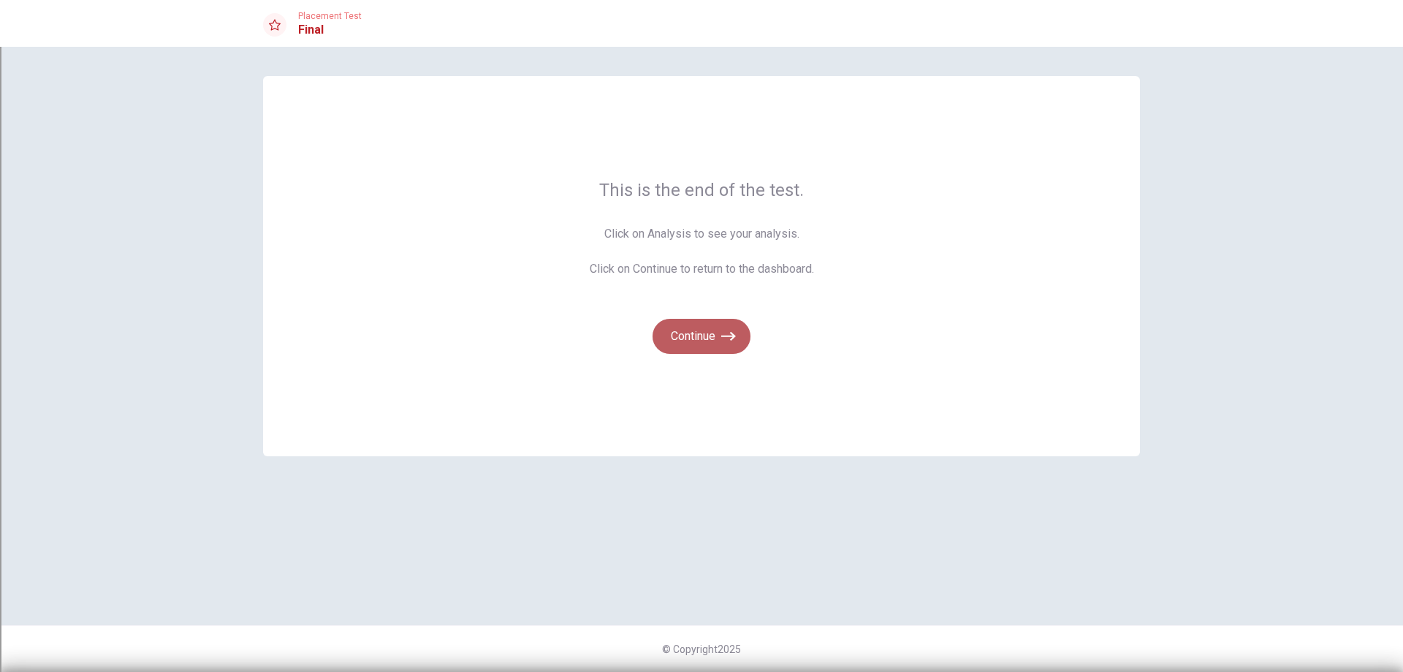
click at [721, 334] on icon "button" at bounding box center [728, 336] width 15 height 15
